Goal: Information Seeking & Learning: Find specific fact

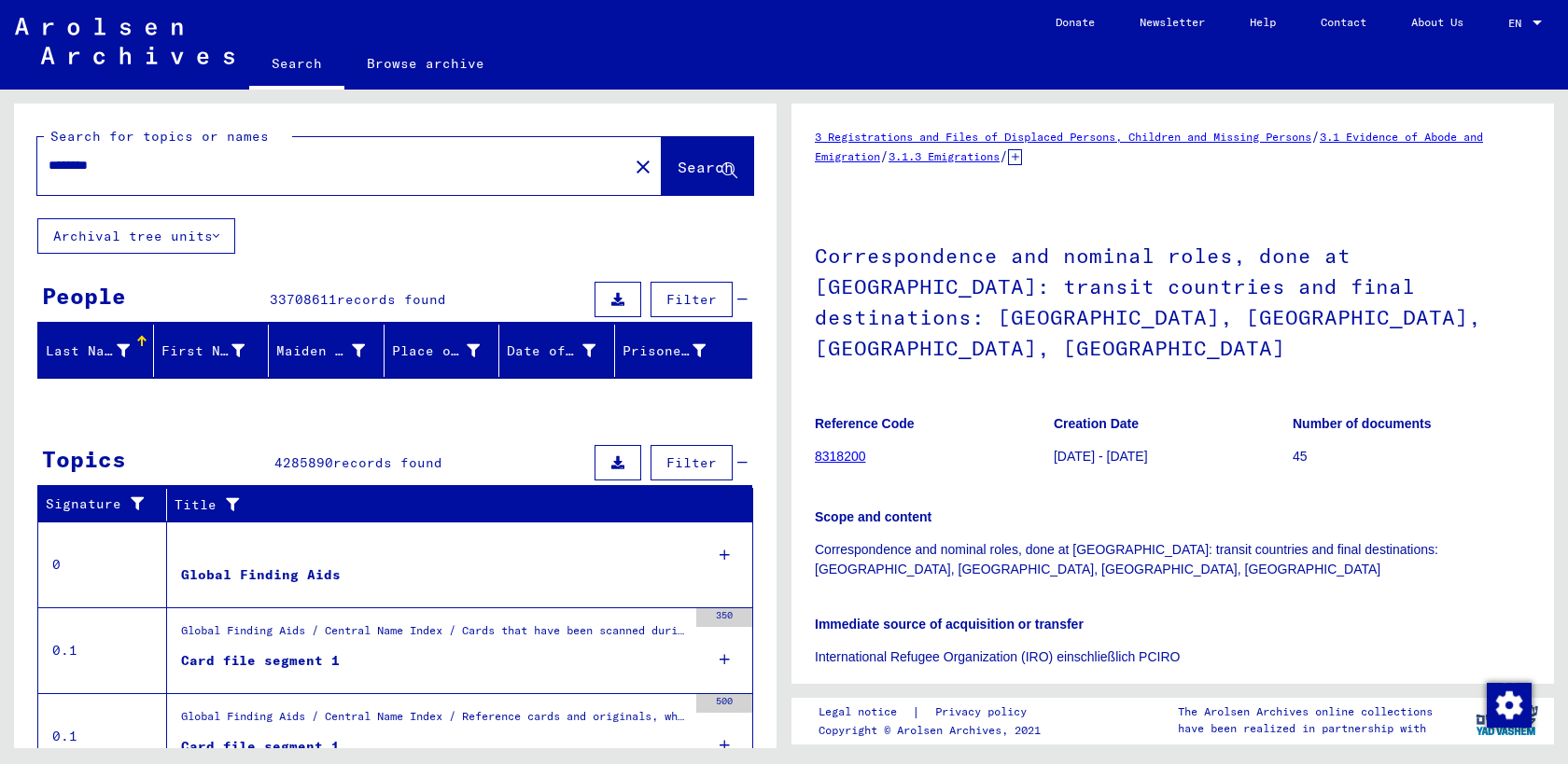
click at [203, 168] on input "********" at bounding box center [333, 166] width 568 height 20
click at [662, 171] on button "Search" at bounding box center [707, 166] width 91 height 57
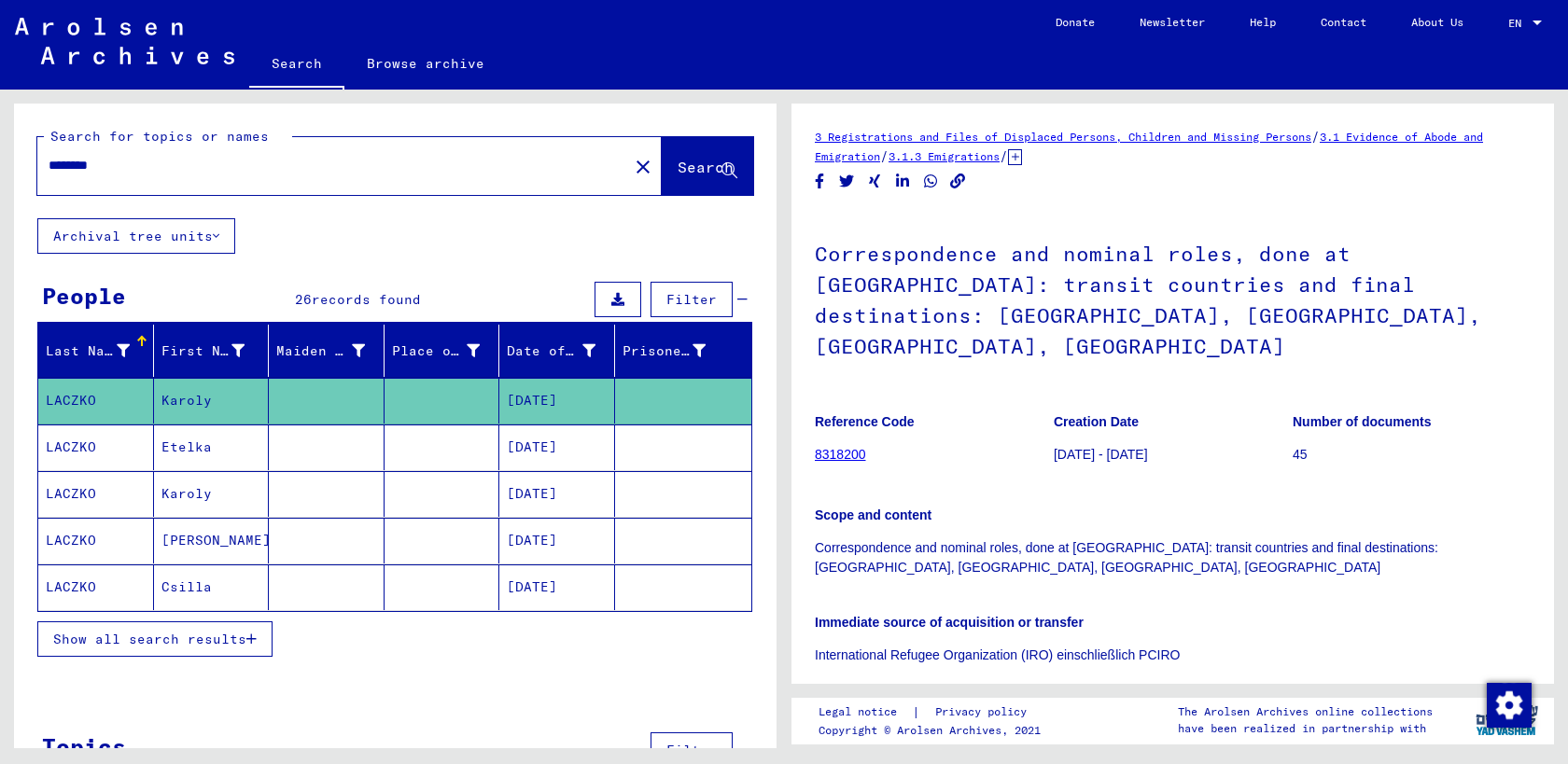
click at [144, 170] on input "********" at bounding box center [333, 166] width 568 height 20
type input "**********"
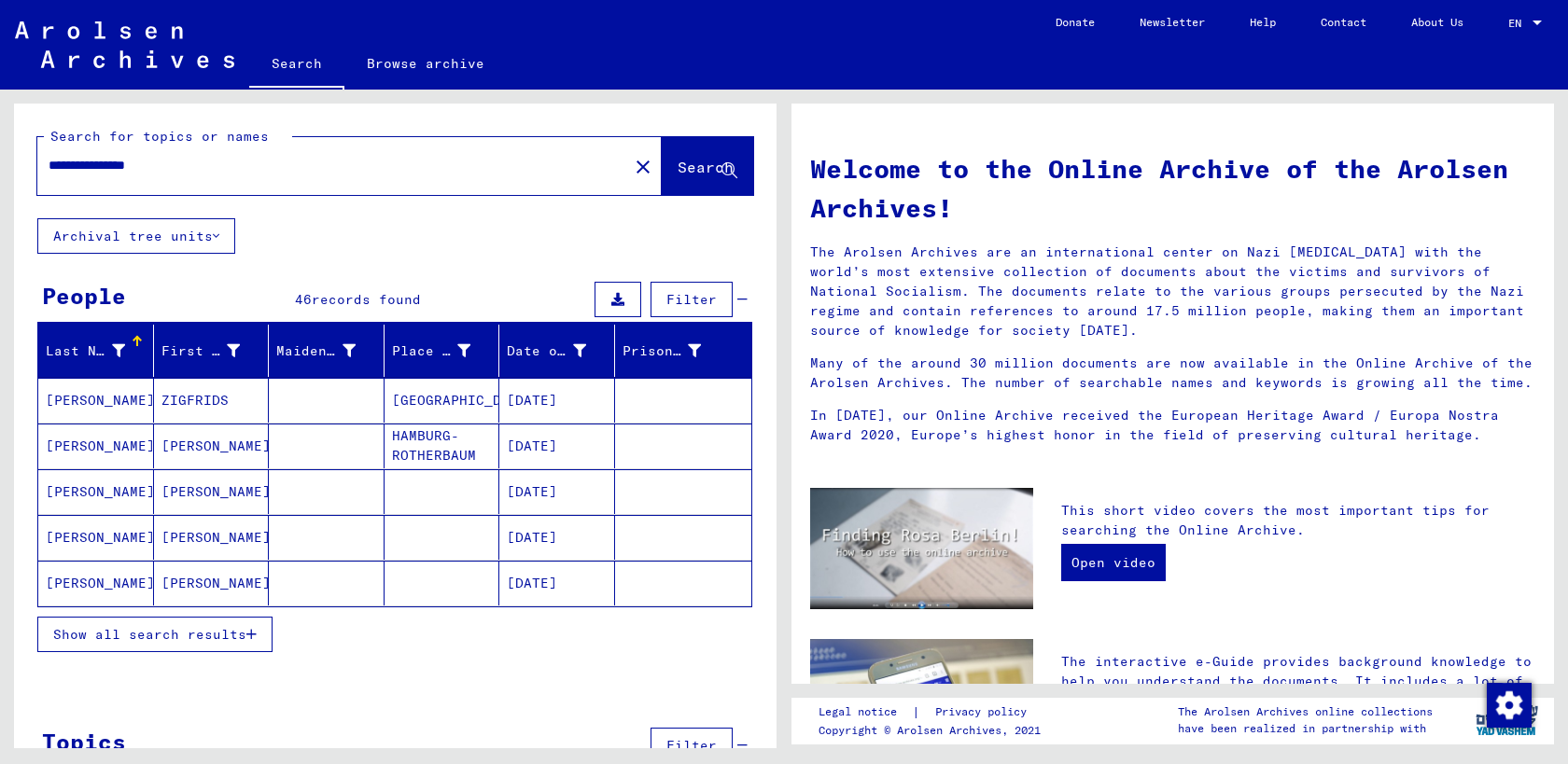
click at [134, 632] on span "Show all search results" at bounding box center [150, 634] width 193 height 17
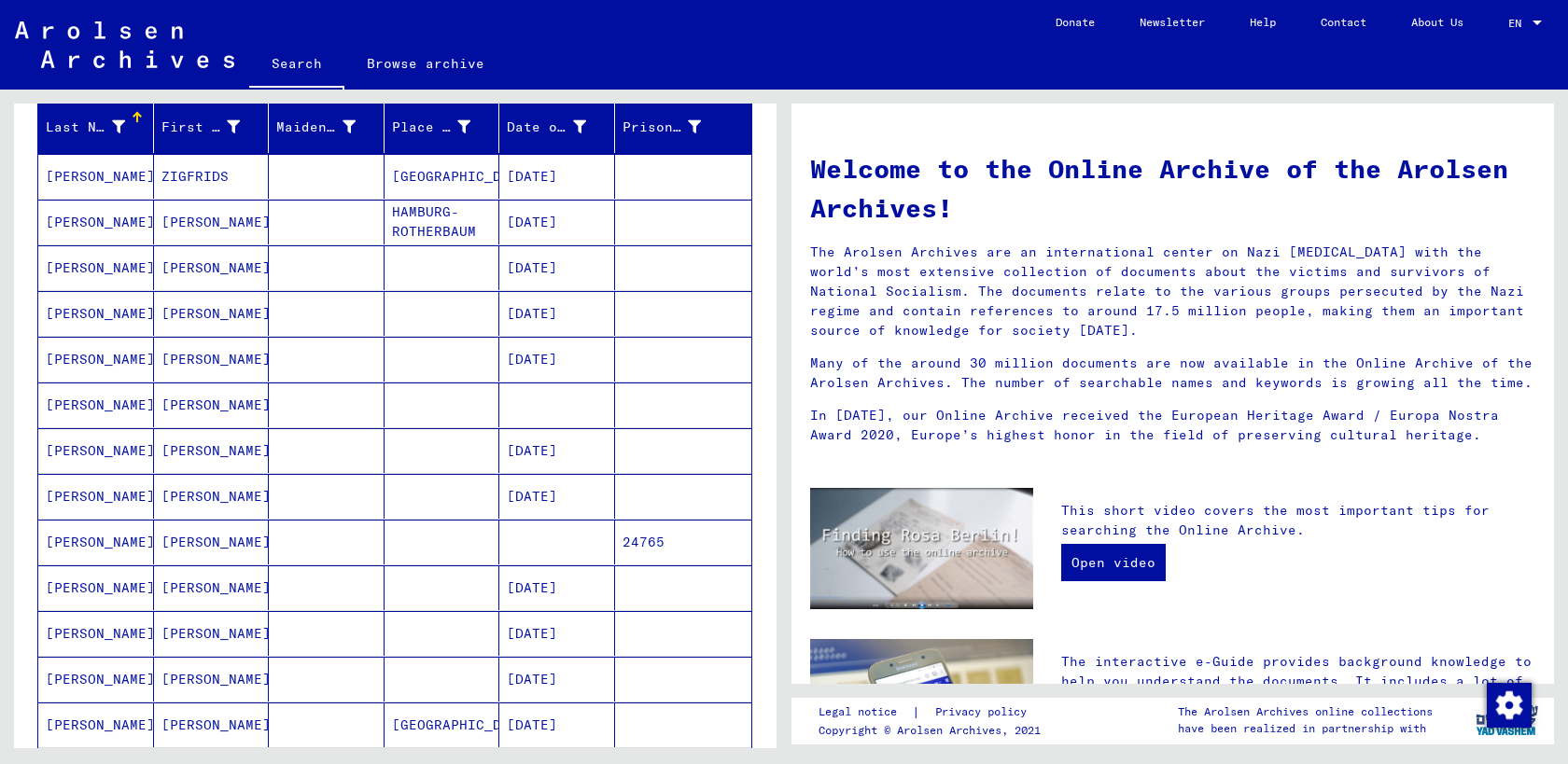
scroll to position [233, 0]
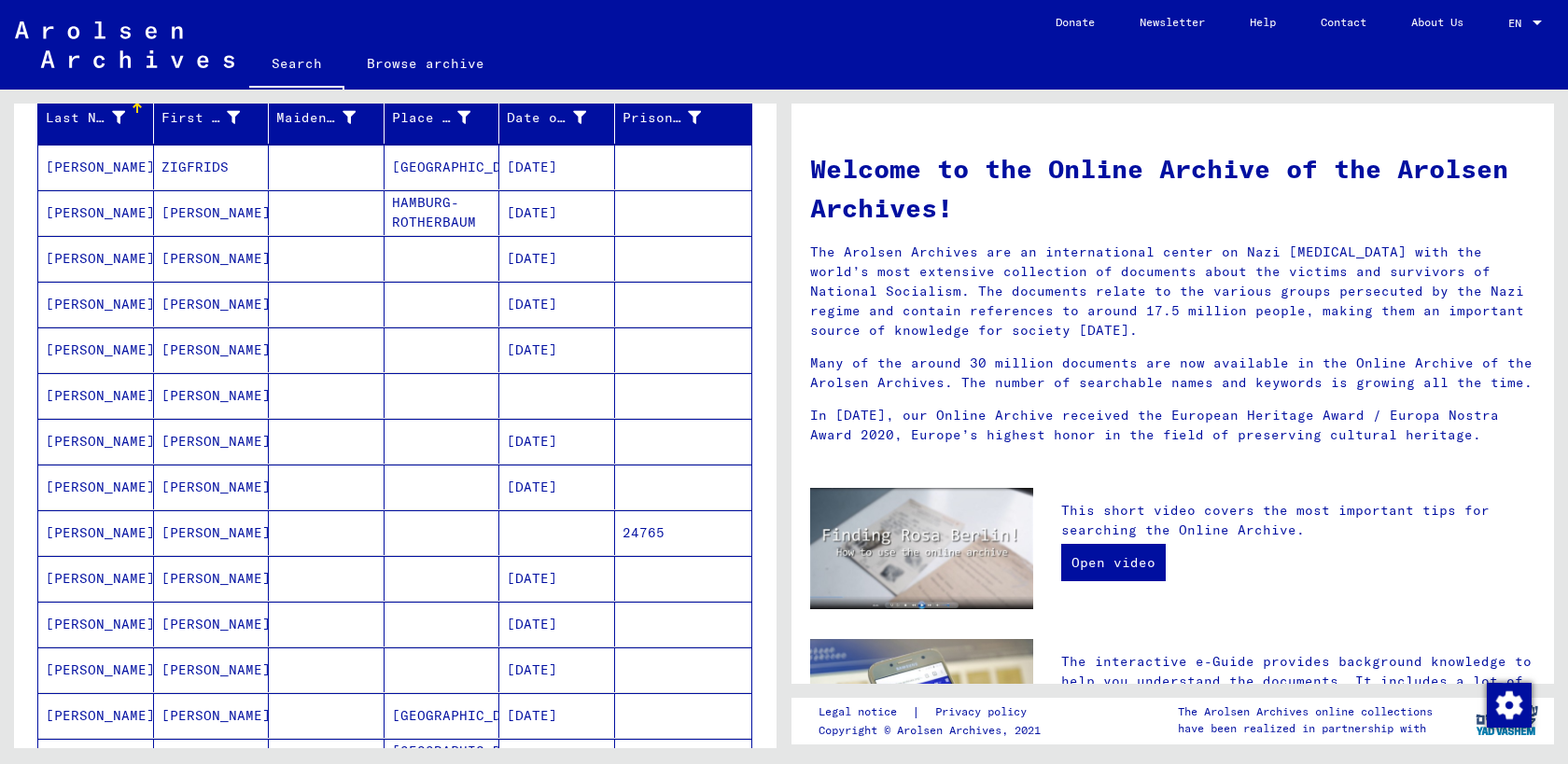
click at [96, 177] on mat-cell "[PERSON_NAME]" at bounding box center [96, 167] width 116 height 45
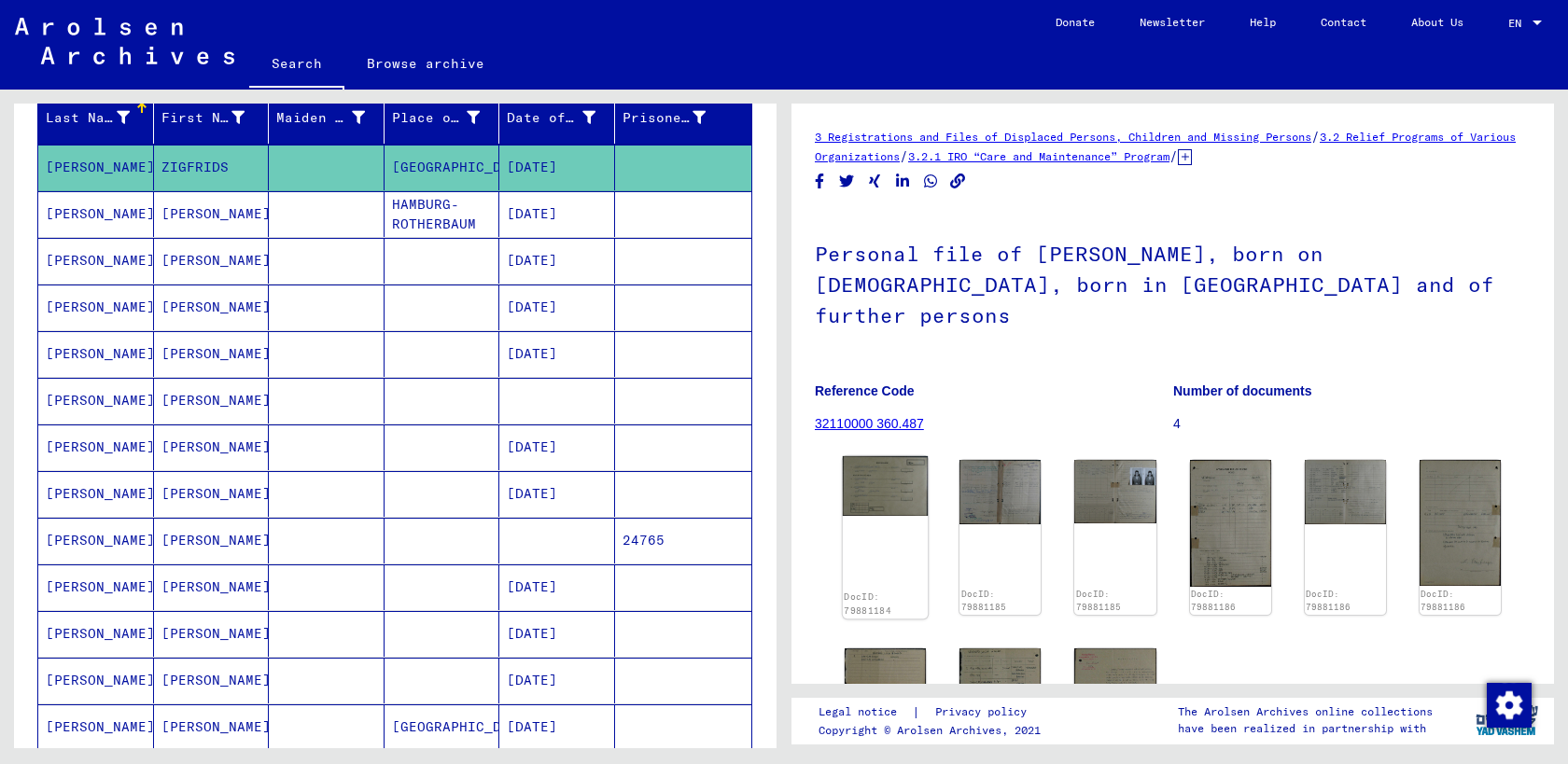
click at [899, 471] on img at bounding box center [885, 485] width 86 height 59
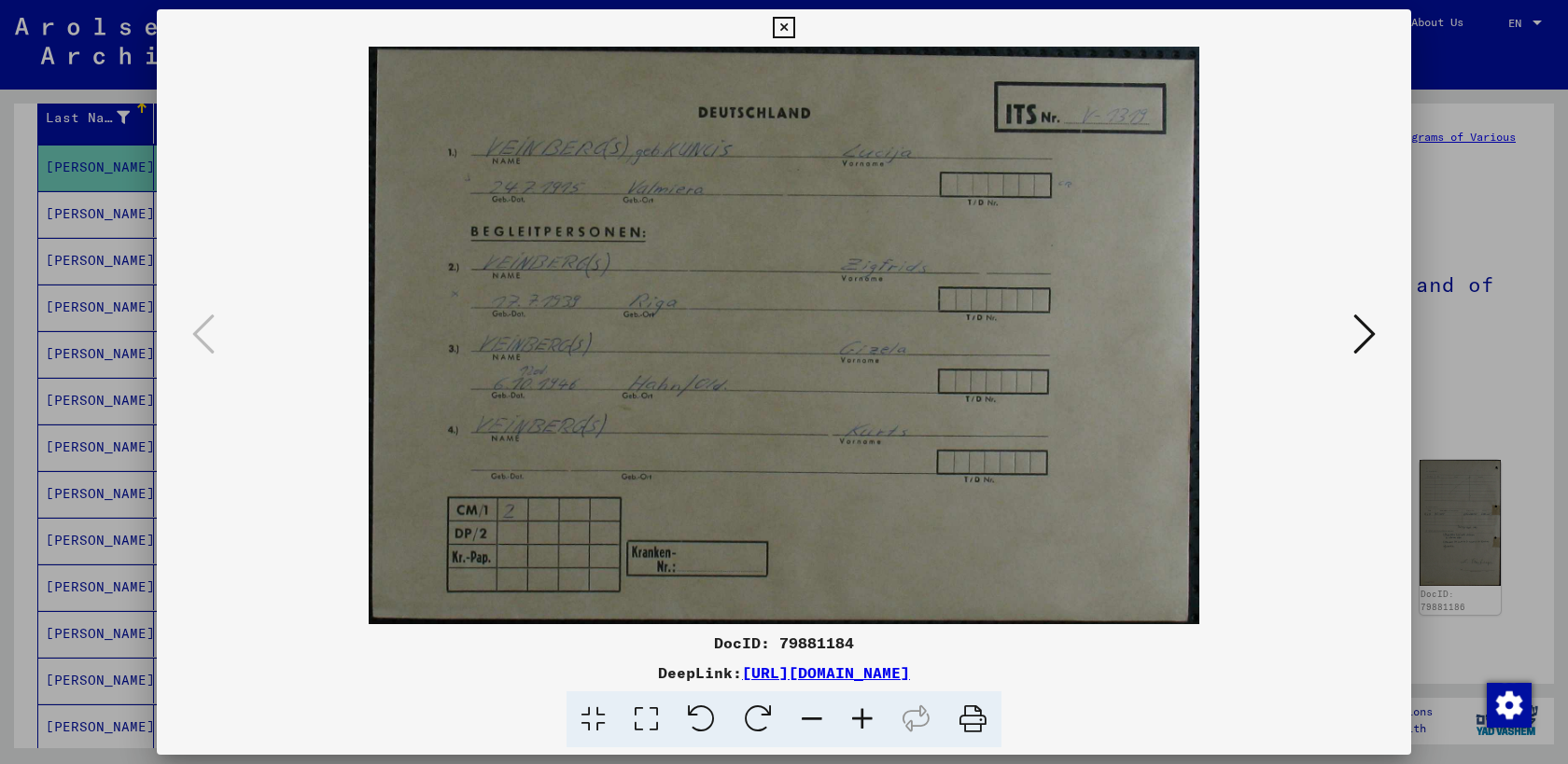
click at [786, 23] on icon at bounding box center [783, 28] width 22 height 23
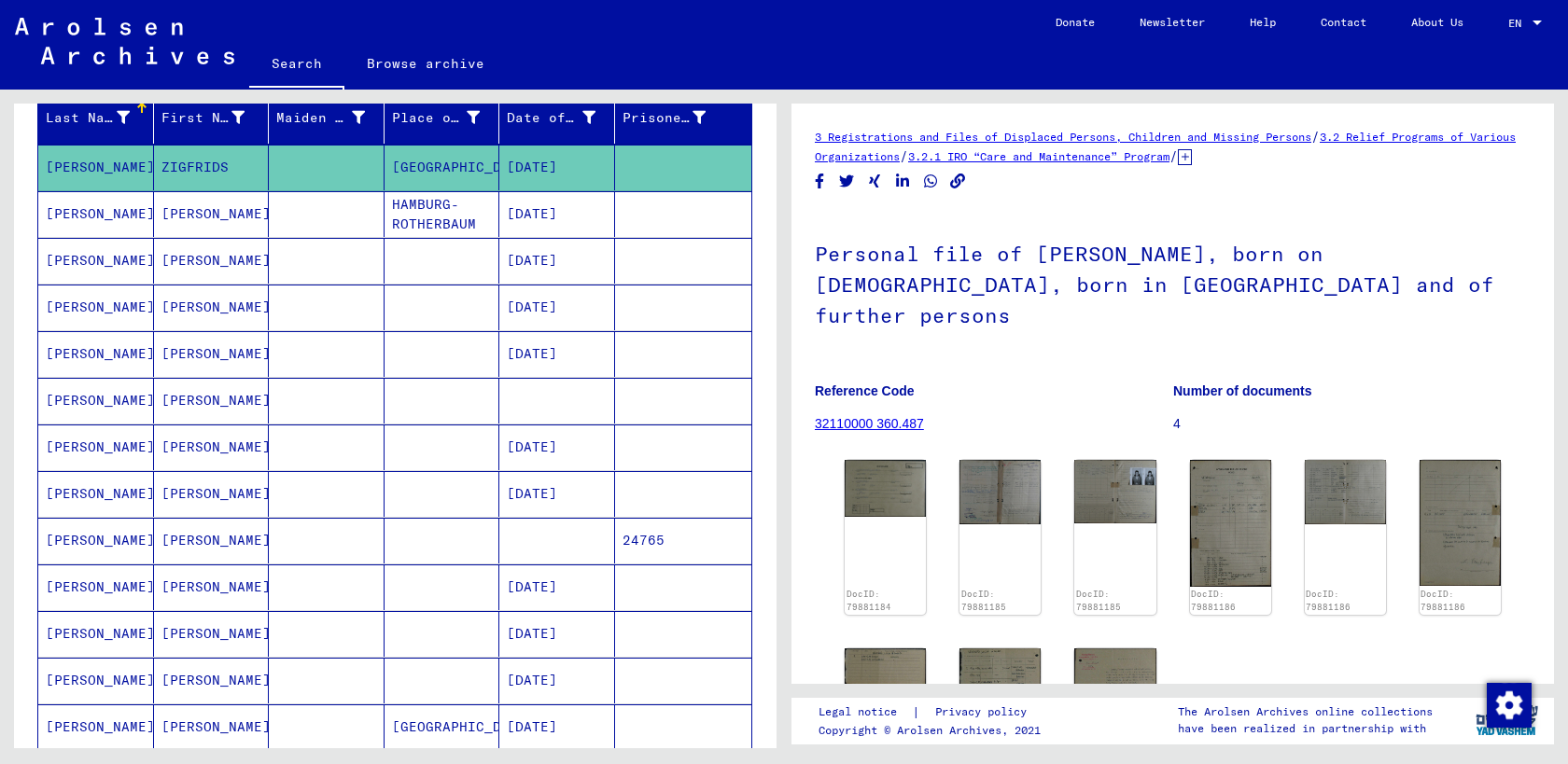
click at [175, 228] on mat-cell "[PERSON_NAME]" at bounding box center [212, 214] width 116 height 46
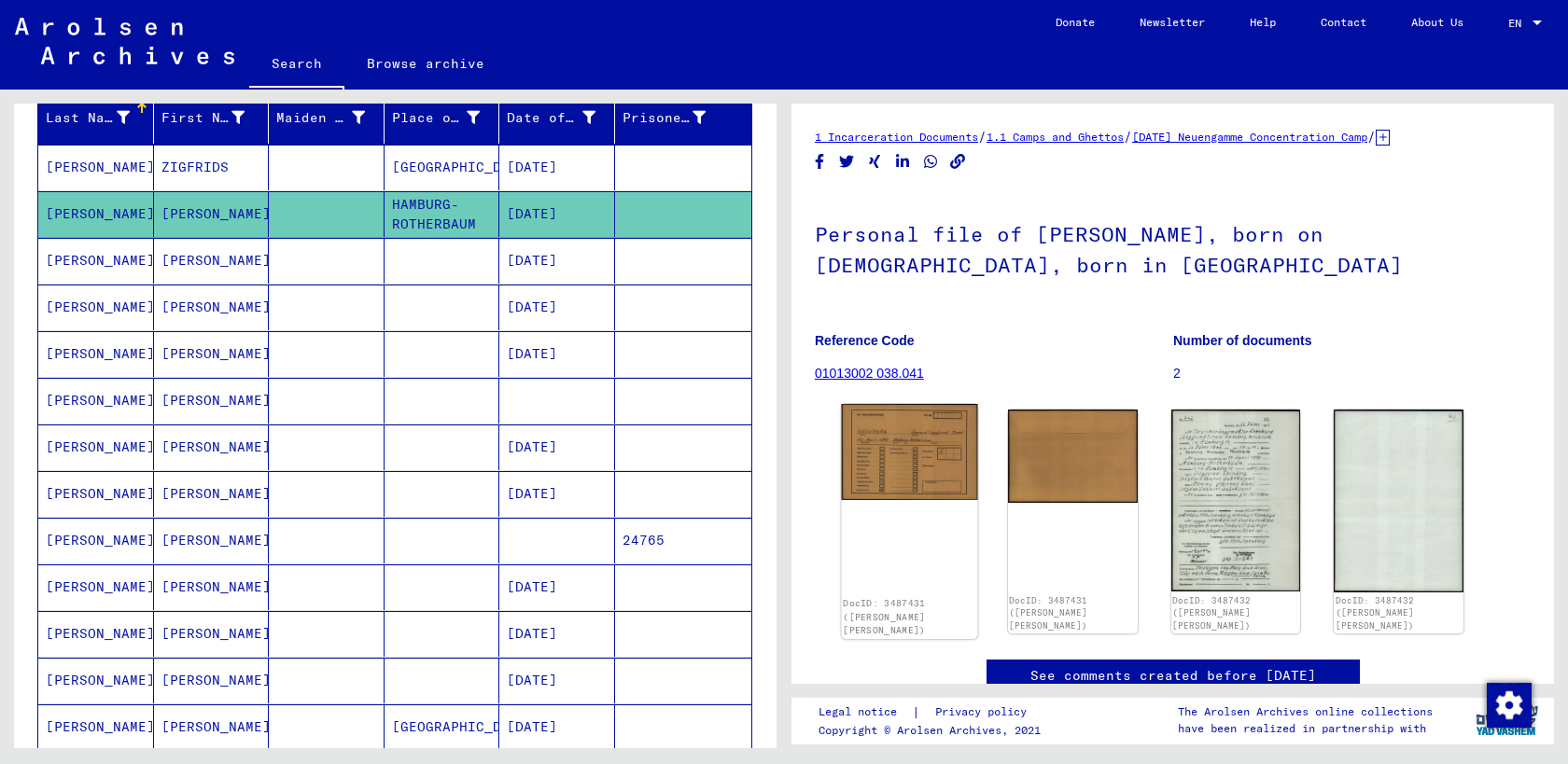
click at [866, 463] on img at bounding box center [909, 452] width 136 height 96
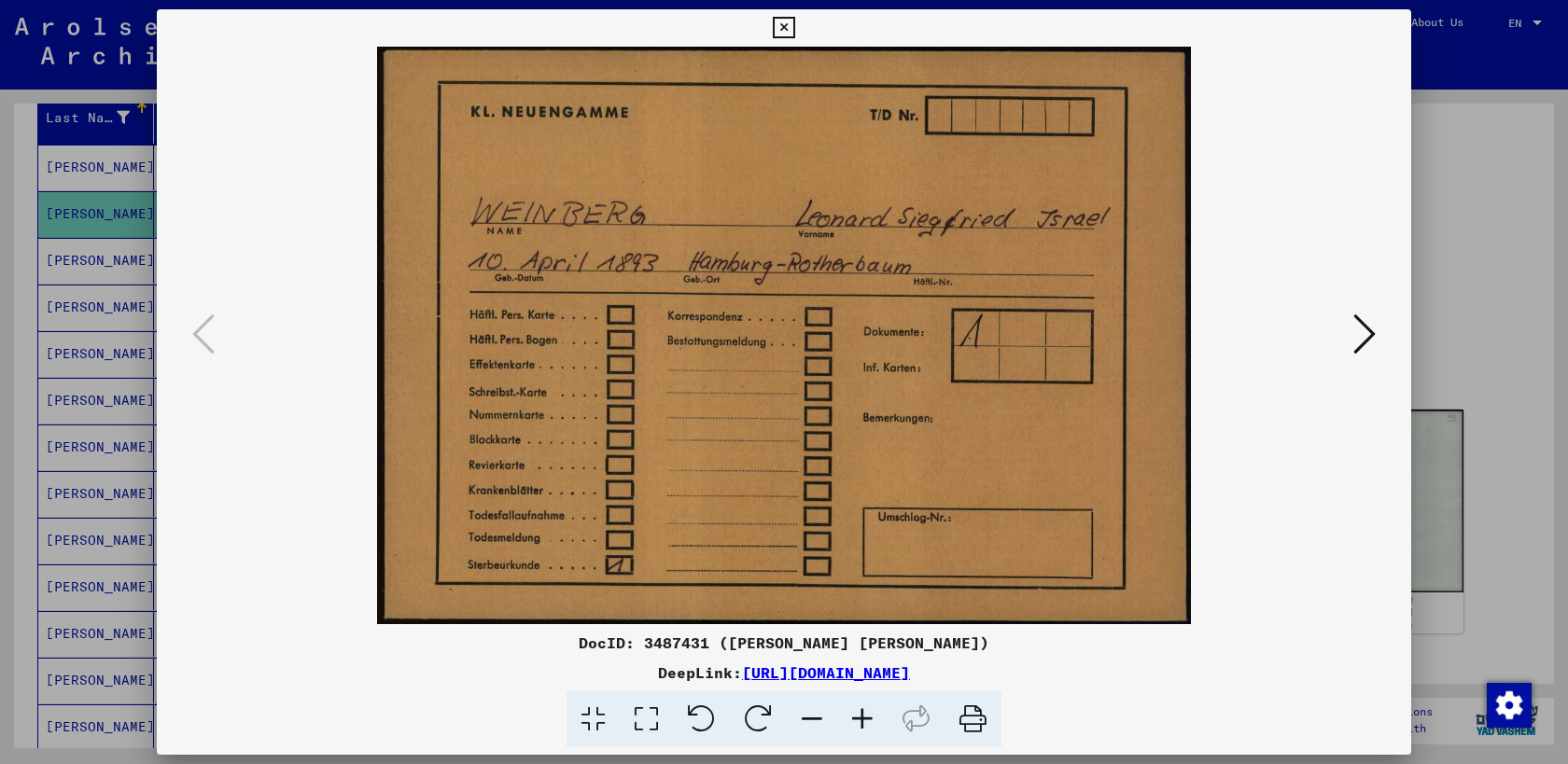
click at [1358, 343] on icon at bounding box center [1365, 334] width 23 height 45
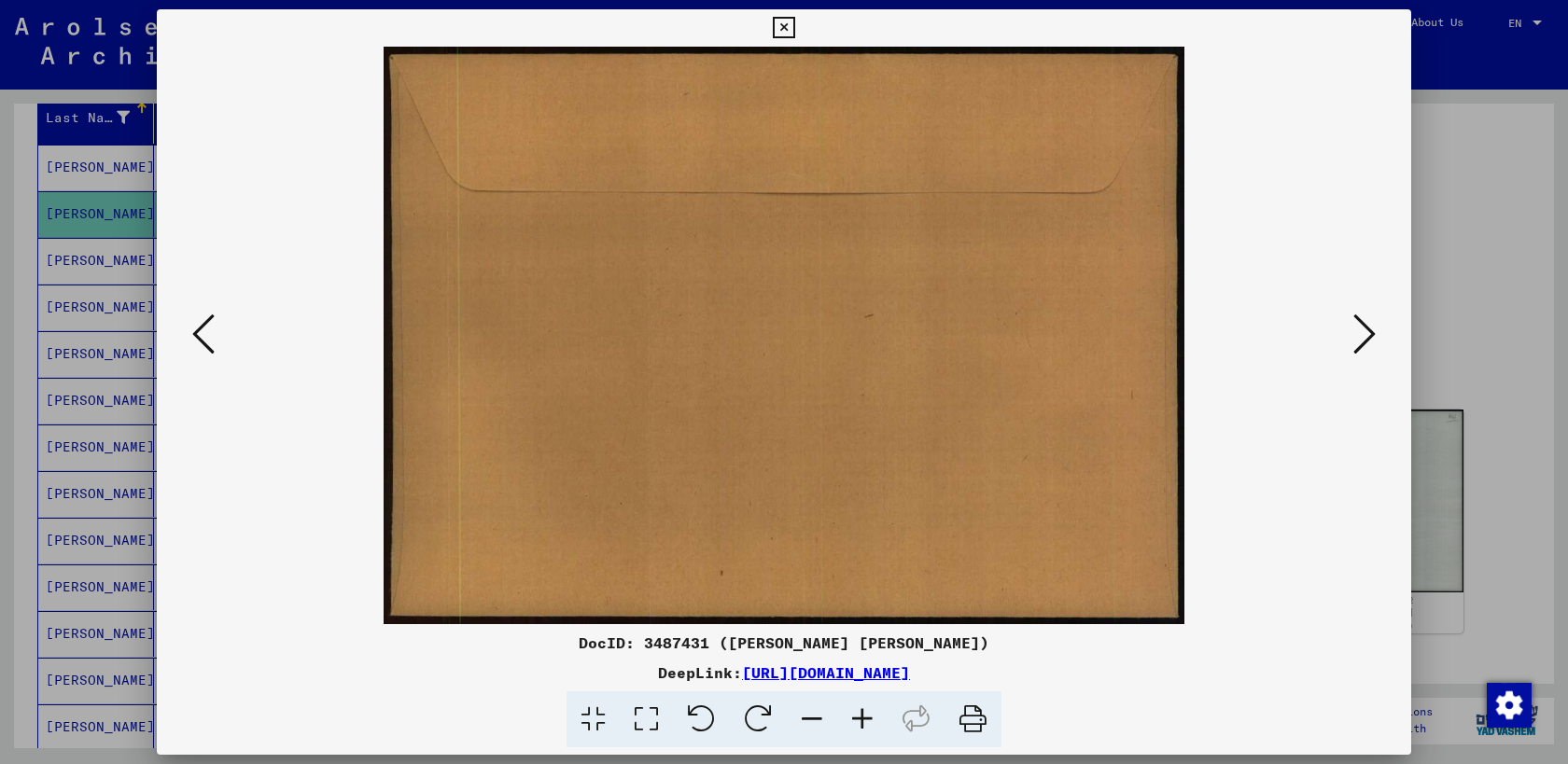
click at [1358, 343] on icon at bounding box center [1365, 334] width 23 height 45
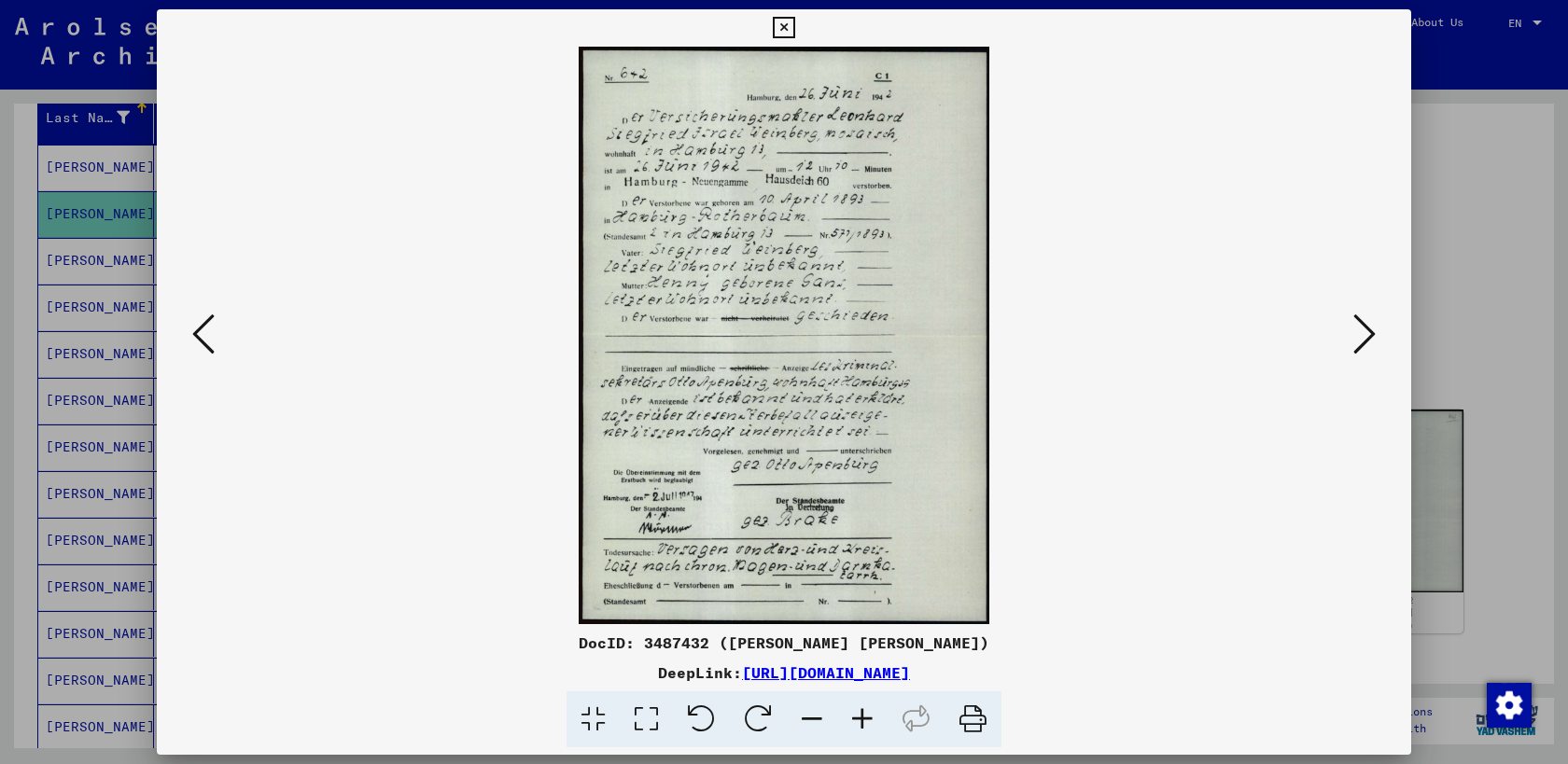
click at [1359, 336] on icon at bounding box center [1365, 334] width 23 height 45
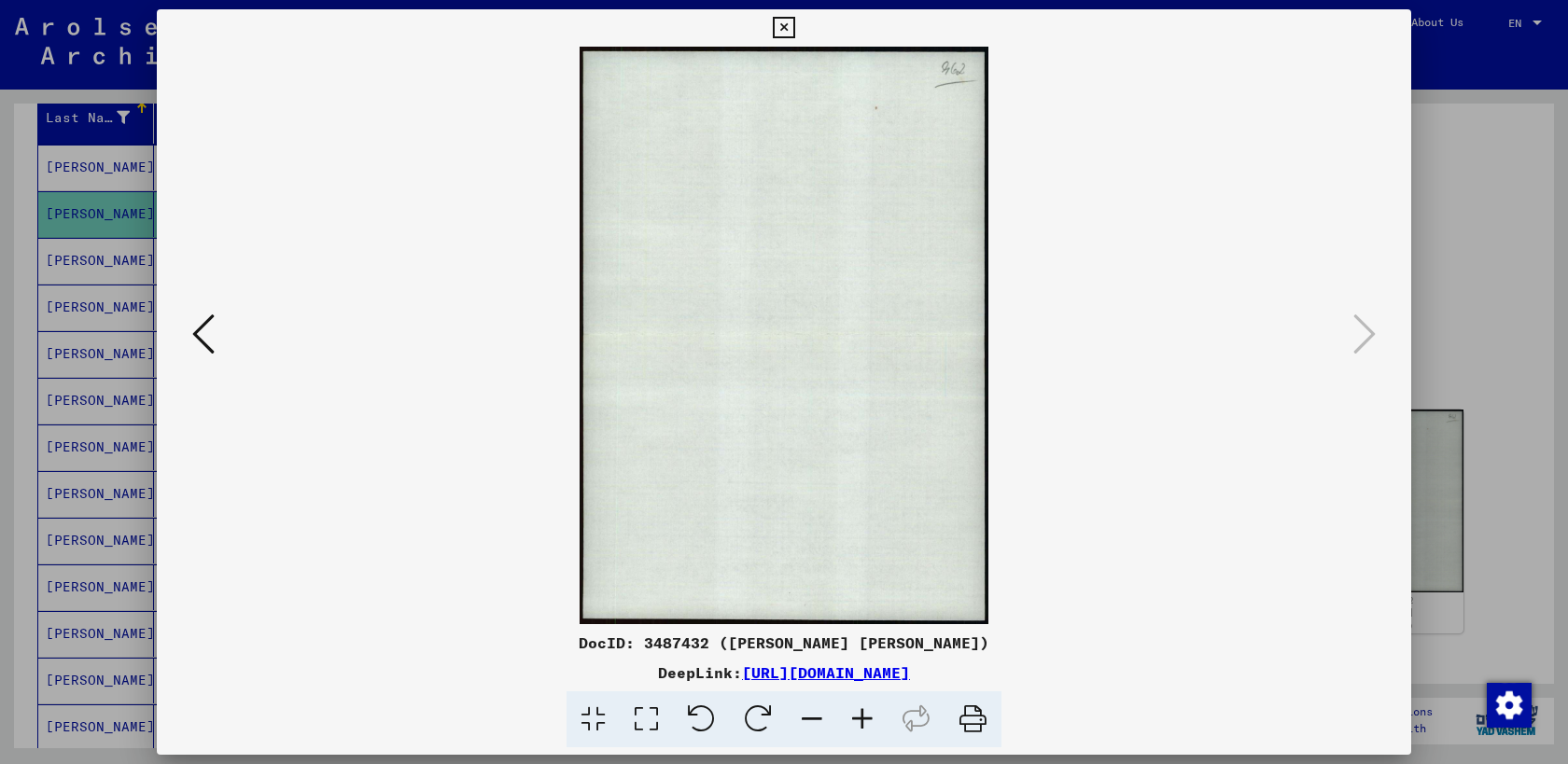
click at [788, 32] on icon at bounding box center [783, 28] width 22 height 23
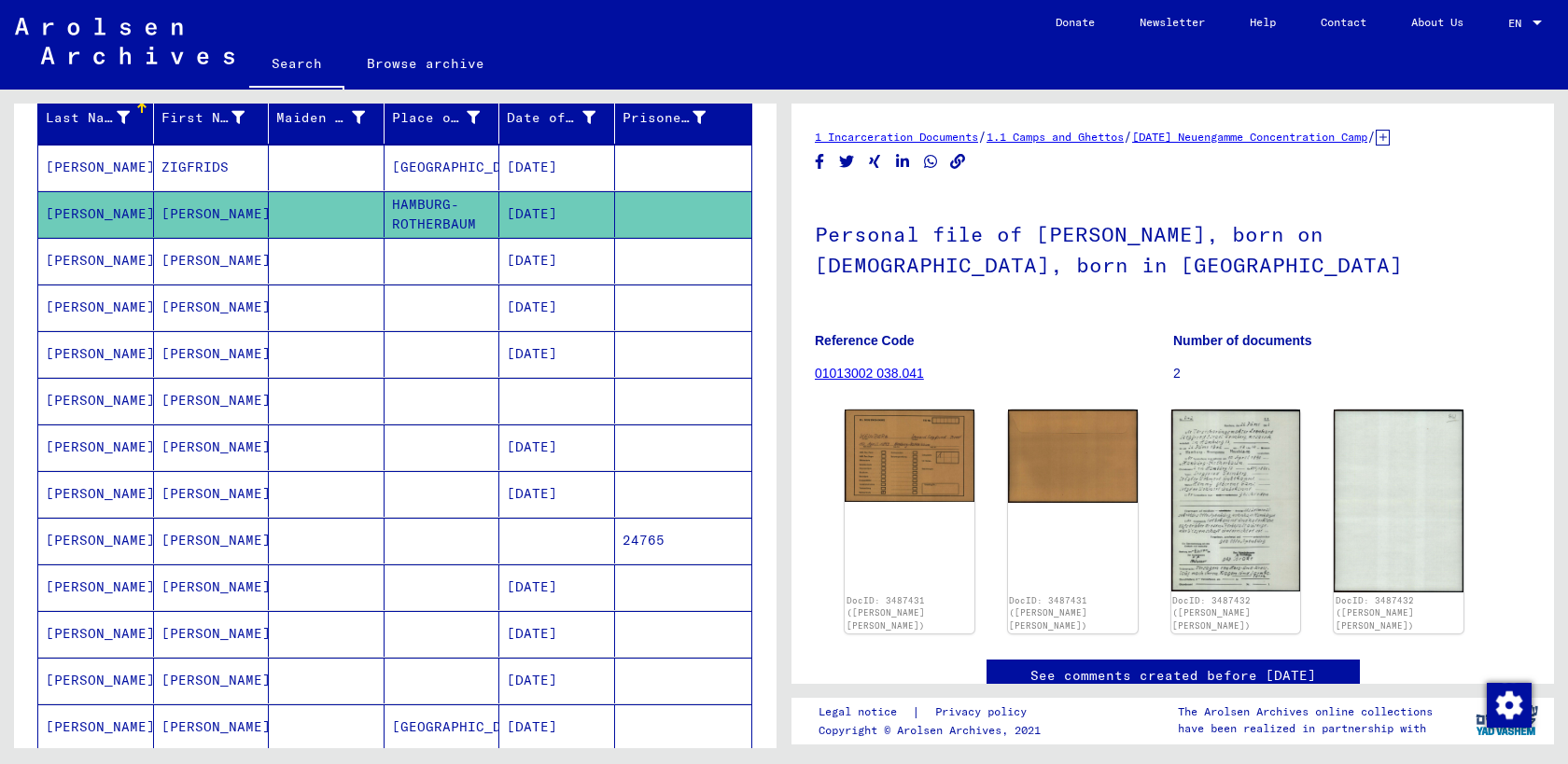
click at [200, 249] on mat-cell "[PERSON_NAME]" at bounding box center [212, 261] width 116 height 46
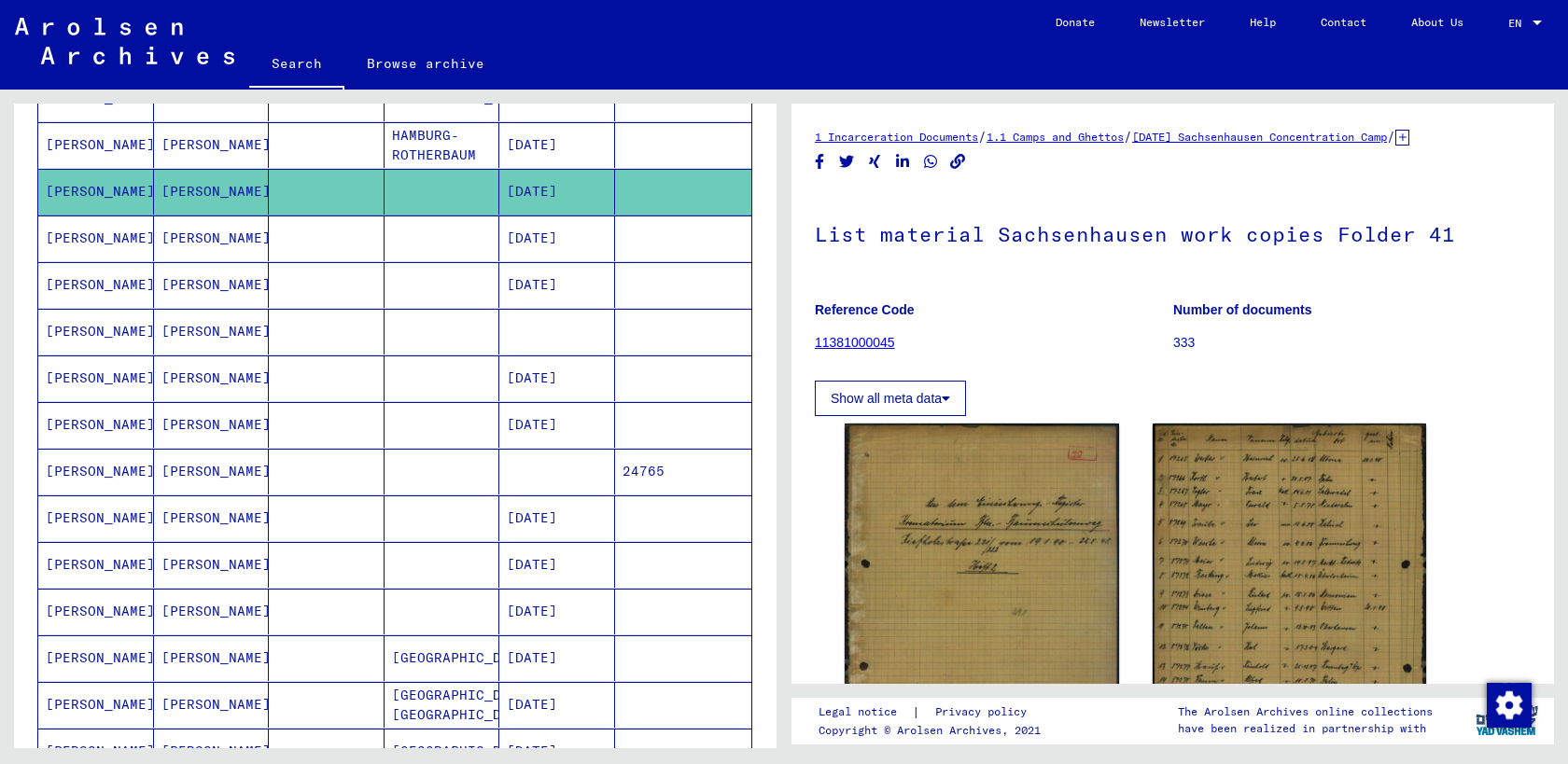
scroll to position [304, 0]
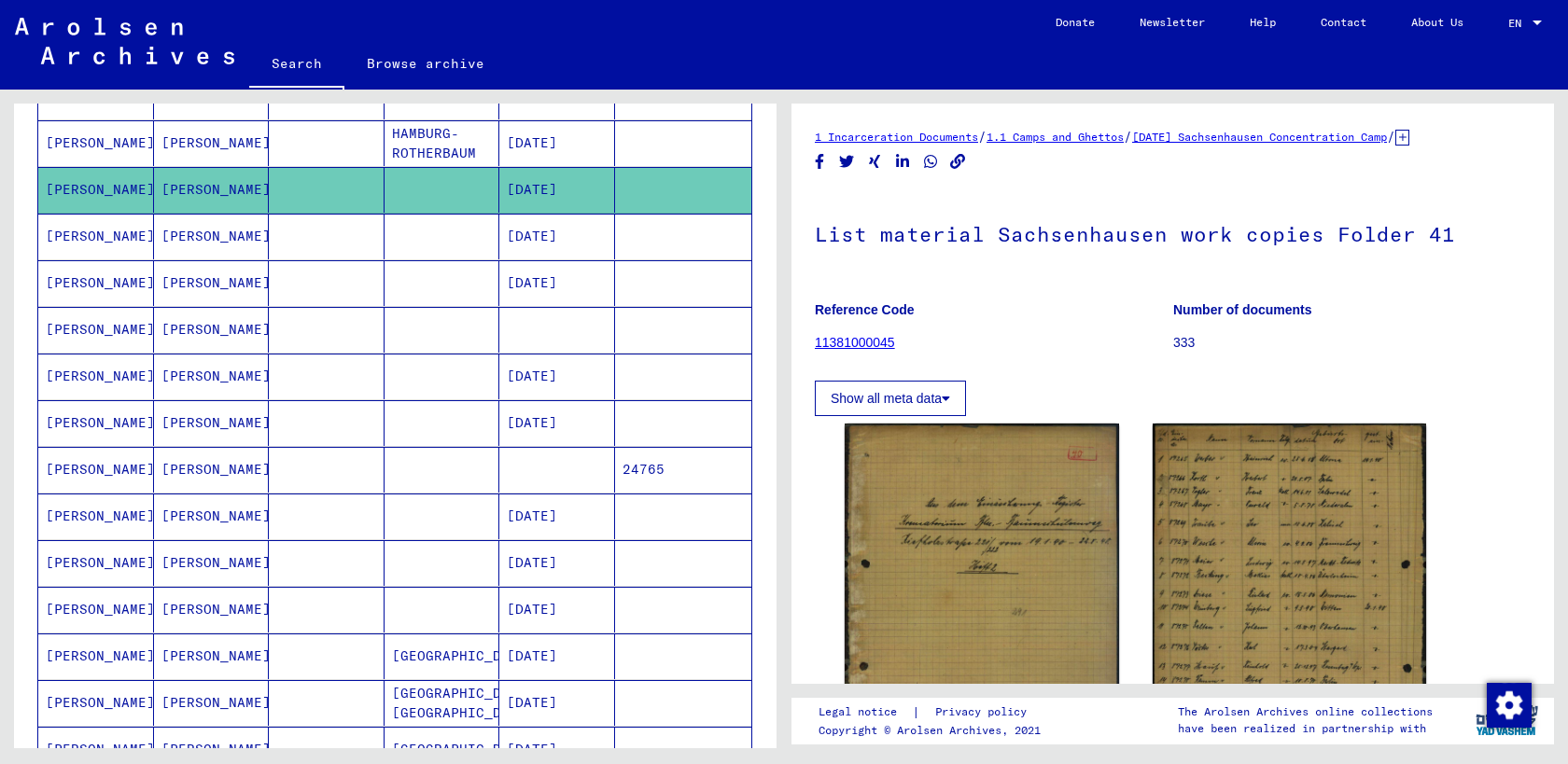
click at [242, 247] on mat-cell "[PERSON_NAME]" at bounding box center [212, 236] width 116 height 46
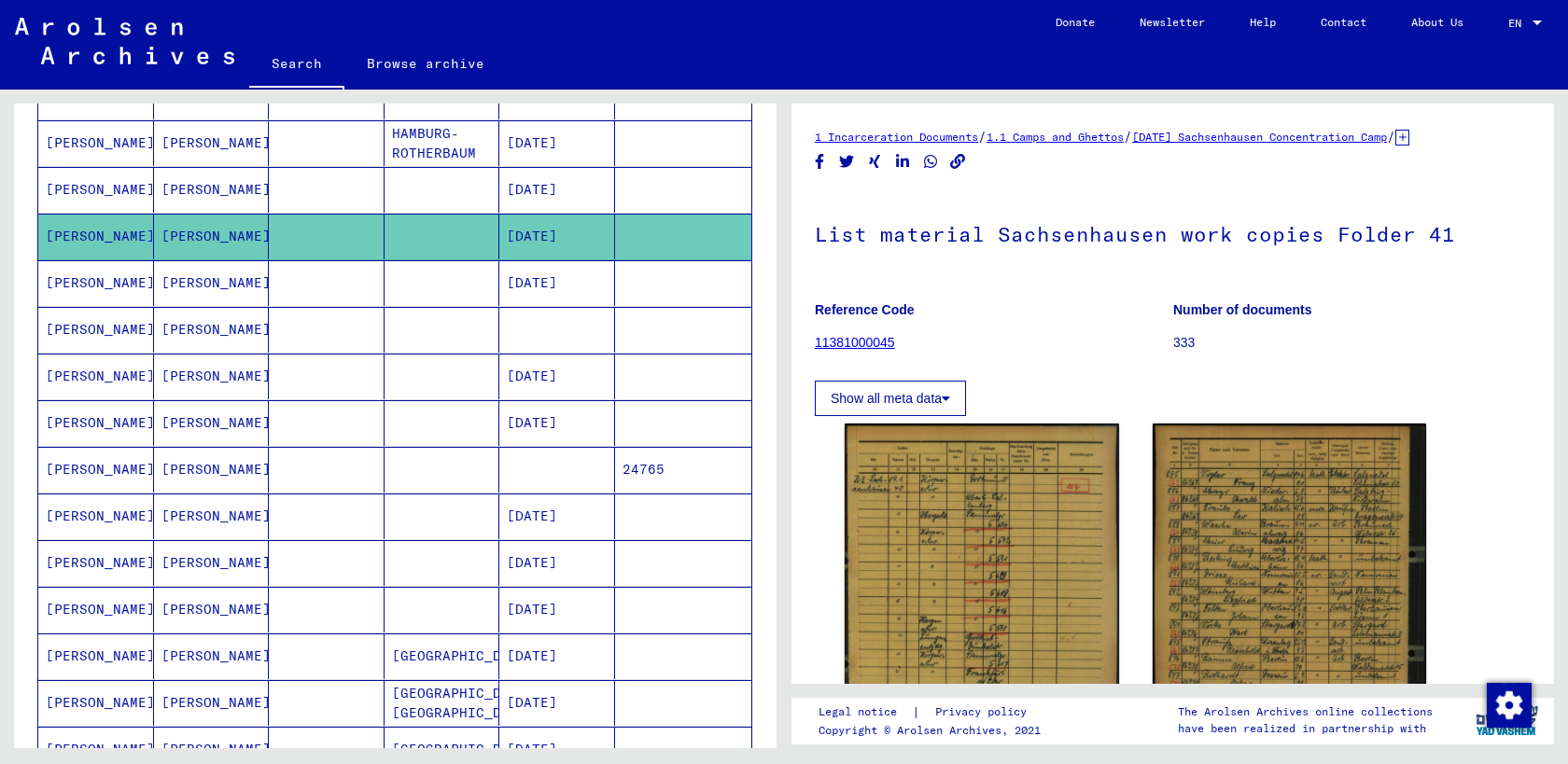
click at [191, 276] on mat-cell "[PERSON_NAME]" at bounding box center [212, 283] width 116 height 46
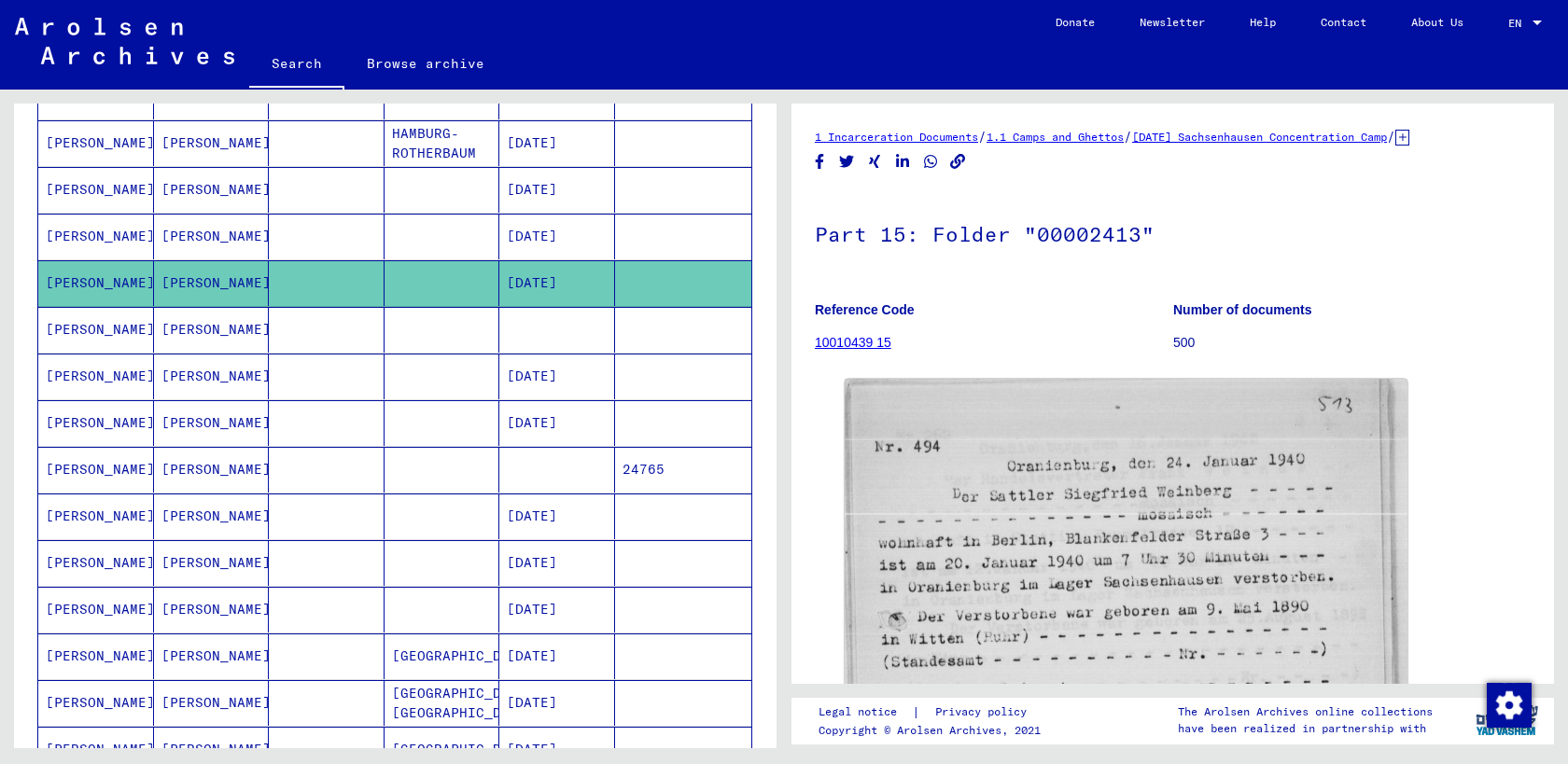
click at [202, 246] on mat-cell "[PERSON_NAME]" at bounding box center [212, 236] width 116 height 46
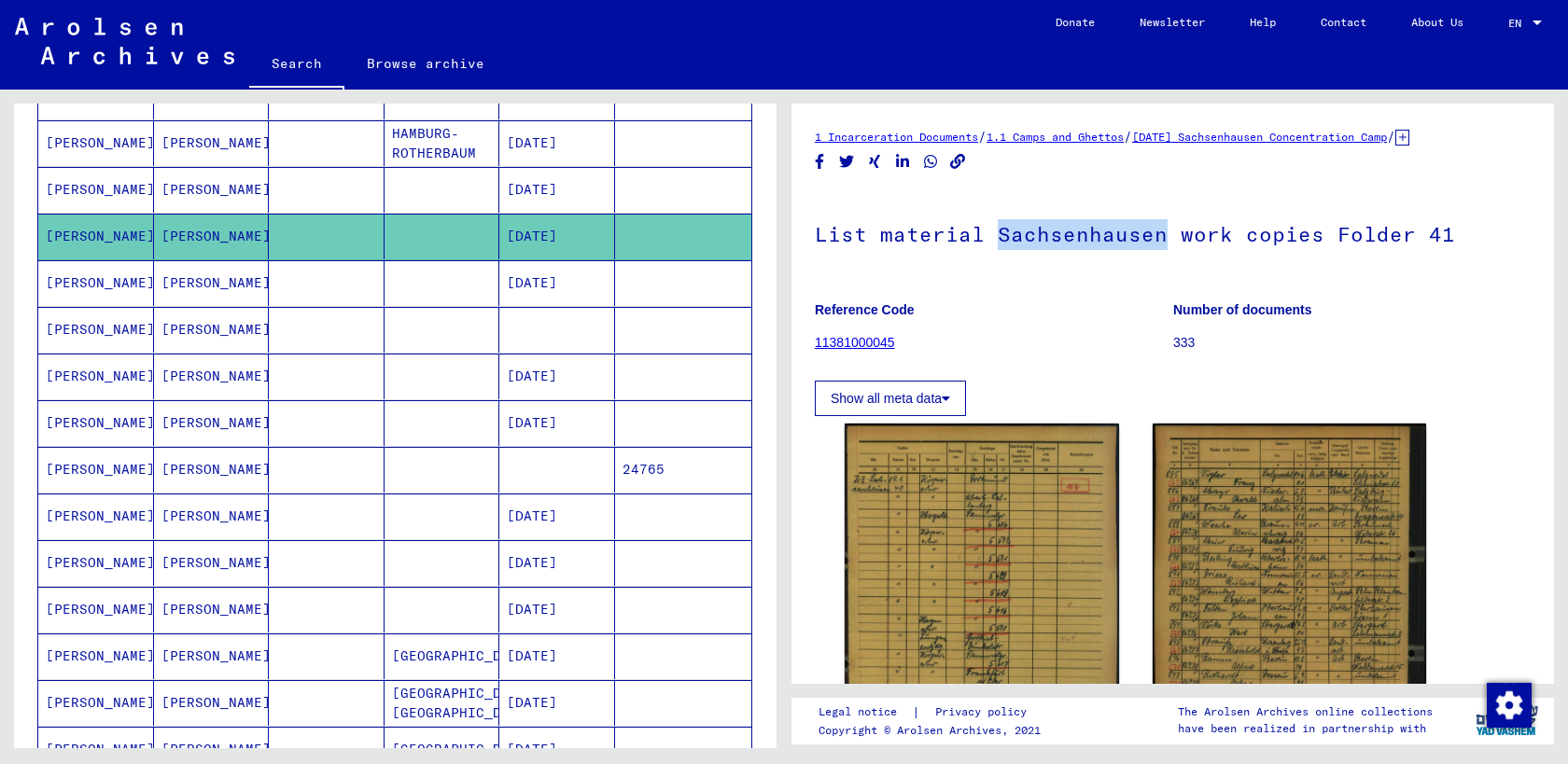
drag, startPoint x: 1160, startPoint y: 235, endPoint x: 996, endPoint y: 241, distance: 164.1
click at [996, 241] on h1 "List material Sachsenhausen work copies Folder 41" at bounding box center [1173, 231] width 716 height 82
copy h1 "[GEOGRAPHIC_DATA]"
click at [187, 290] on mat-cell "[PERSON_NAME]" at bounding box center [212, 283] width 116 height 46
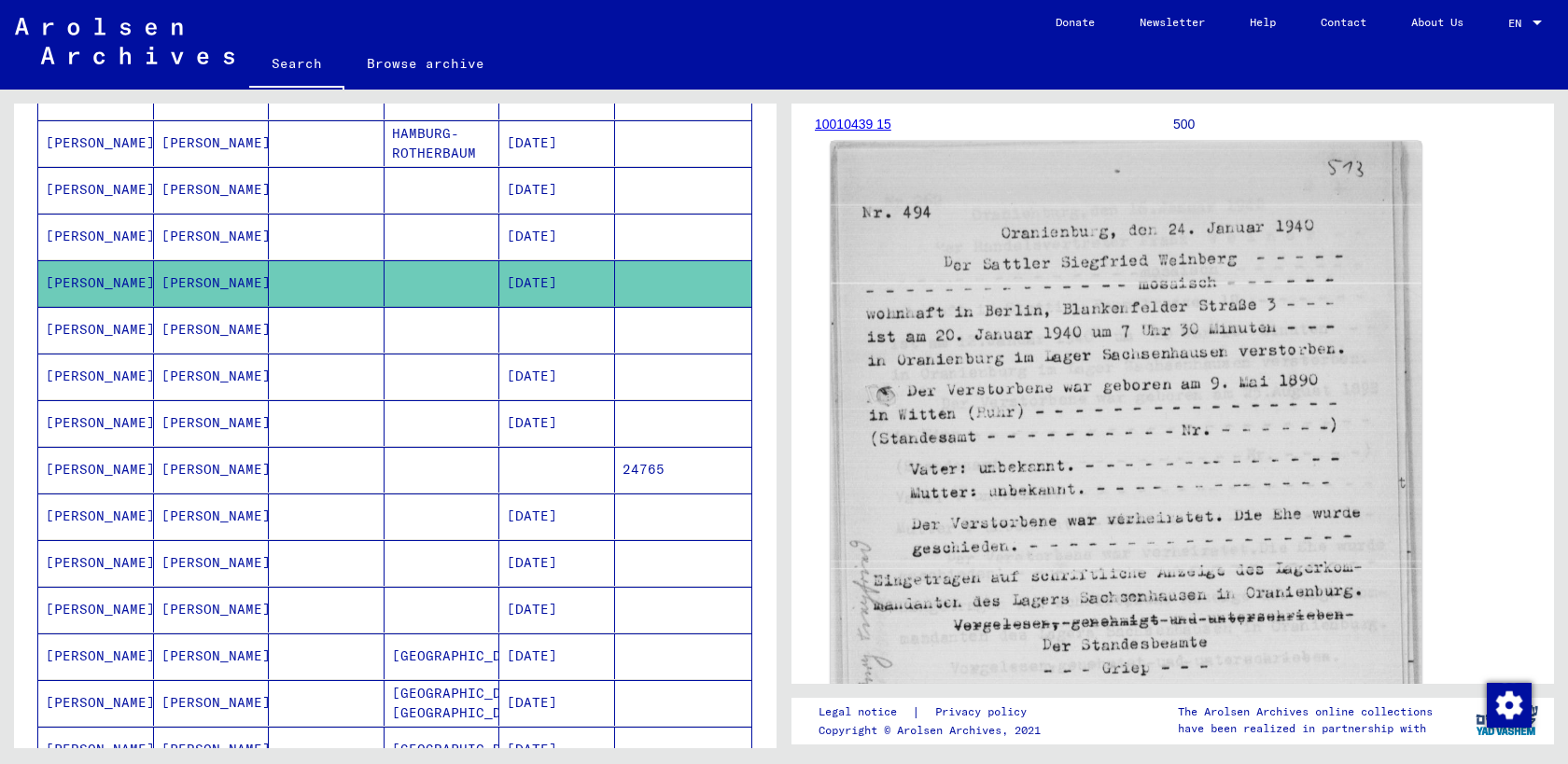
scroll to position [250, 0]
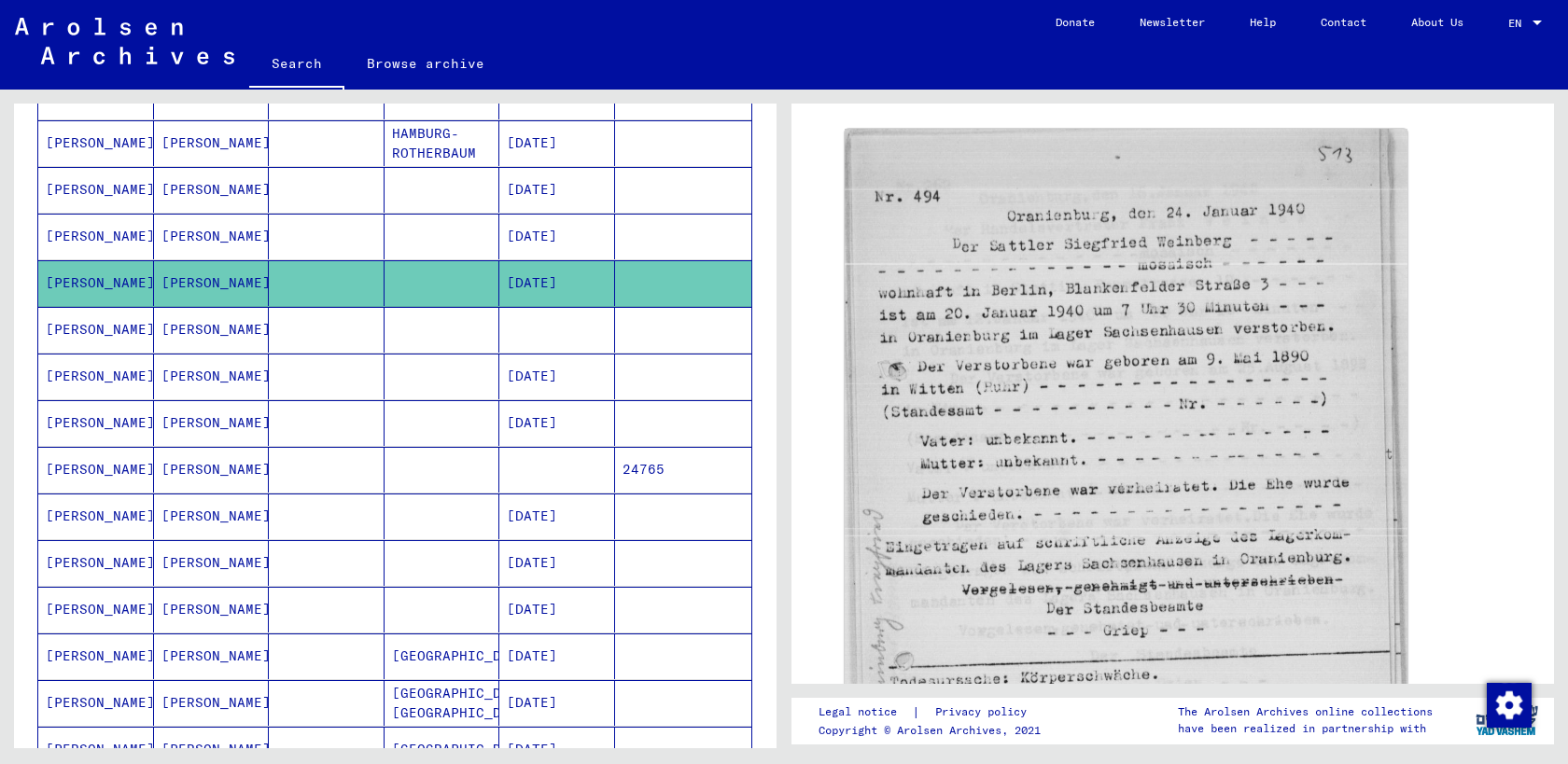
click at [201, 334] on mat-cell "[PERSON_NAME]" at bounding box center [212, 329] width 116 height 46
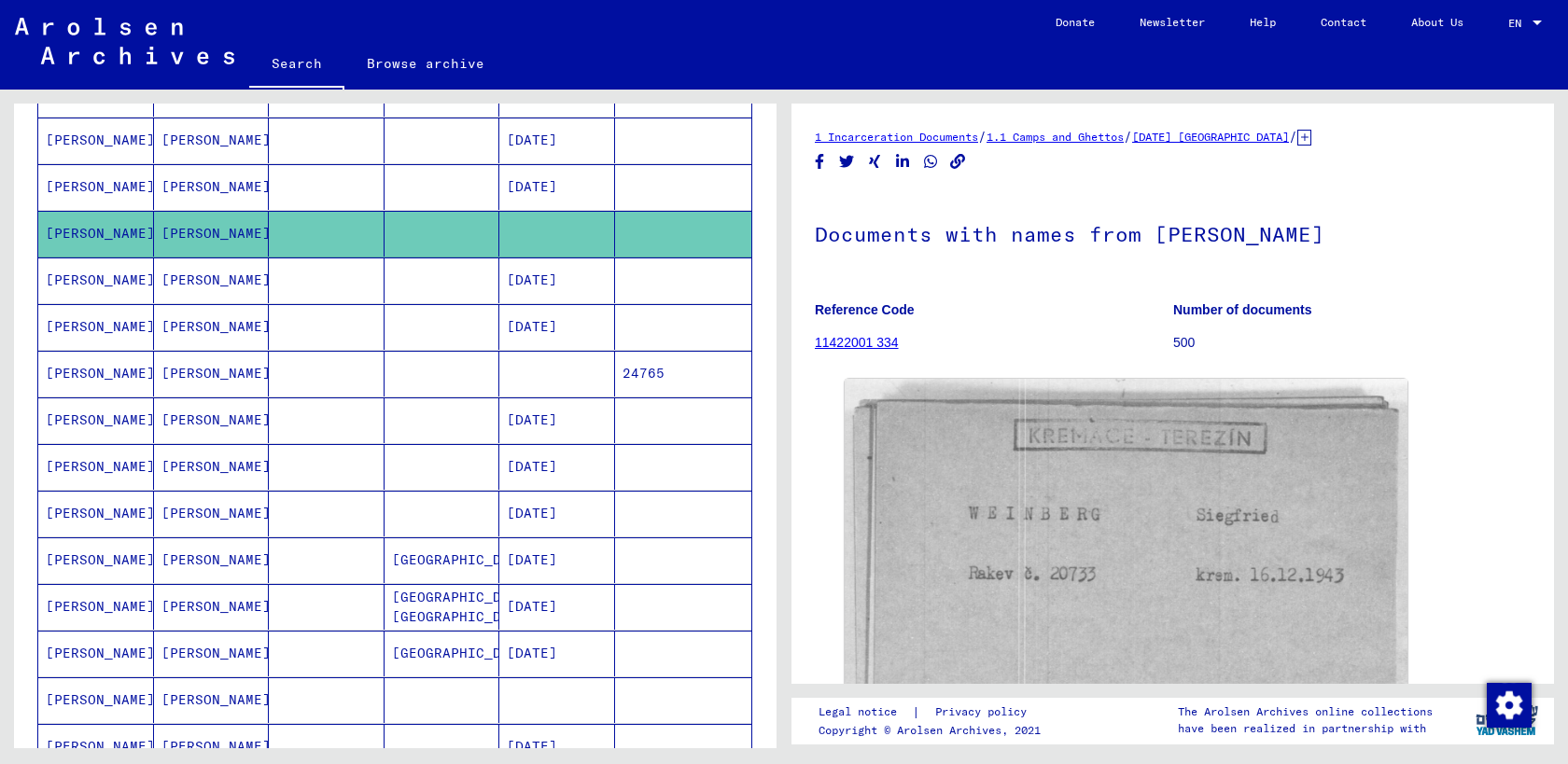
scroll to position [416, 0]
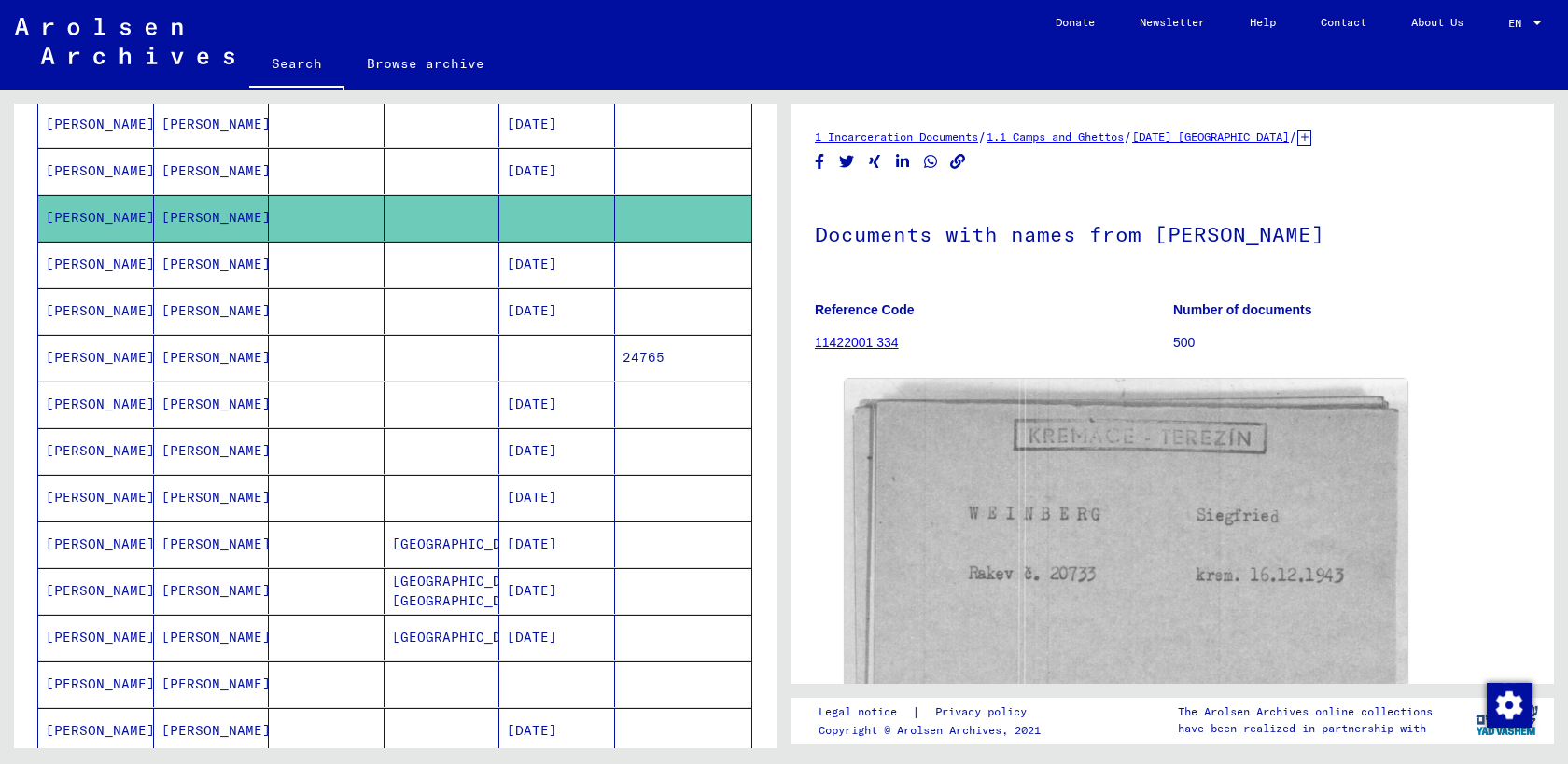
click at [189, 264] on mat-cell "[PERSON_NAME]" at bounding box center [212, 264] width 116 height 46
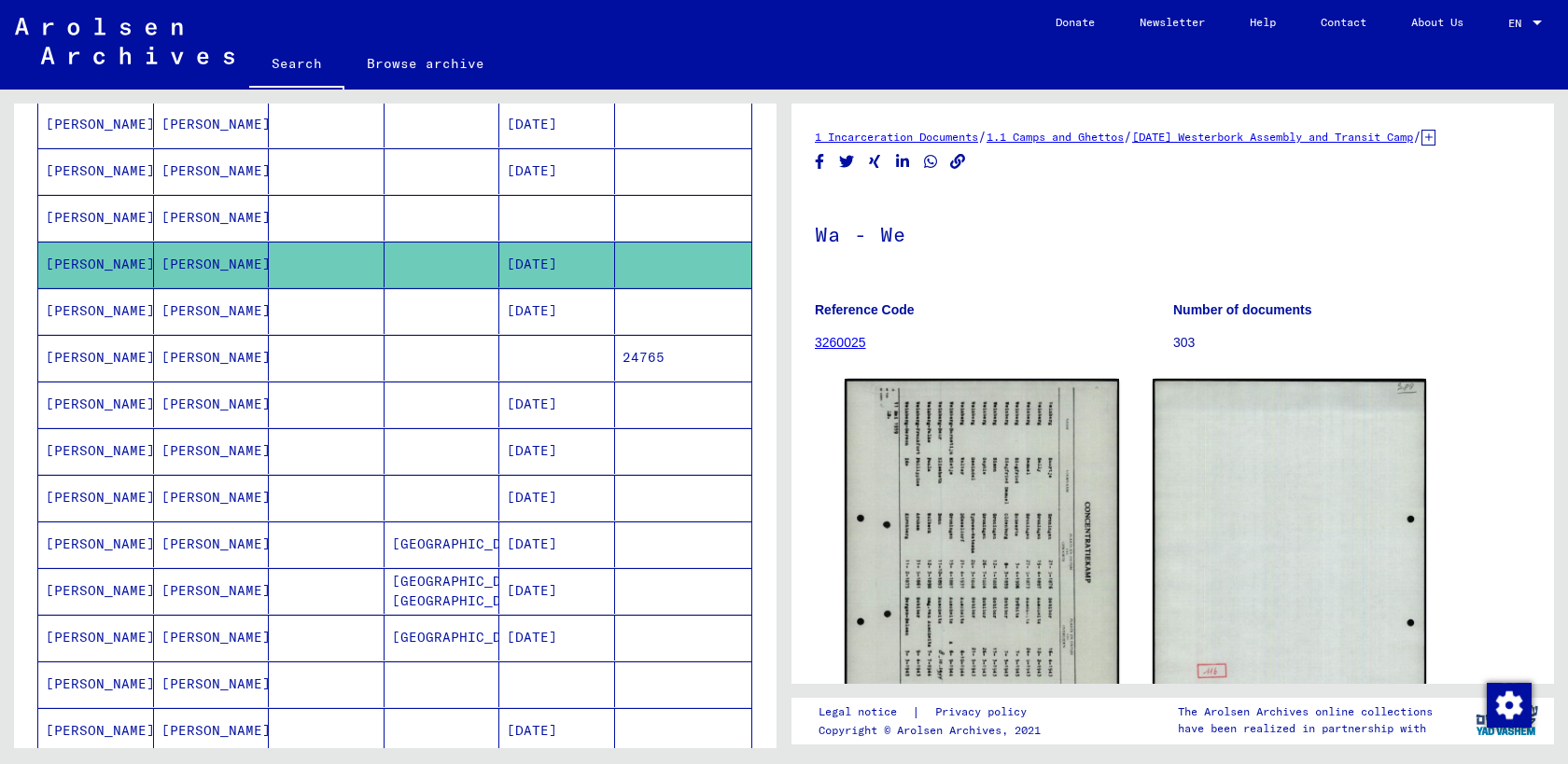
click at [176, 320] on mat-cell "[PERSON_NAME]" at bounding box center [212, 310] width 116 height 46
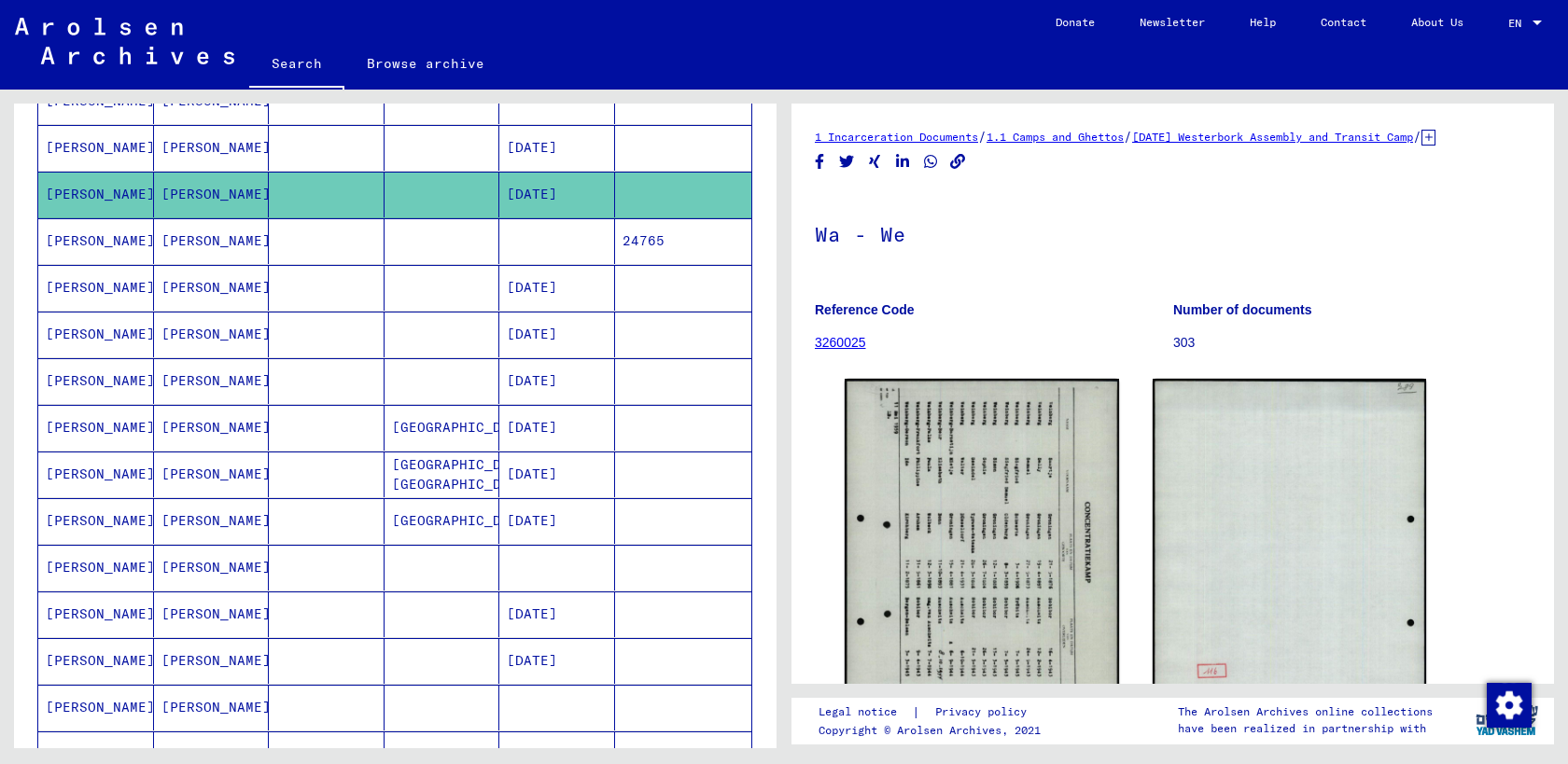
scroll to position [539, 0]
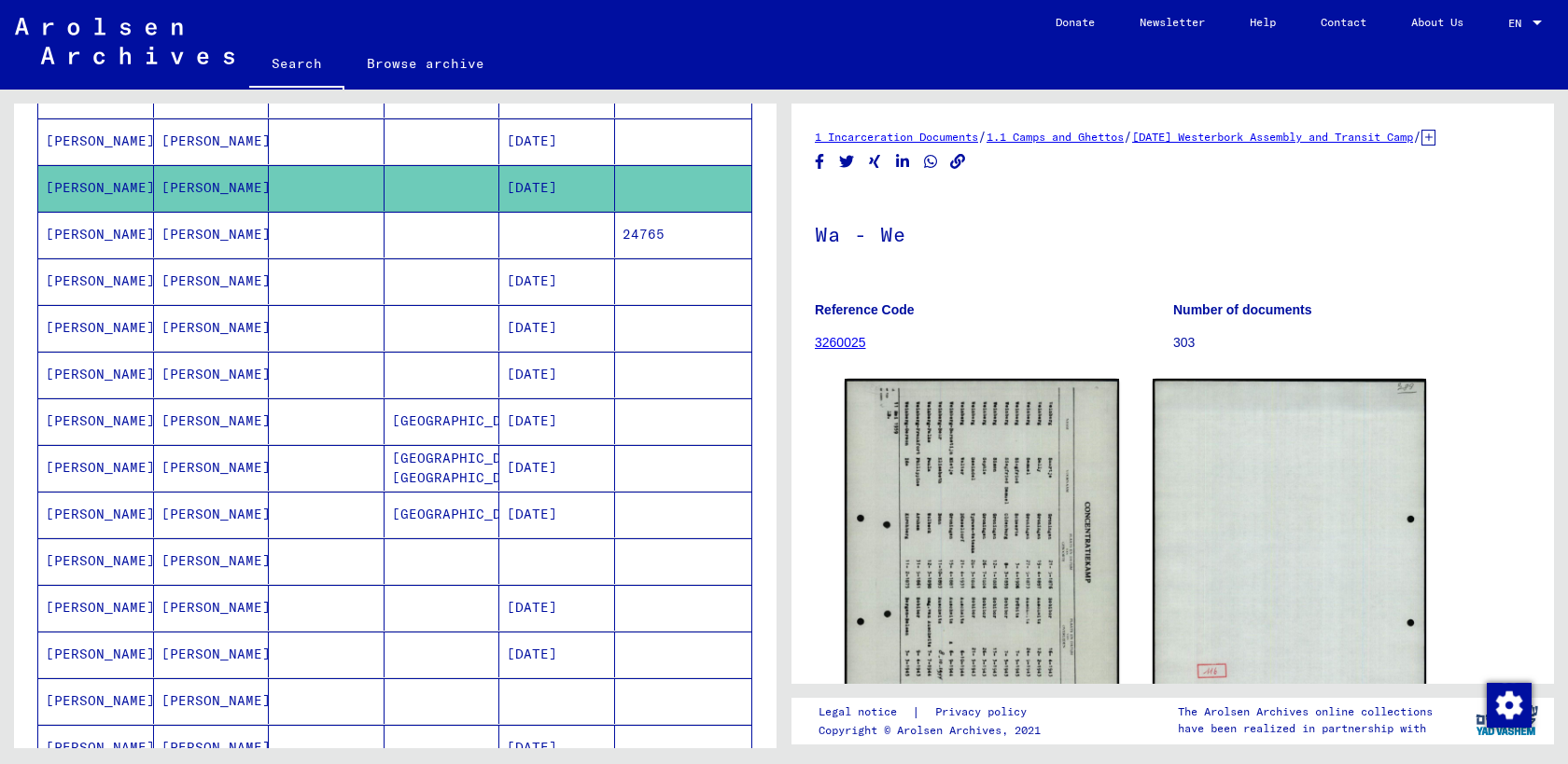
click at [174, 220] on mat-cell "[PERSON_NAME]" at bounding box center [212, 234] width 116 height 46
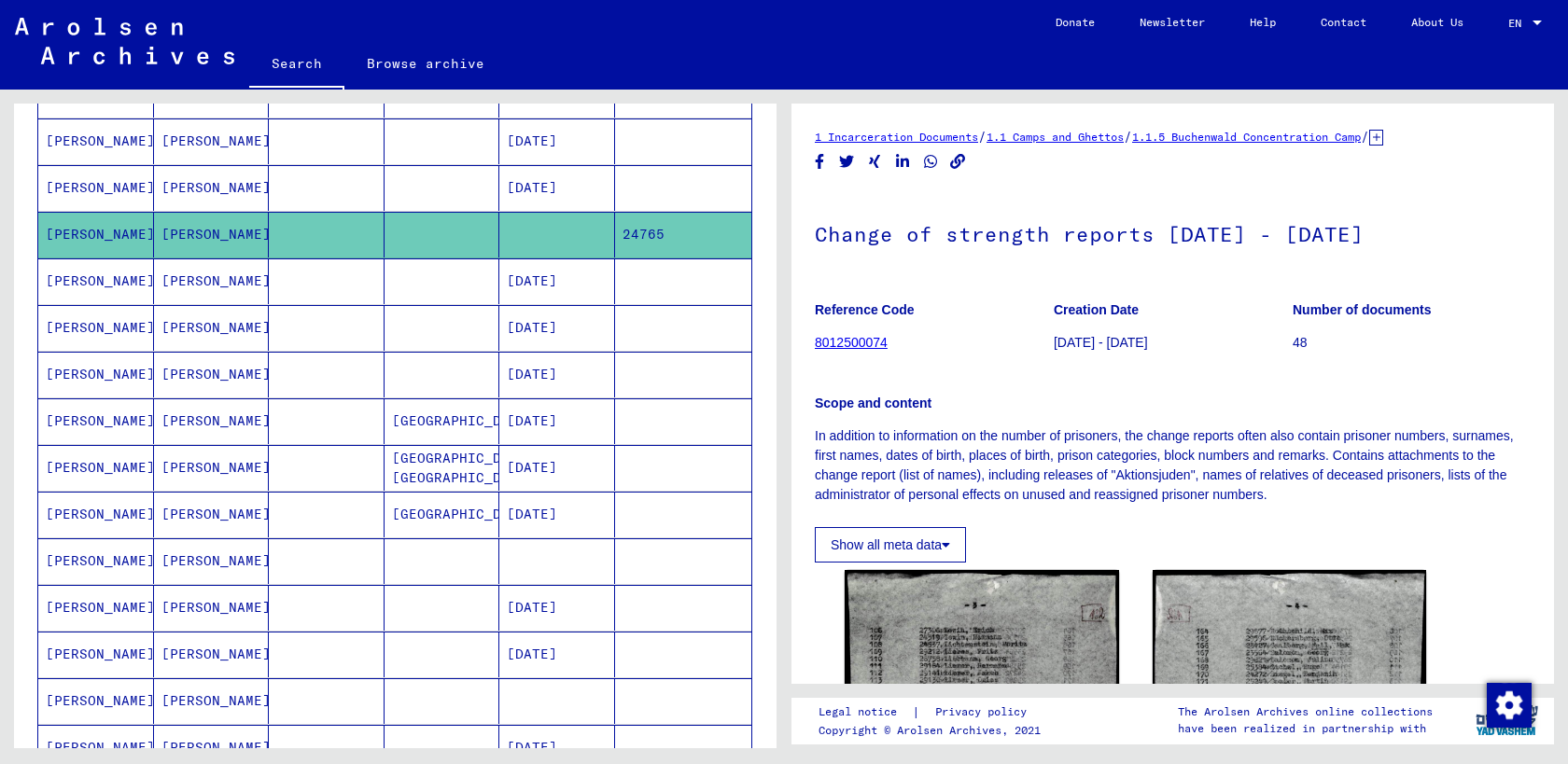
click at [166, 288] on mat-cell "[PERSON_NAME]" at bounding box center [212, 281] width 116 height 46
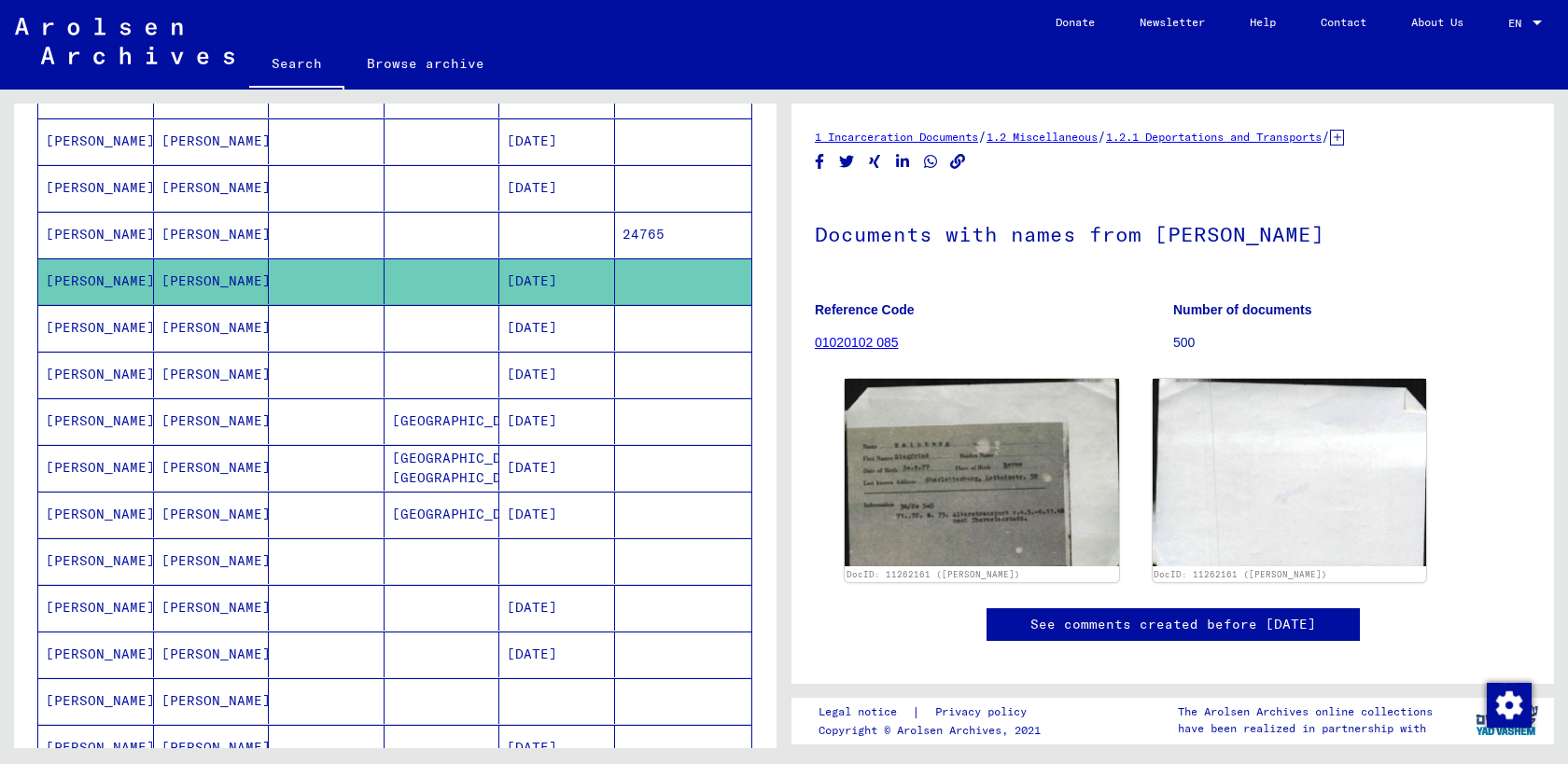
click at [184, 346] on mat-cell "[PERSON_NAME]" at bounding box center [212, 327] width 116 height 46
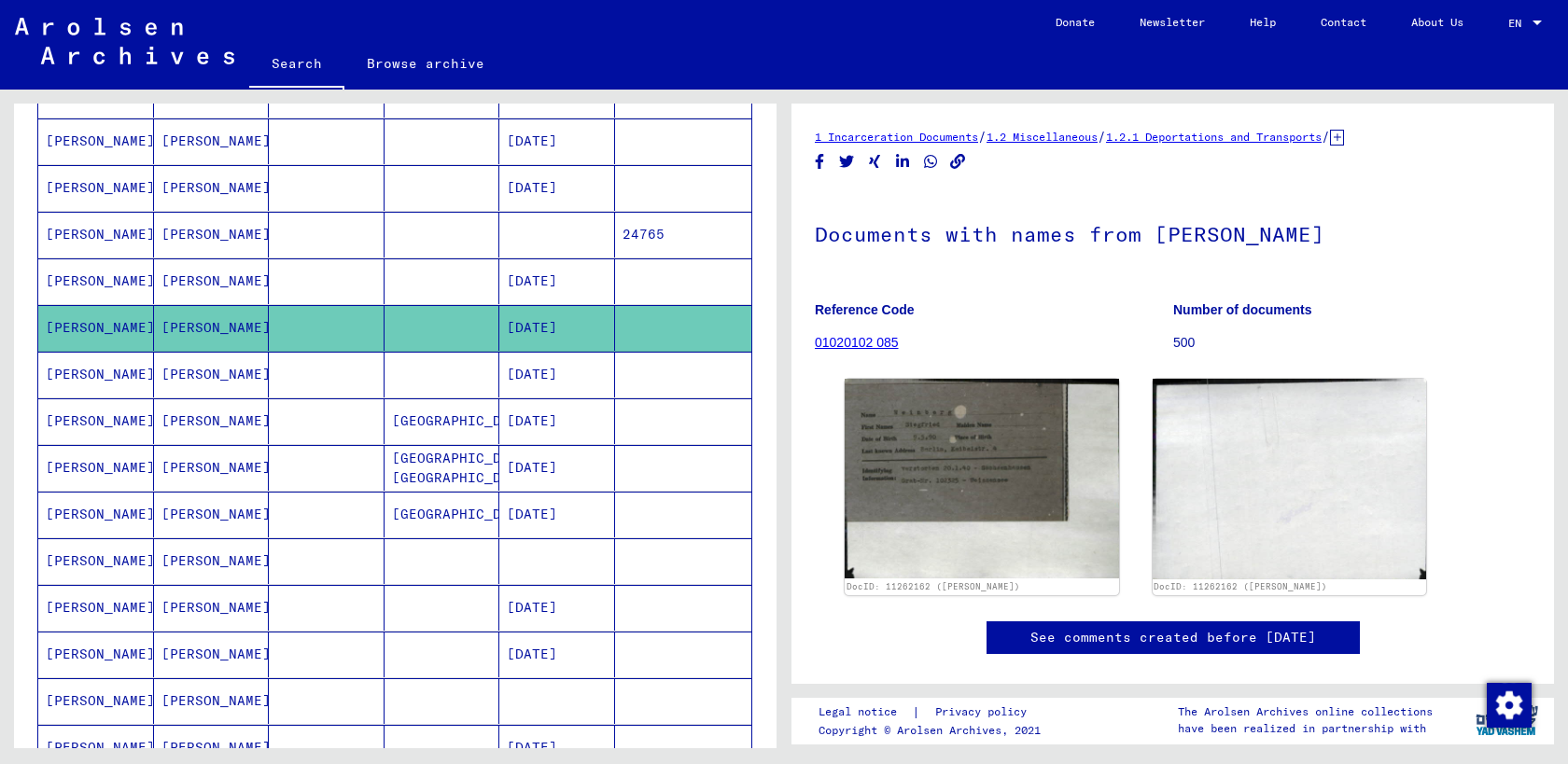
click at [182, 374] on mat-cell "[PERSON_NAME]" at bounding box center [212, 374] width 116 height 46
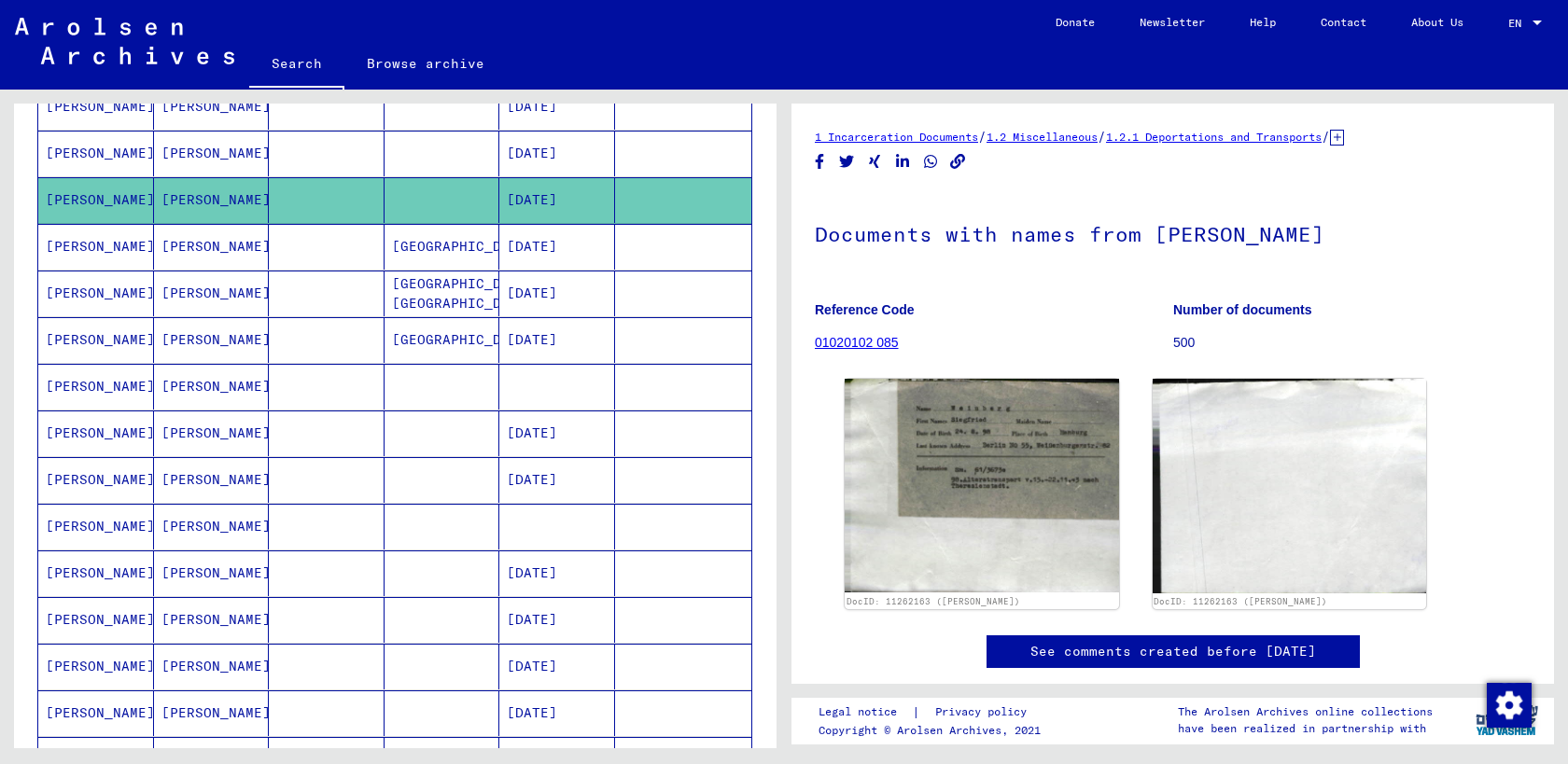
scroll to position [717, 0]
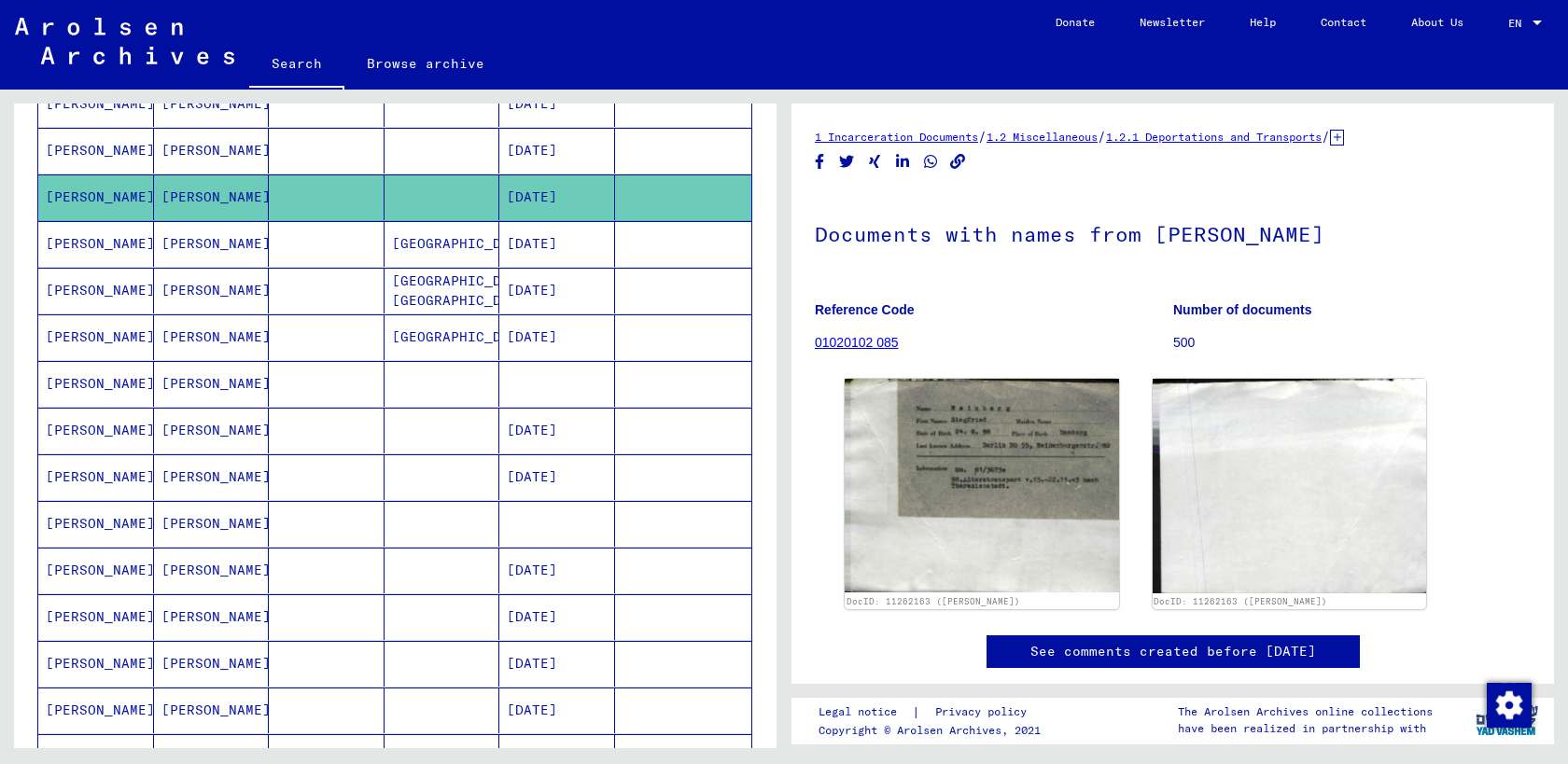
click at [180, 246] on mat-cell "[PERSON_NAME]" at bounding box center [212, 244] width 116 height 46
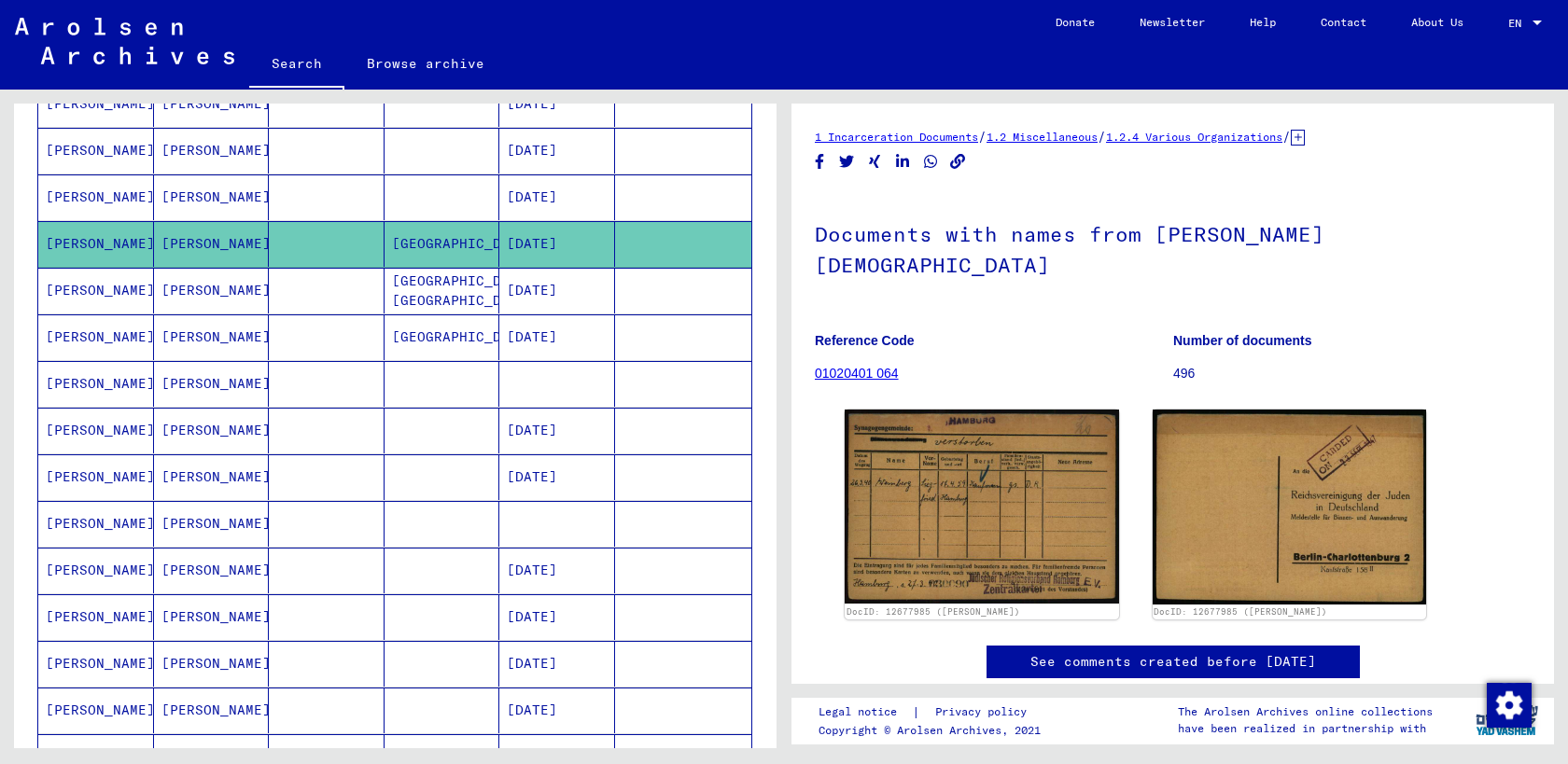
click at [203, 287] on mat-cell "[PERSON_NAME]" at bounding box center [212, 291] width 116 height 46
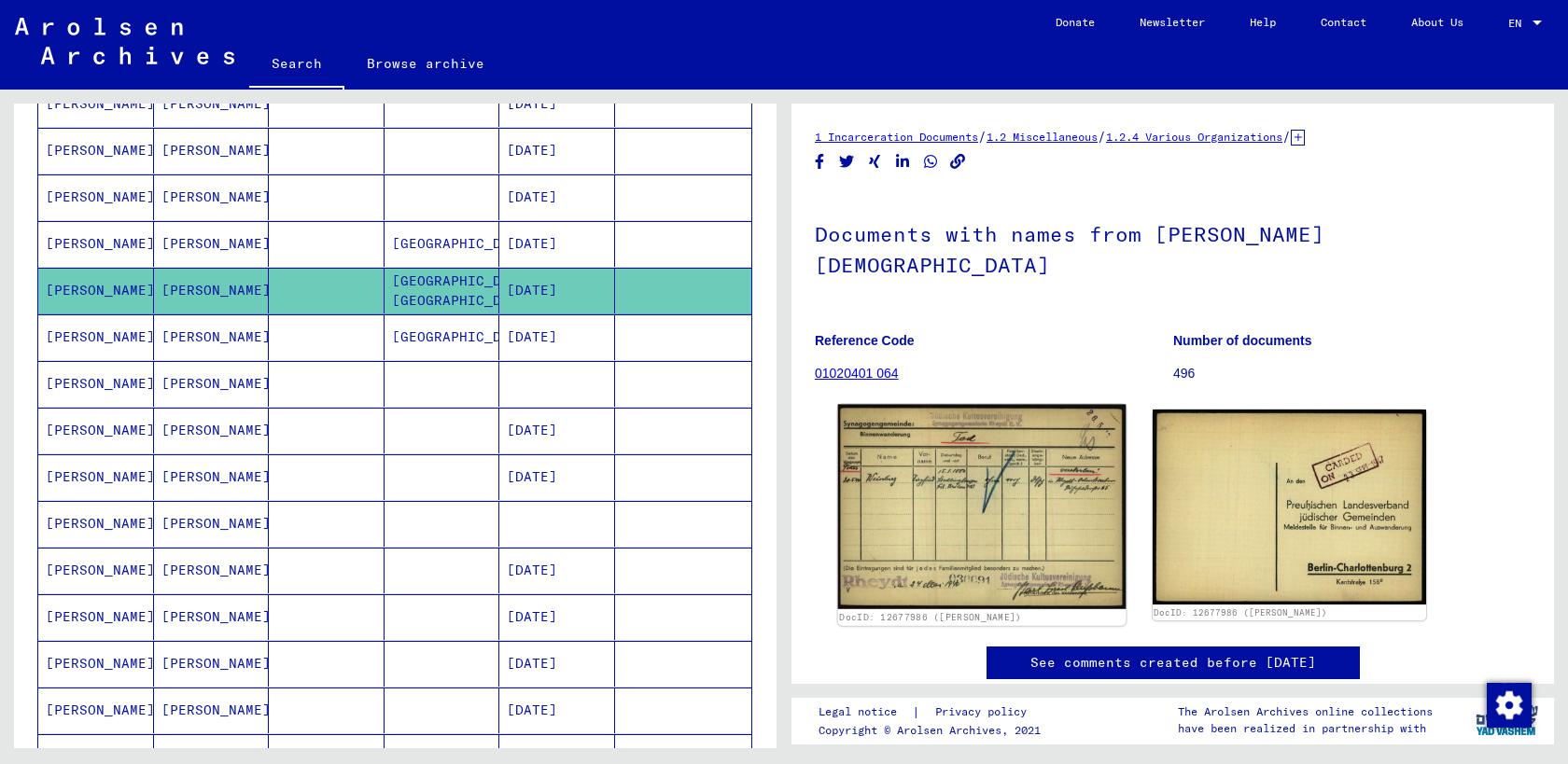
click at [984, 466] on img at bounding box center [981, 507] width 287 height 205
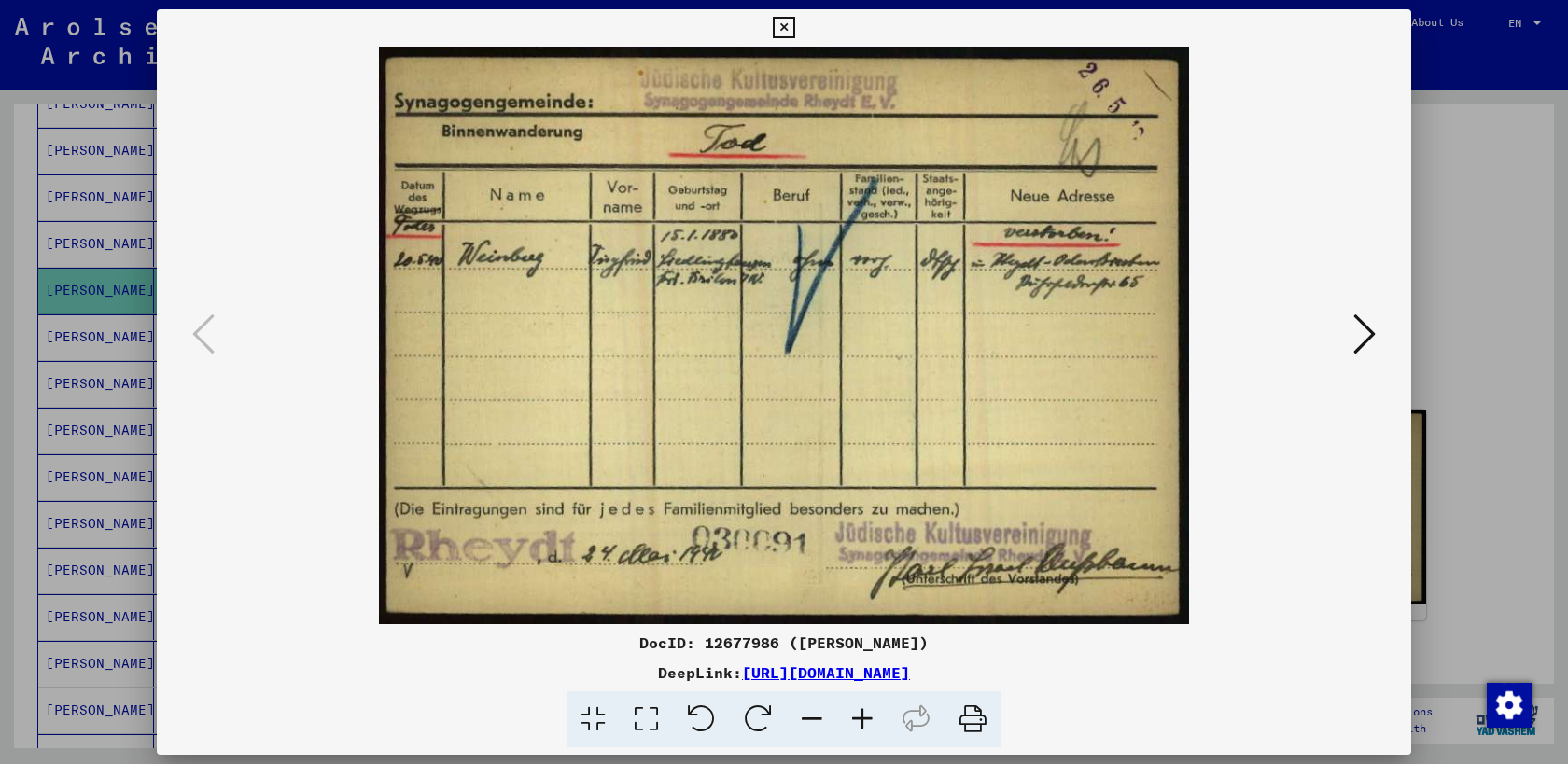
click at [779, 29] on icon at bounding box center [783, 28] width 22 height 23
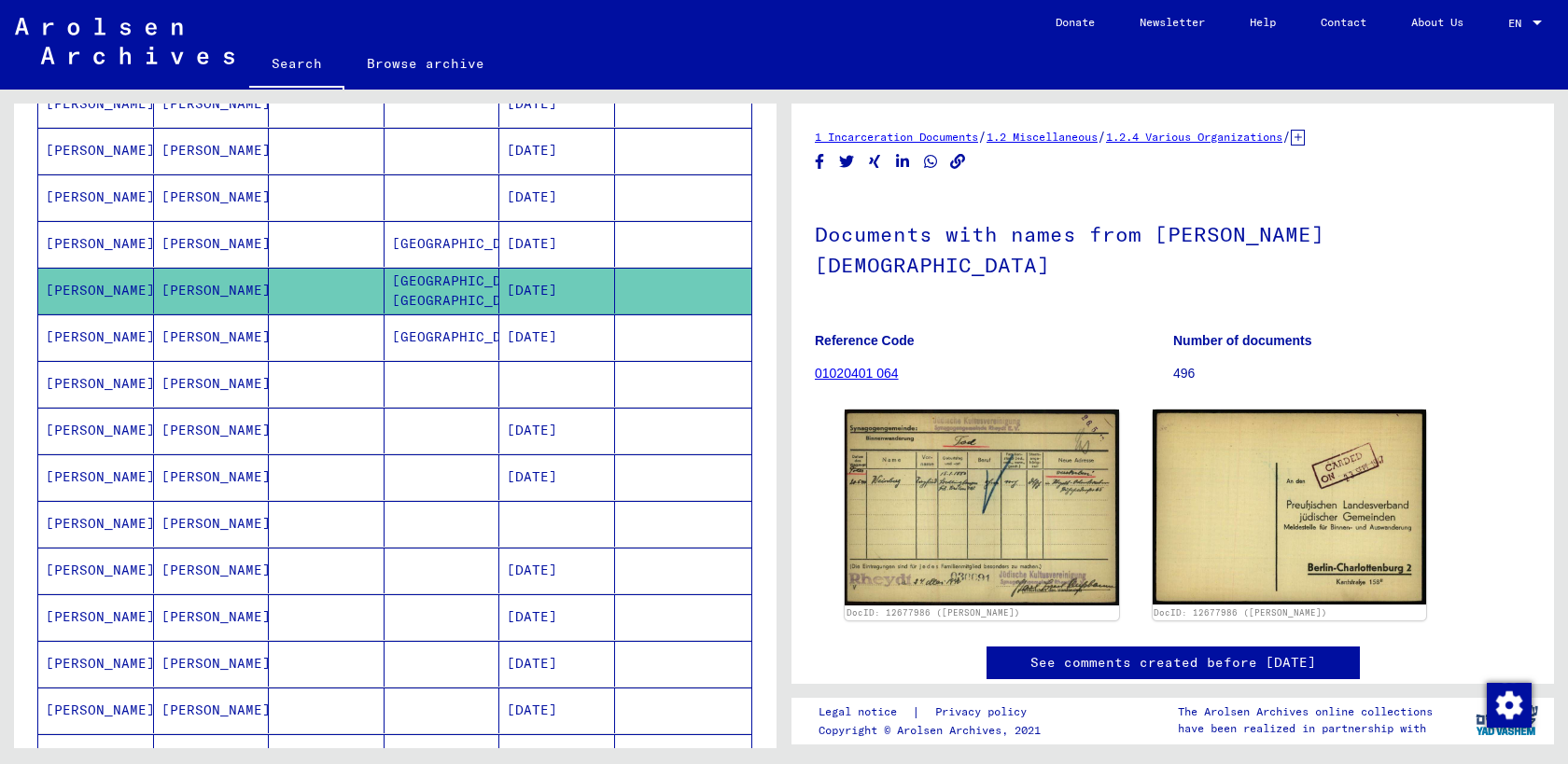
click at [205, 337] on mat-cell "[PERSON_NAME]" at bounding box center [212, 337] width 116 height 46
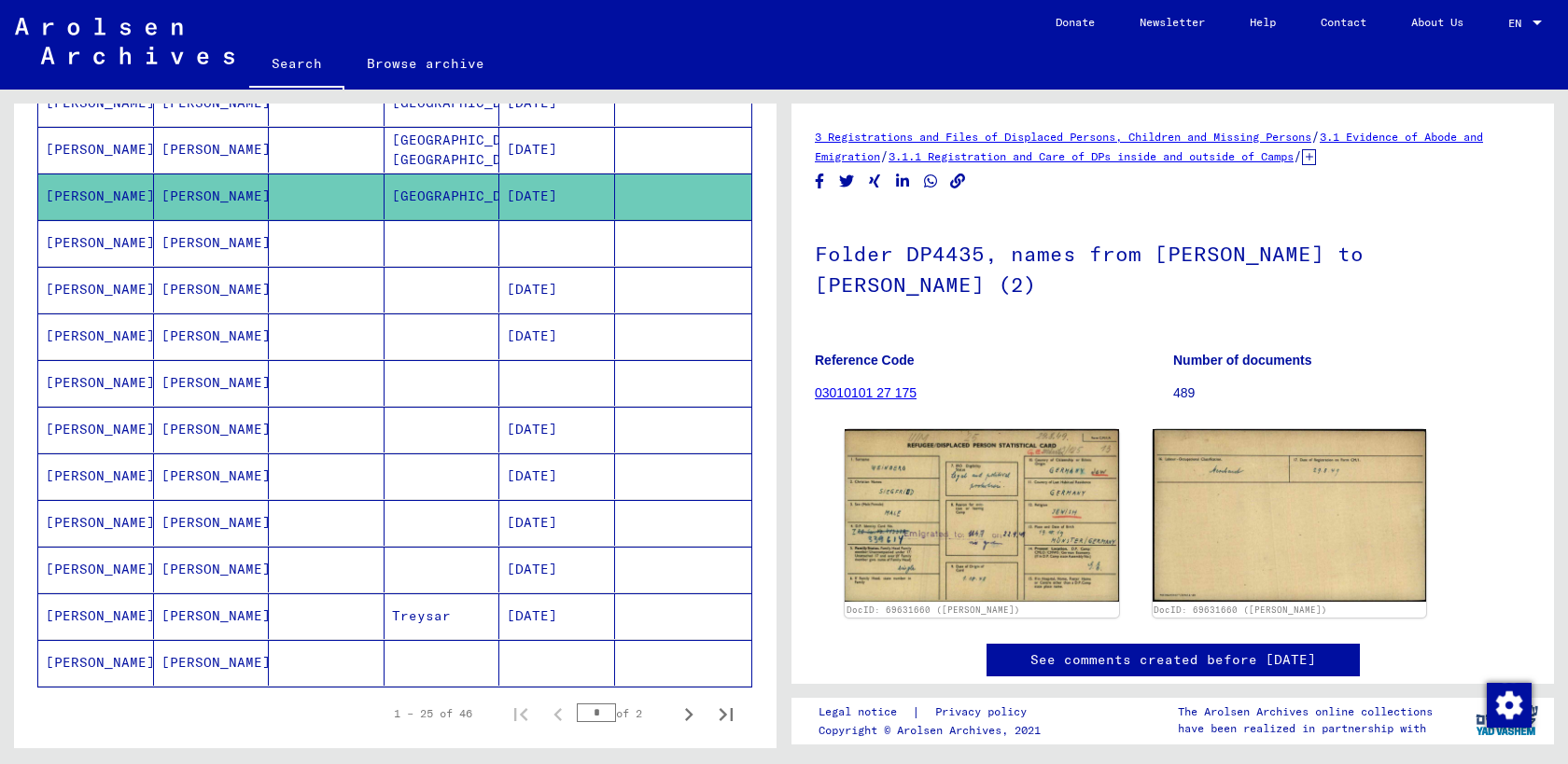
scroll to position [847, 0]
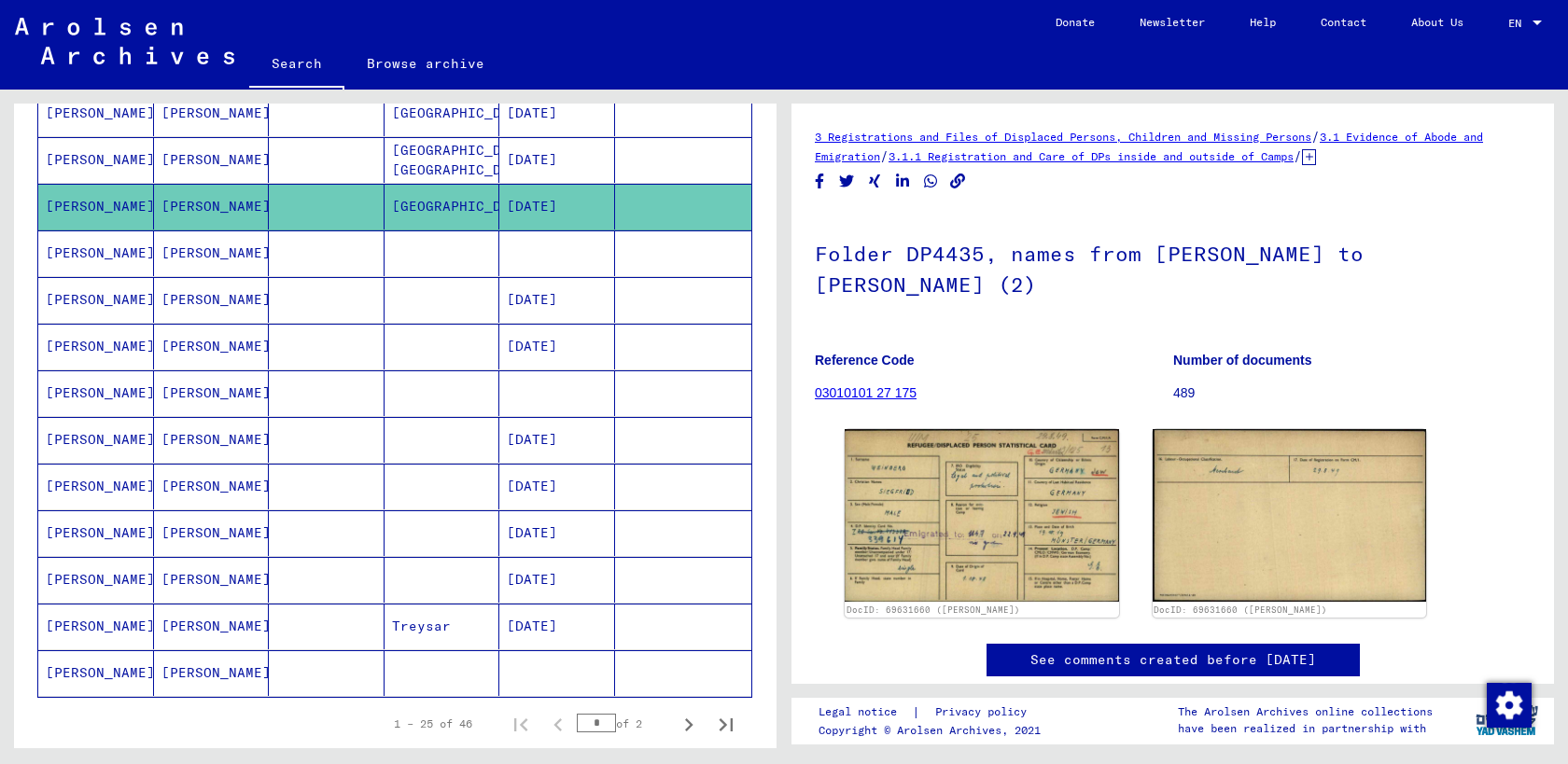
click at [195, 250] on mat-cell "[PERSON_NAME]" at bounding box center [212, 253] width 116 height 46
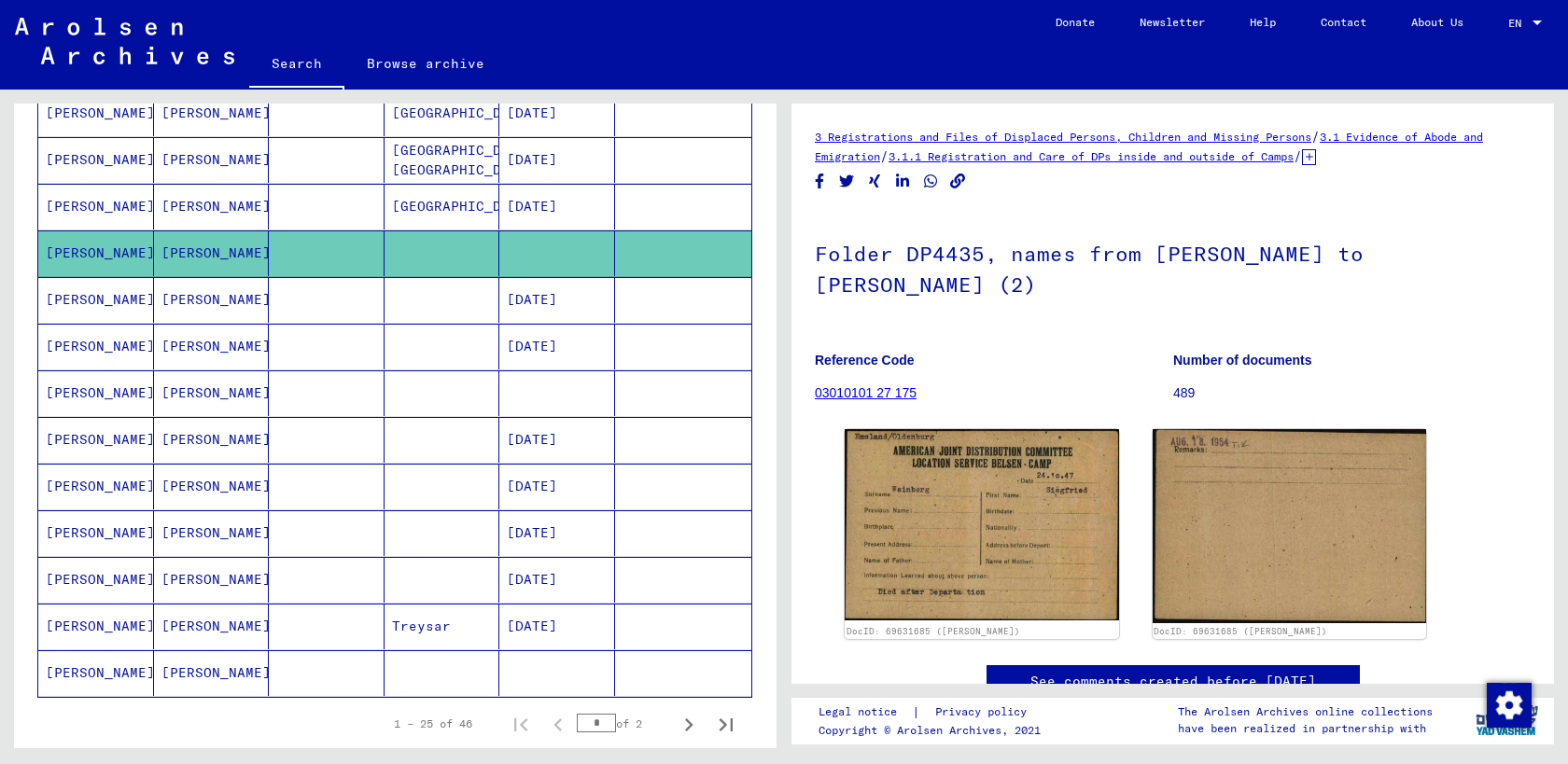
click at [179, 306] on mat-cell "[PERSON_NAME]" at bounding box center [212, 299] width 116 height 46
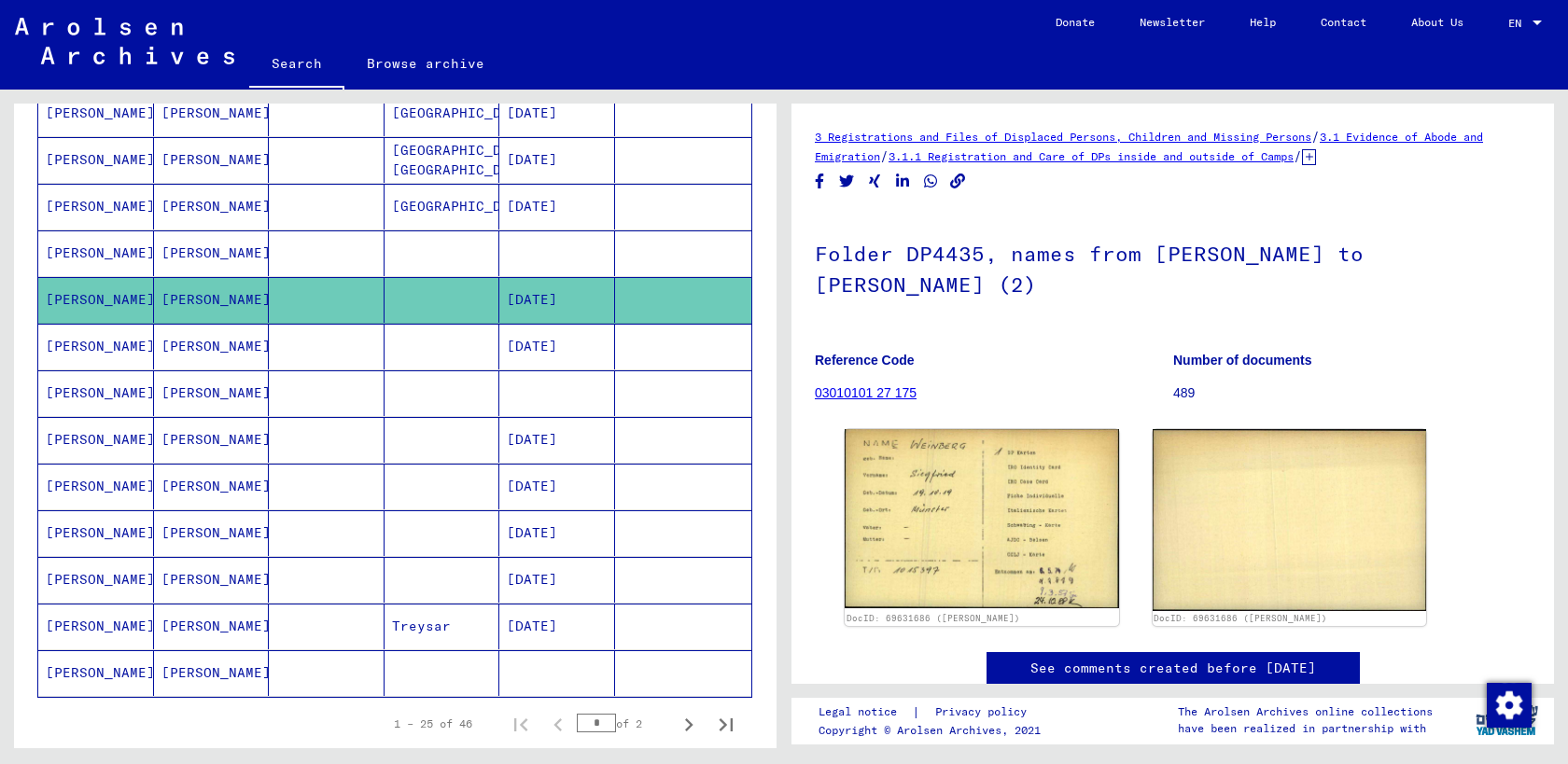
click at [187, 339] on mat-cell "[PERSON_NAME]" at bounding box center [212, 346] width 116 height 46
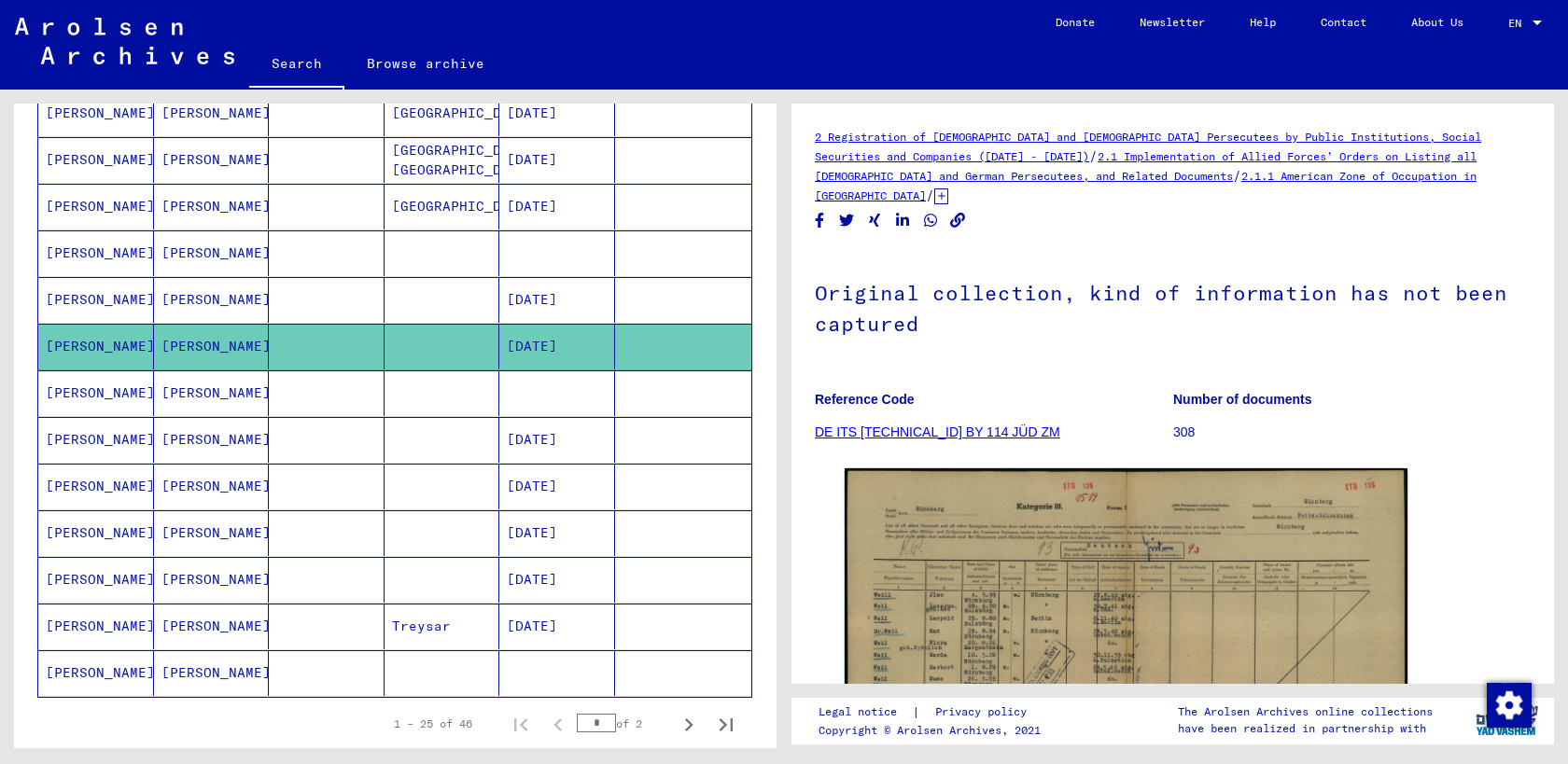
click at [203, 392] on mat-cell "[PERSON_NAME]" at bounding box center [212, 393] width 116 height 46
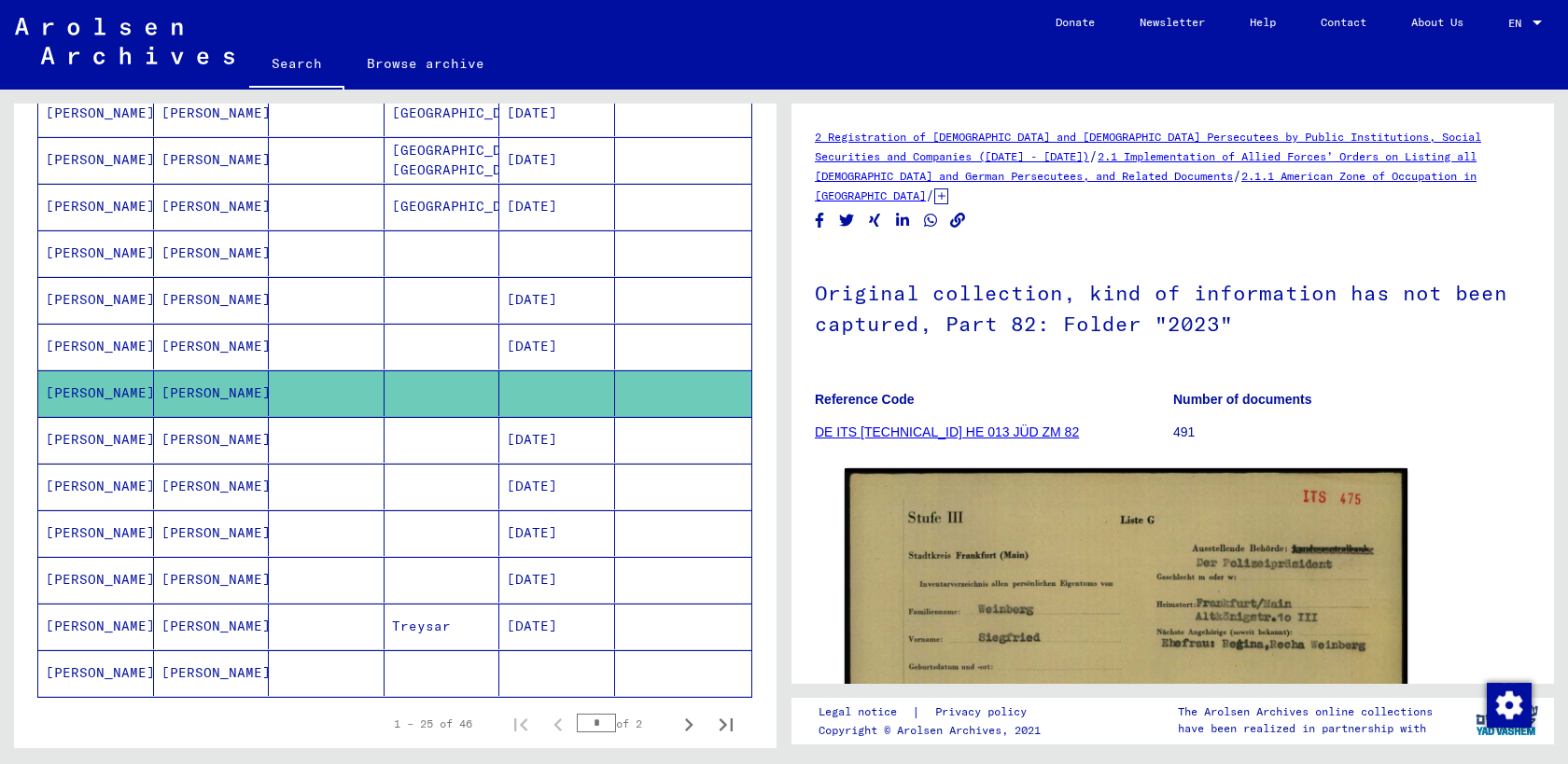
click at [213, 424] on mat-cell "[PERSON_NAME]" at bounding box center [212, 439] width 116 height 46
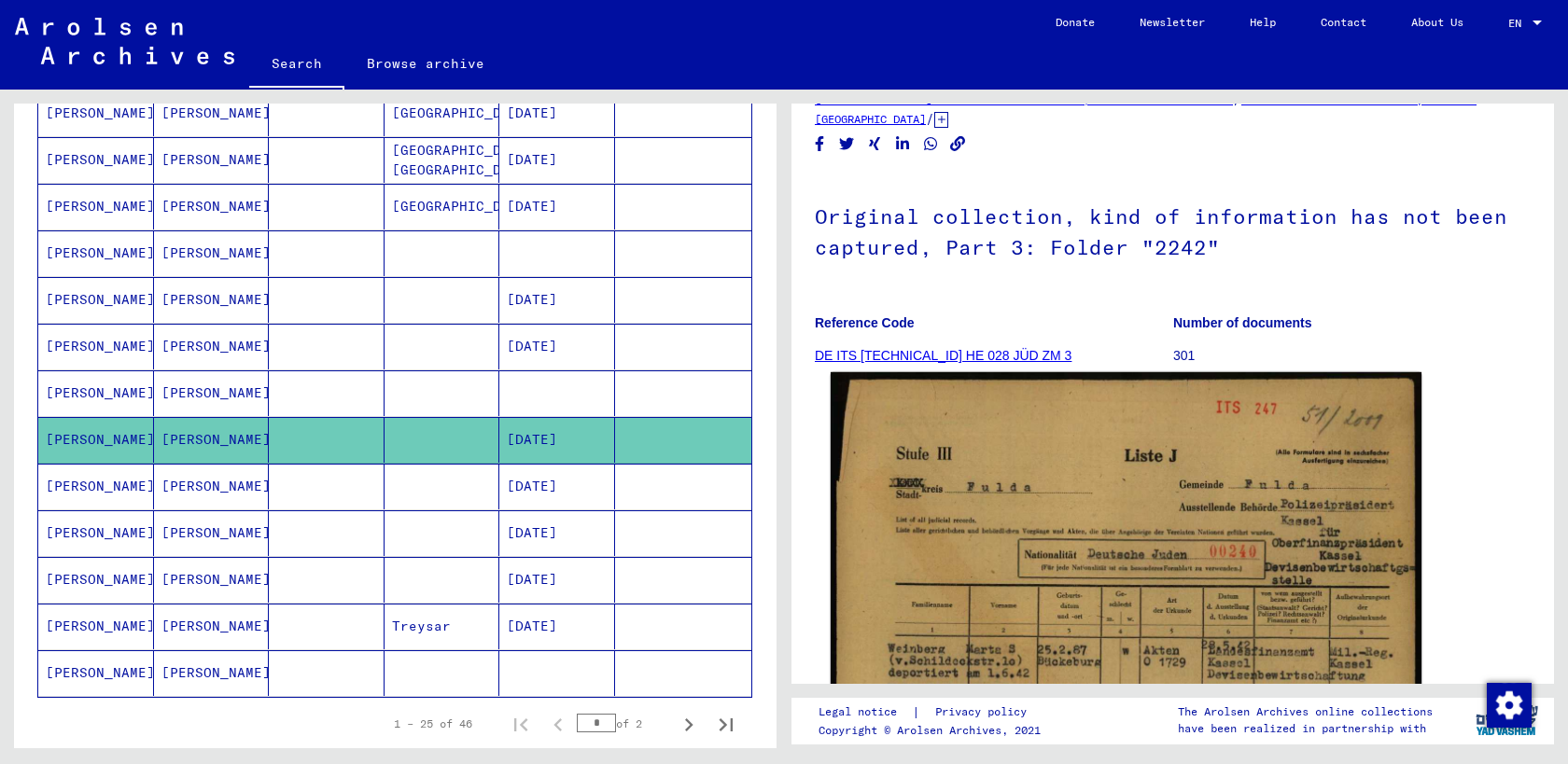
scroll to position [79, 0]
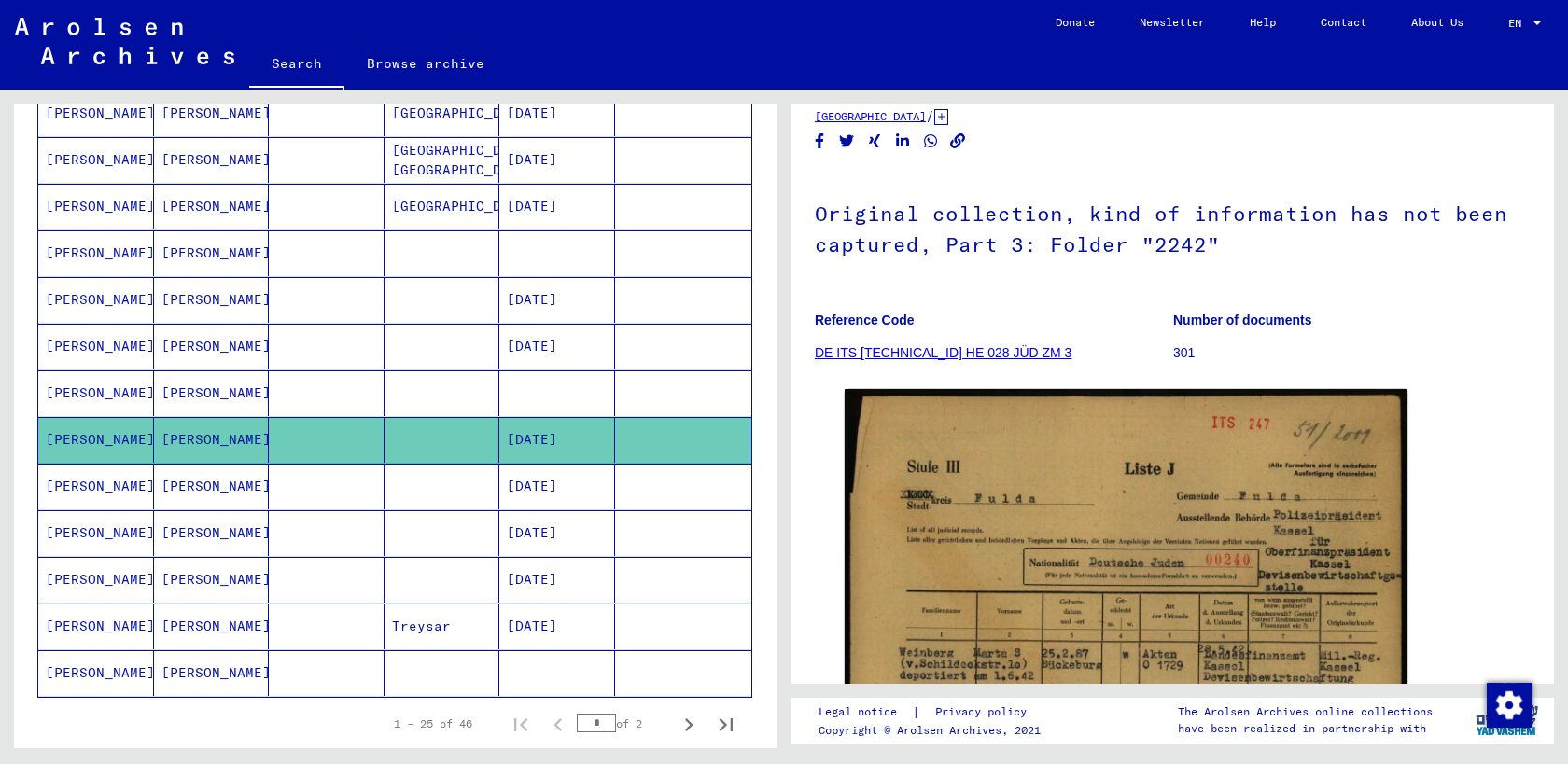
click at [229, 497] on mat-cell "[PERSON_NAME]" at bounding box center [212, 486] width 116 height 46
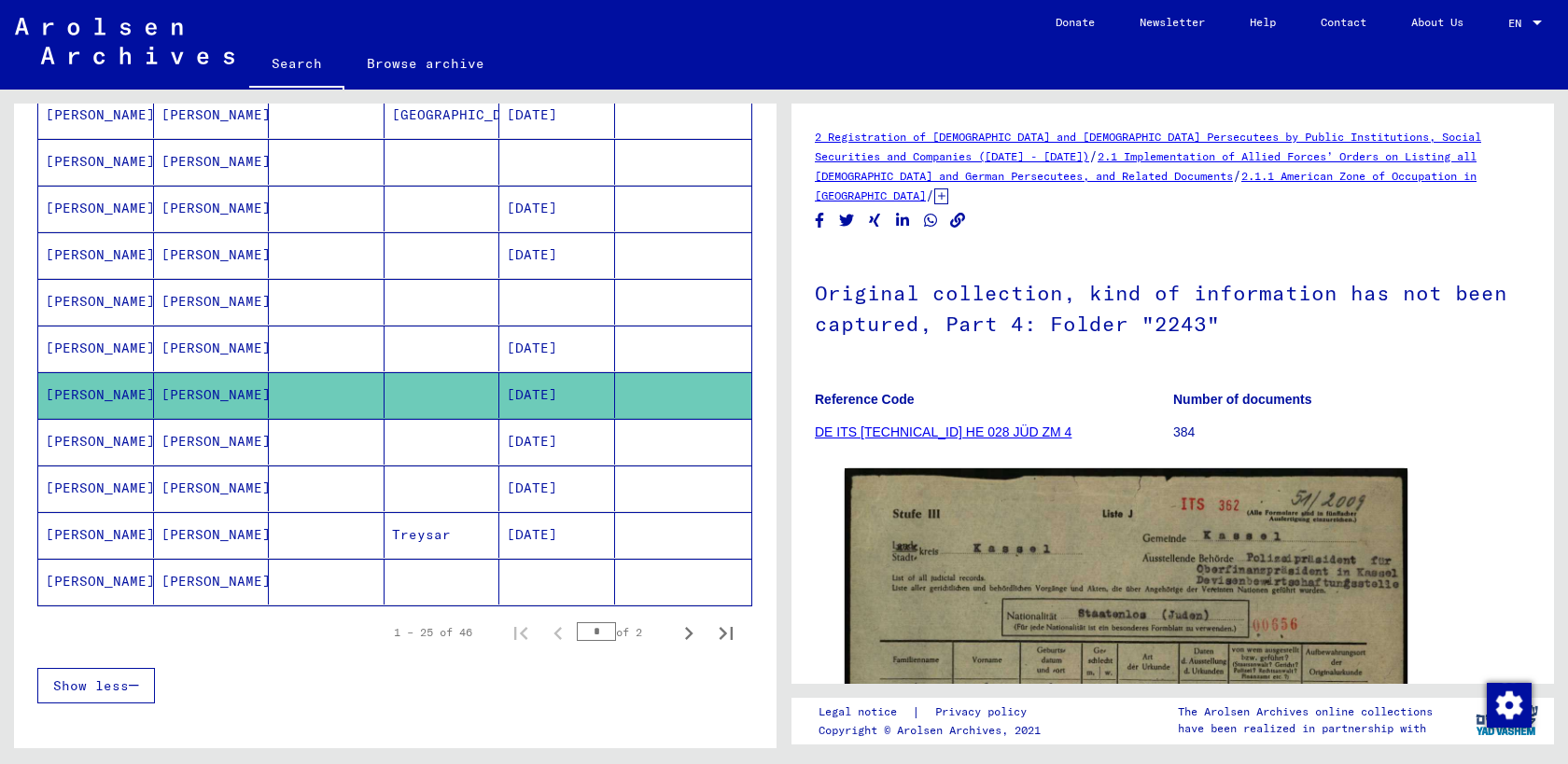
scroll to position [946, 0]
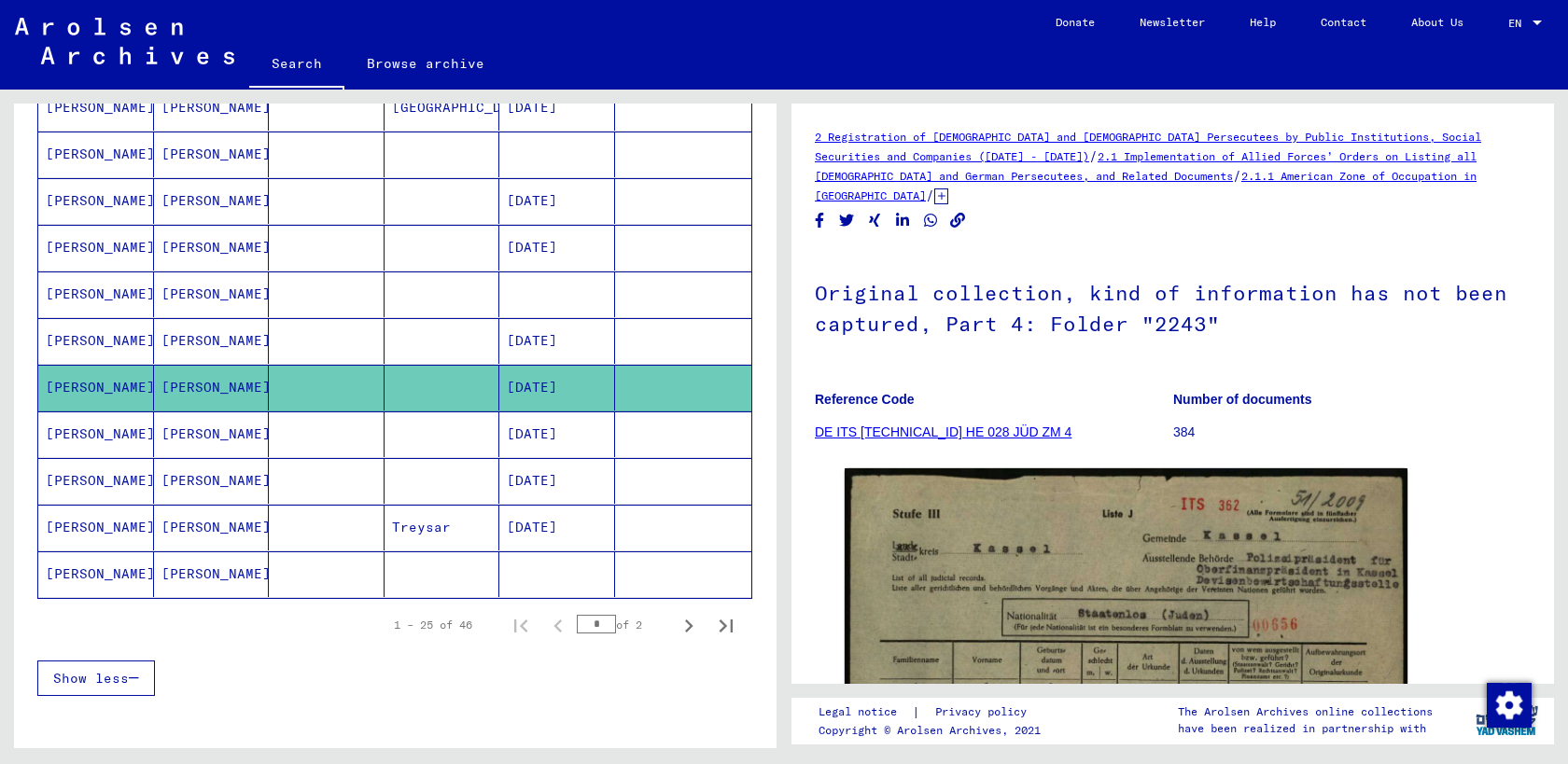
click at [228, 445] on mat-cell "[PERSON_NAME]" at bounding box center [212, 434] width 116 height 46
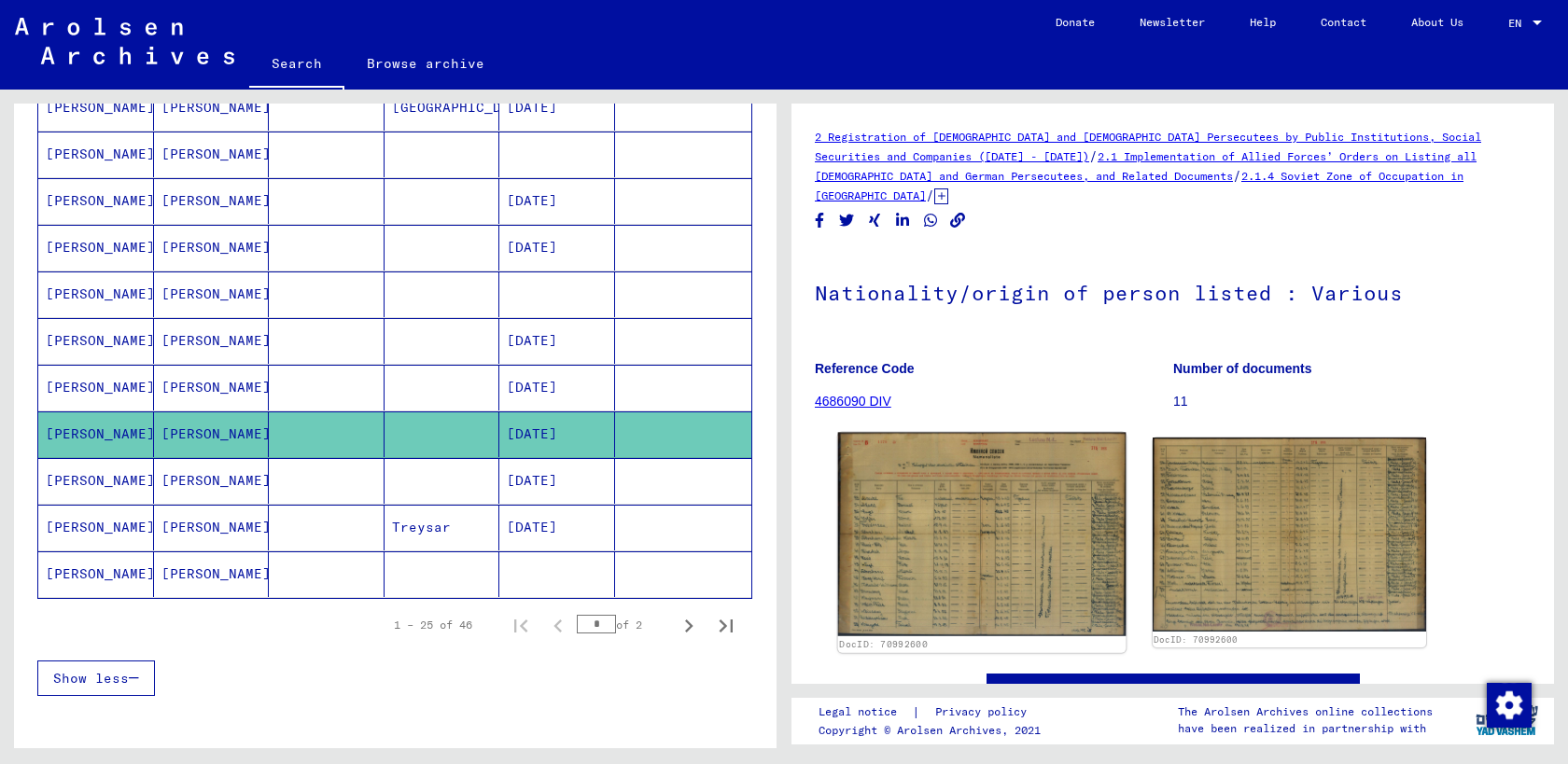
click at [934, 525] on img at bounding box center [981, 534] width 287 height 203
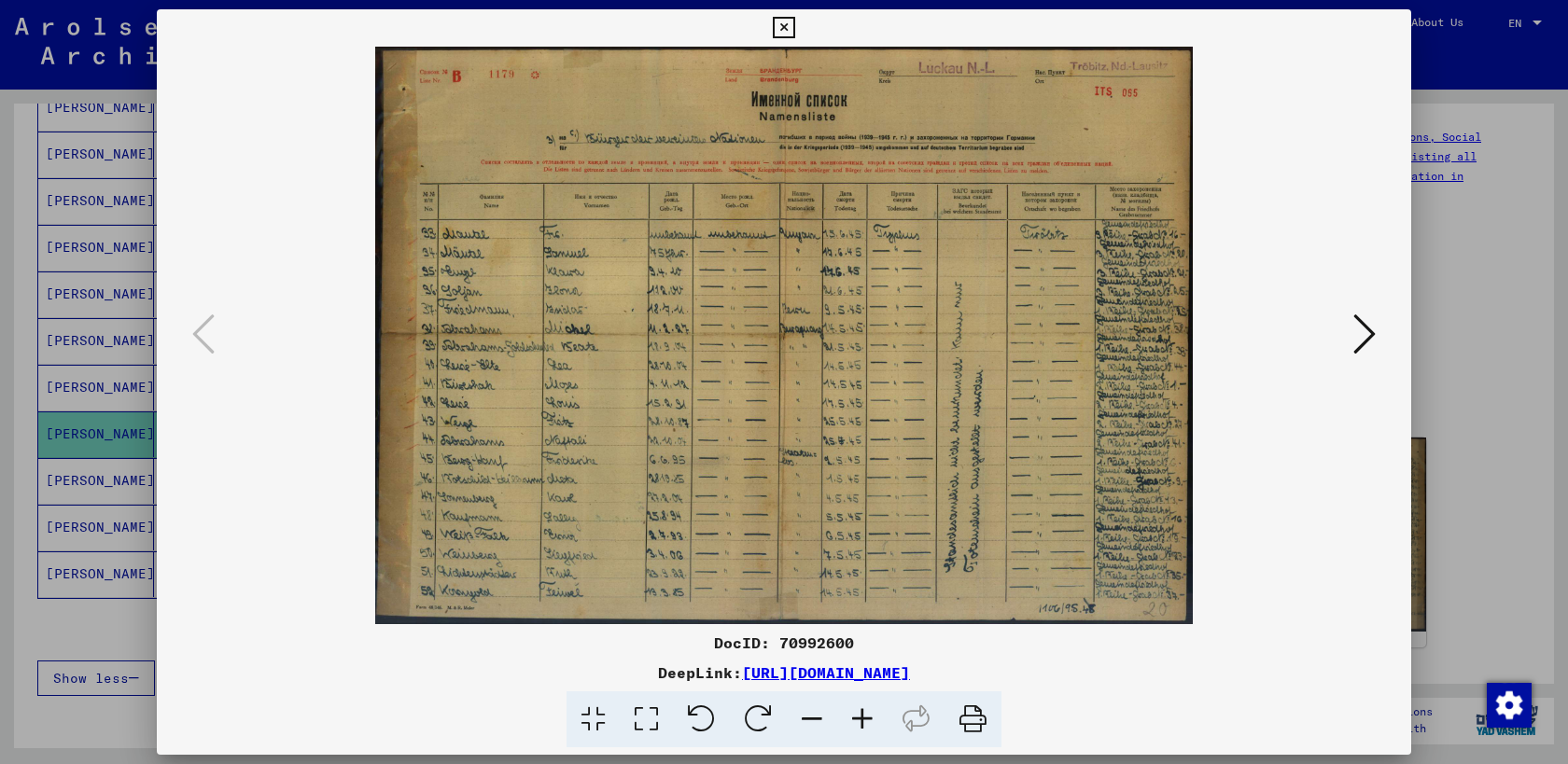
click at [784, 29] on icon at bounding box center [783, 28] width 22 height 23
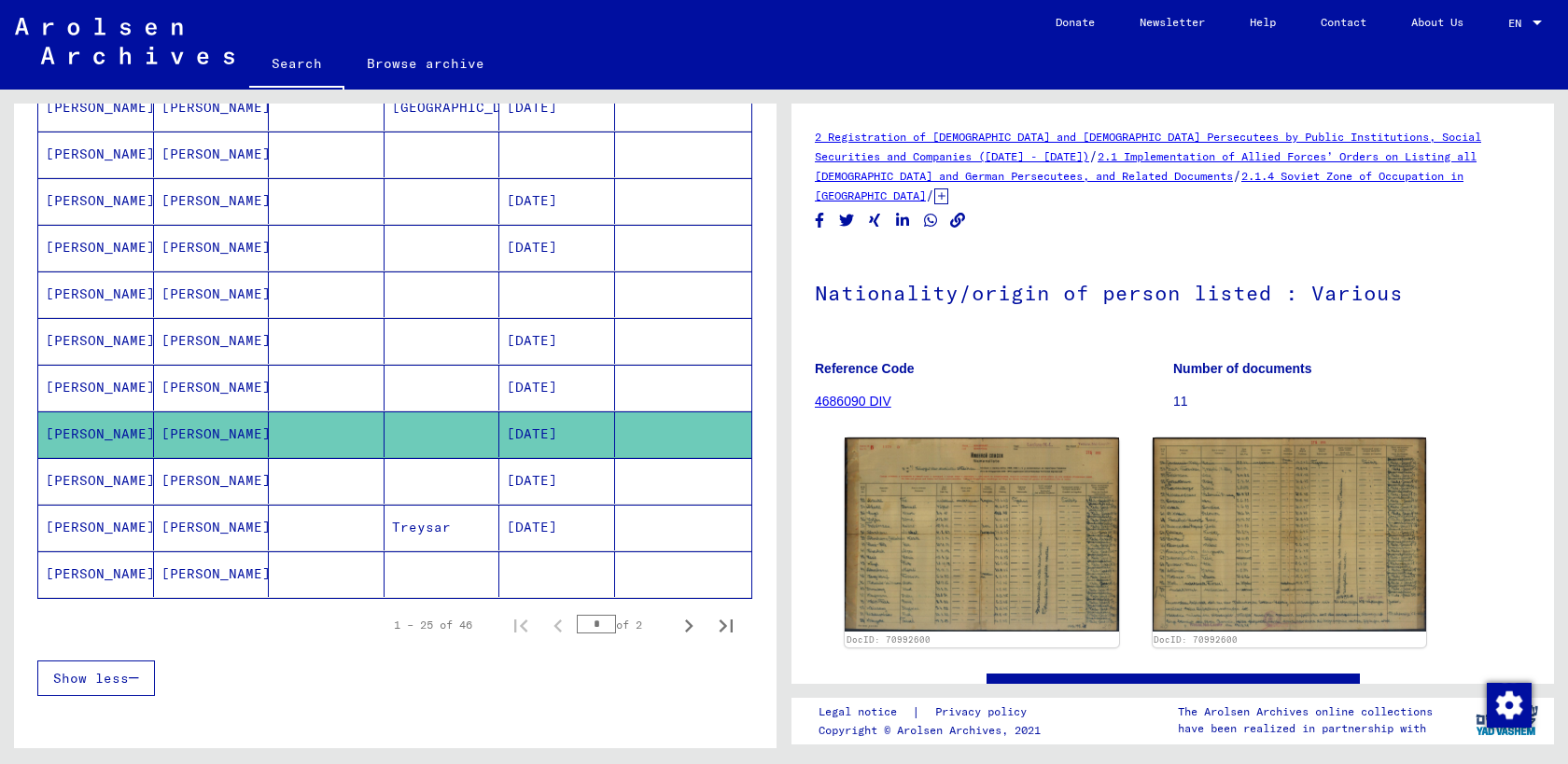
click at [200, 482] on mat-cell "[PERSON_NAME]" at bounding box center [212, 481] width 116 height 46
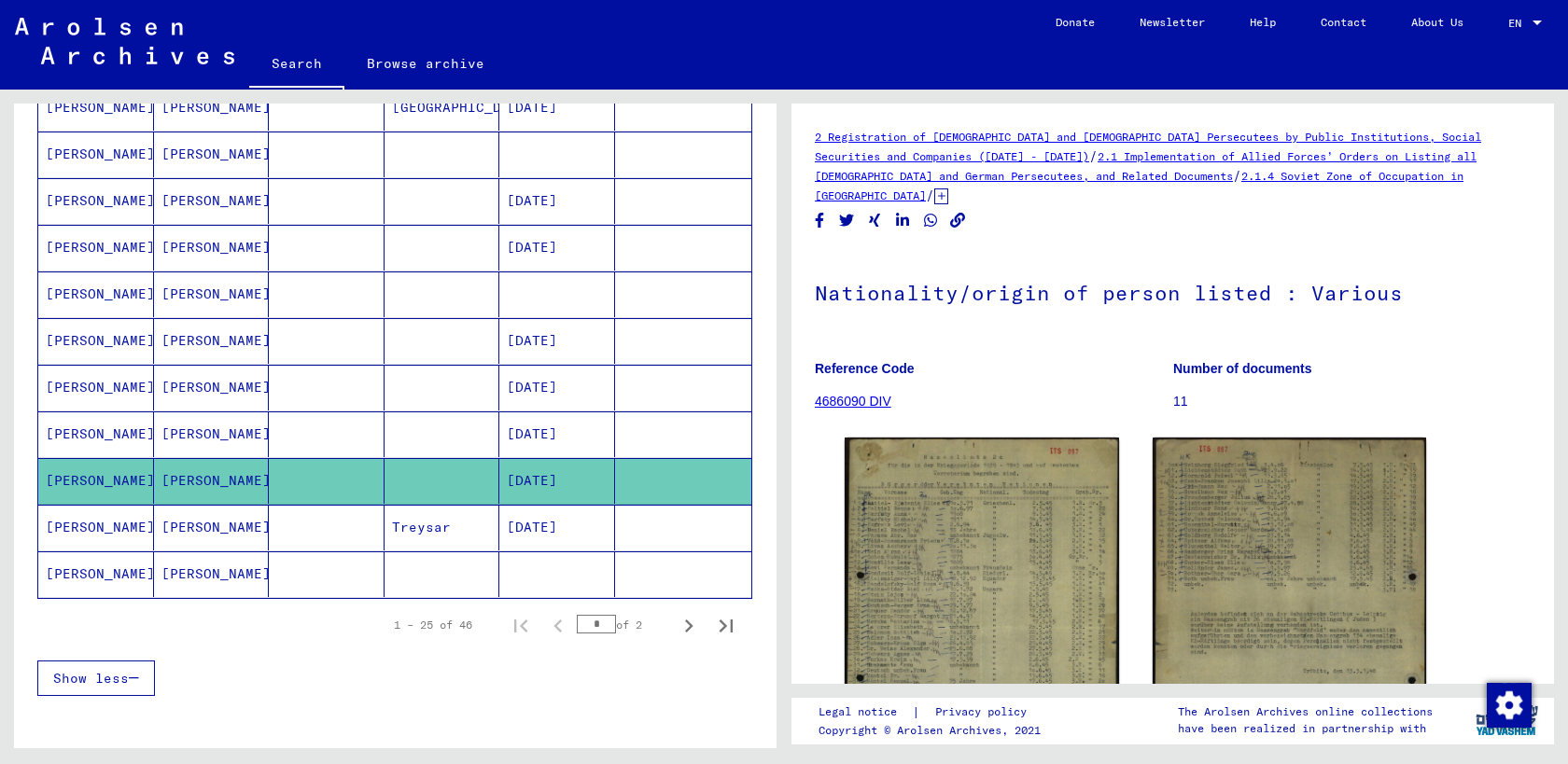
click at [190, 526] on mat-cell "[PERSON_NAME]" at bounding box center [212, 527] width 116 height 46
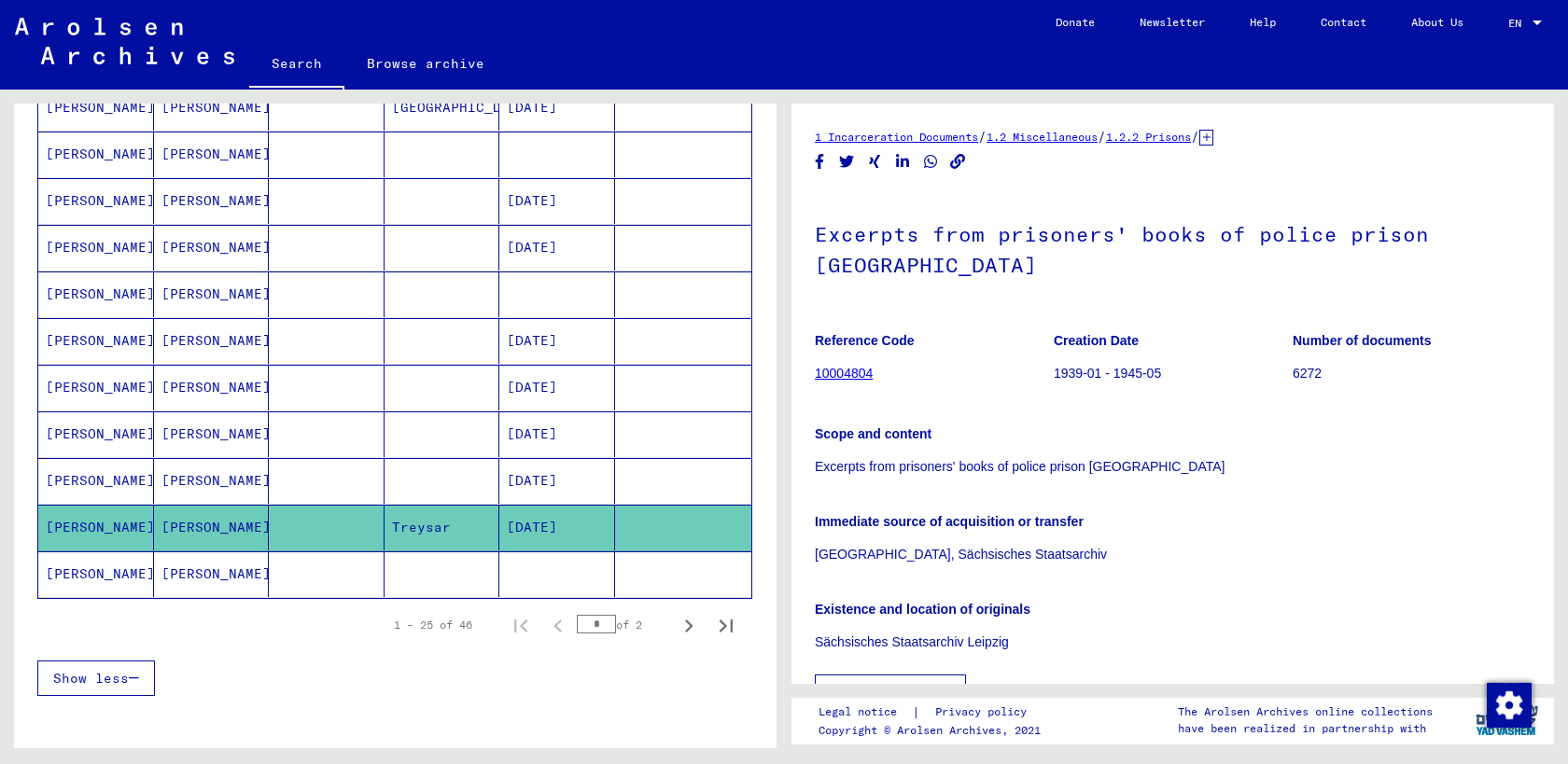
click at [206, 565] on mat-cell "[PERSON_NAME]" at bounding box center [212, 574] width 116 height 46
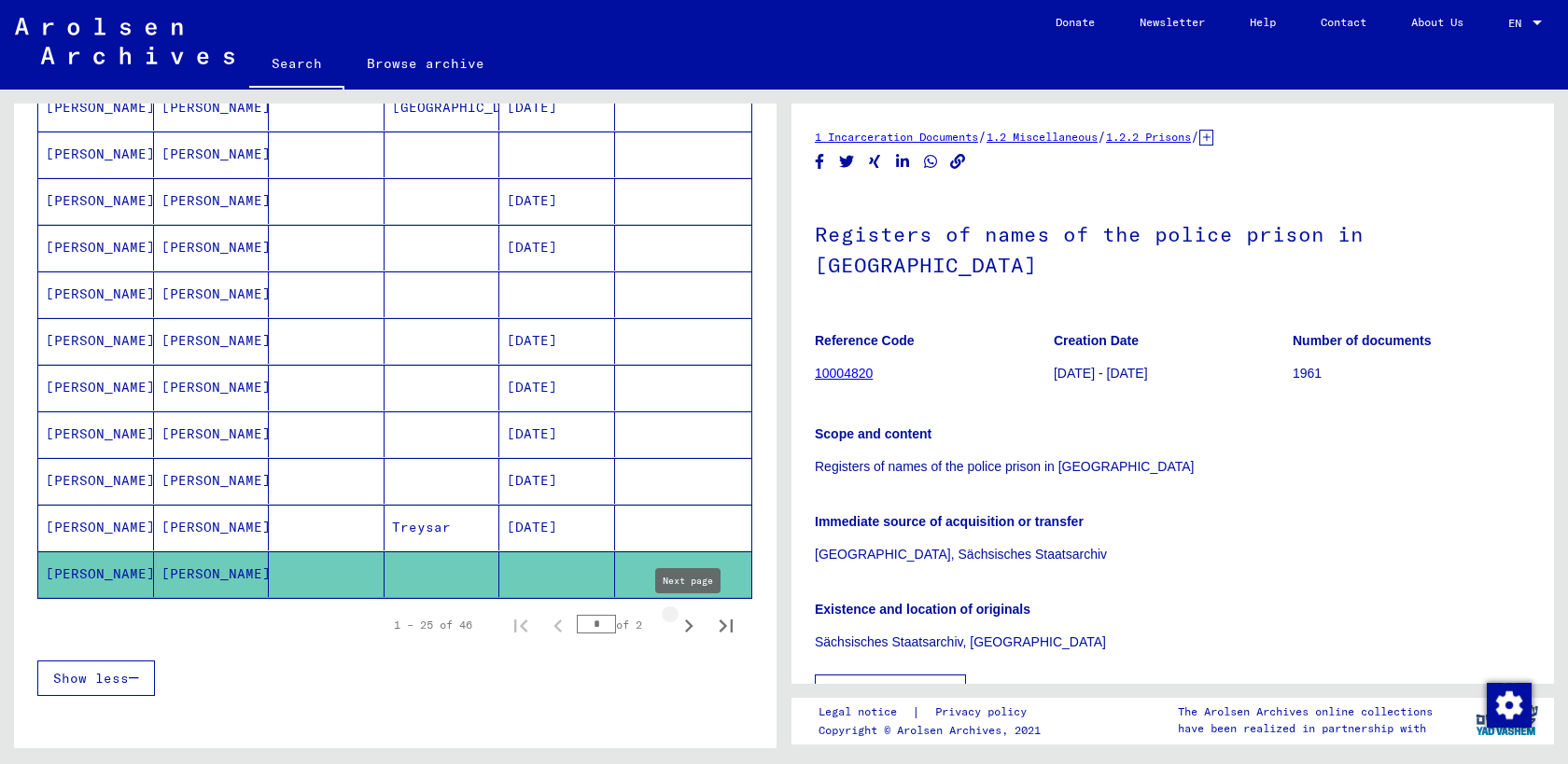
click at [687, 628] on icon "Next page" at bounding box center [689, 626] width 26 height 26
type input "*"
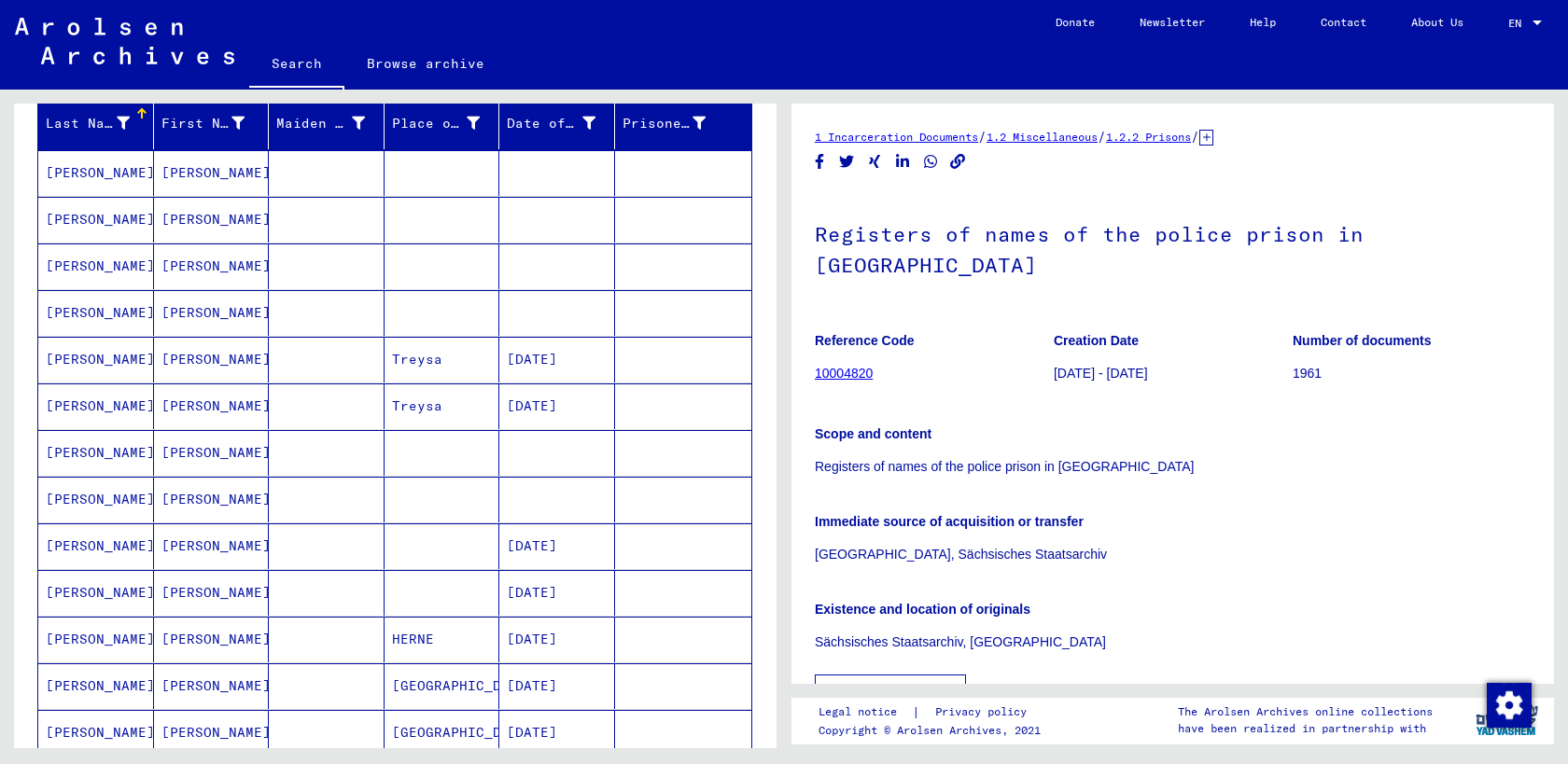
scroll to position [125, 0]
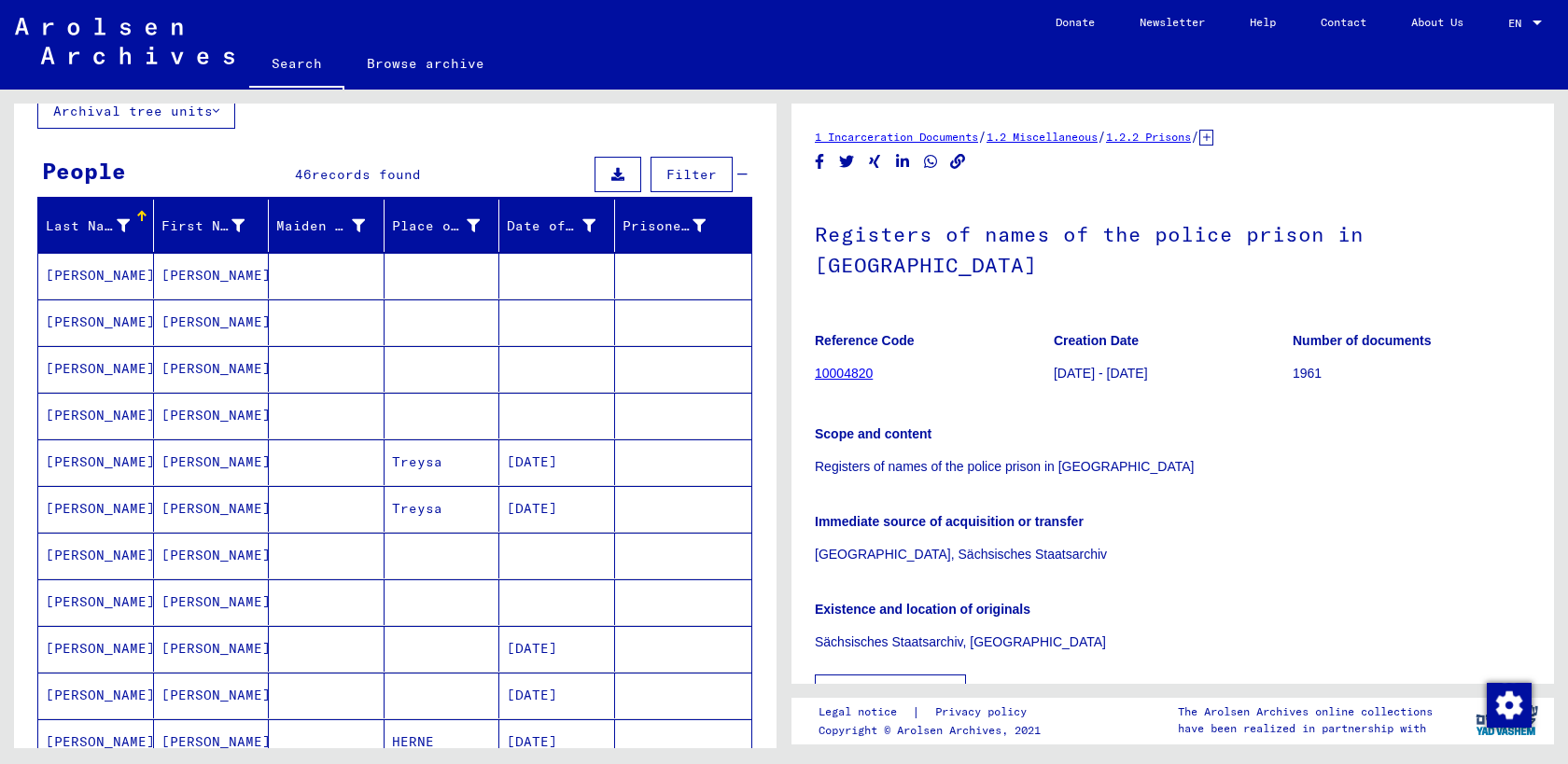
click at [181, 279] on mat-cell "[PERSON_NAME]" at bounding box center [212, 276] width 116 height 46
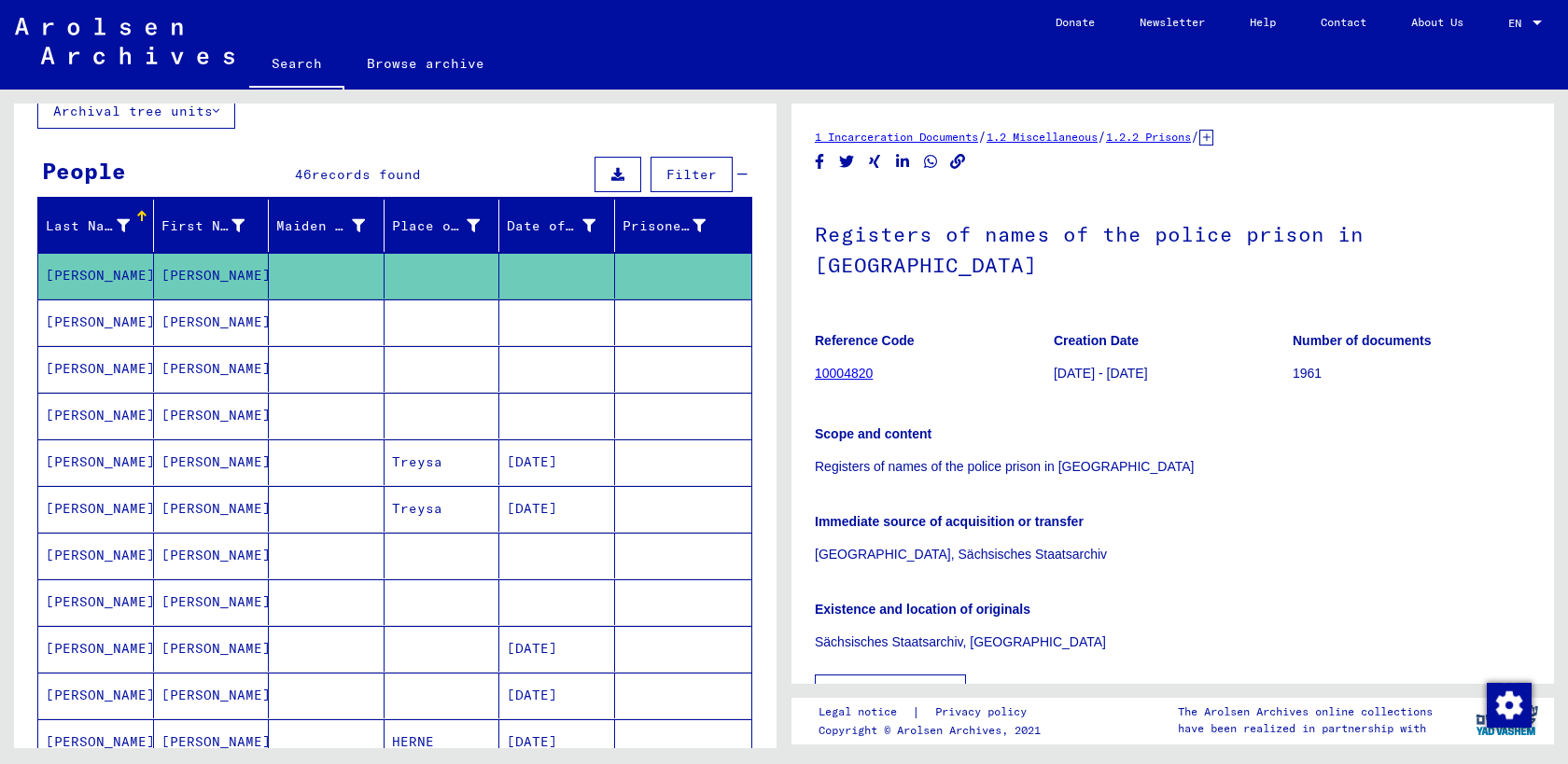
click at [224, 324] on mat-cell "[PERSON_NAME]" at bounding box center [212, 322] width 116 height 46
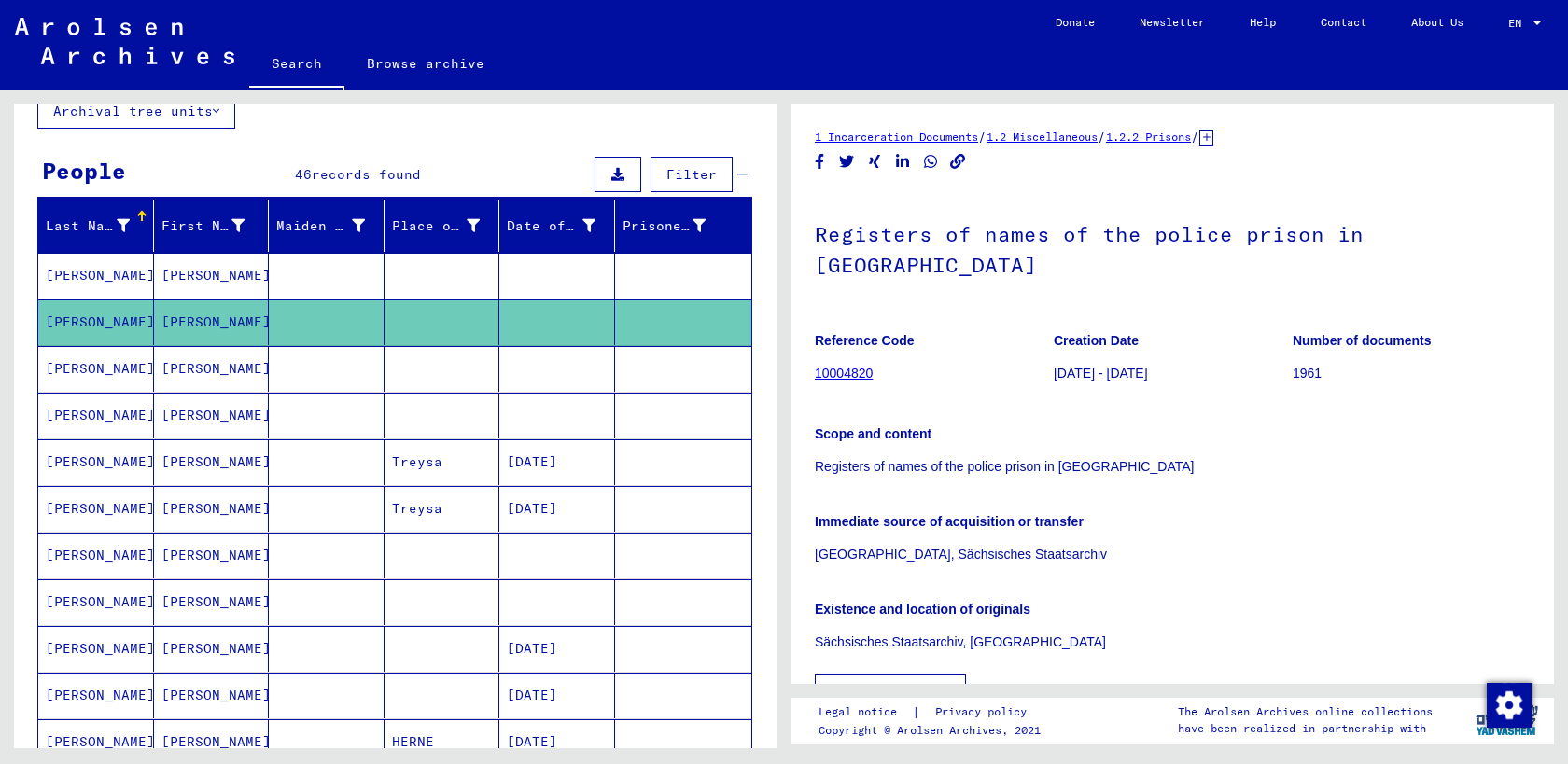
click at [198, 369] on mat-cell "[PERSON_NAME]" at bounding box center [212, 369] width 116 height 46
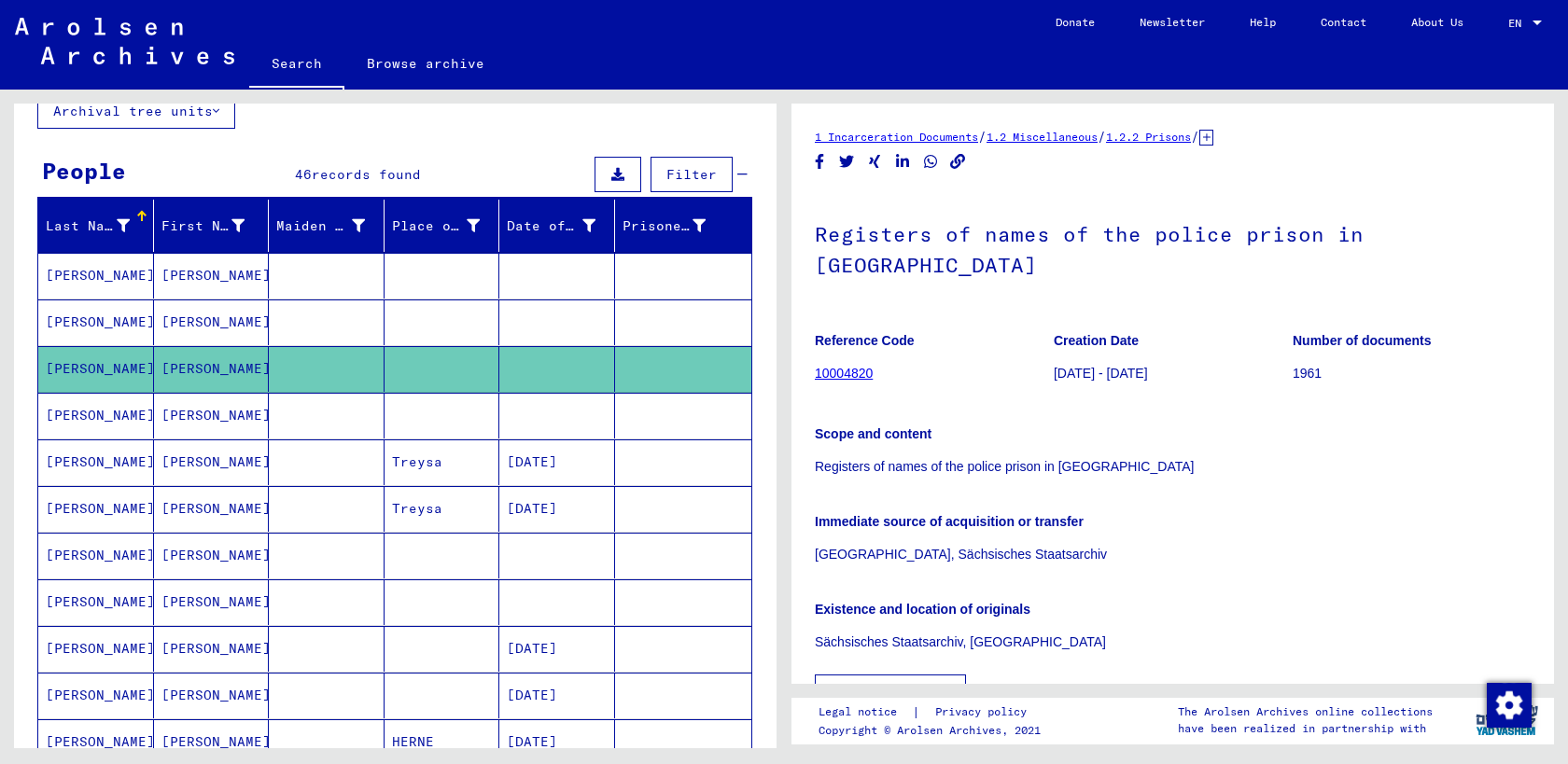
click at [197, 397] on mat-cell "[PERSON_NAME]" at bounding box center [212, 415] width 116 height 46
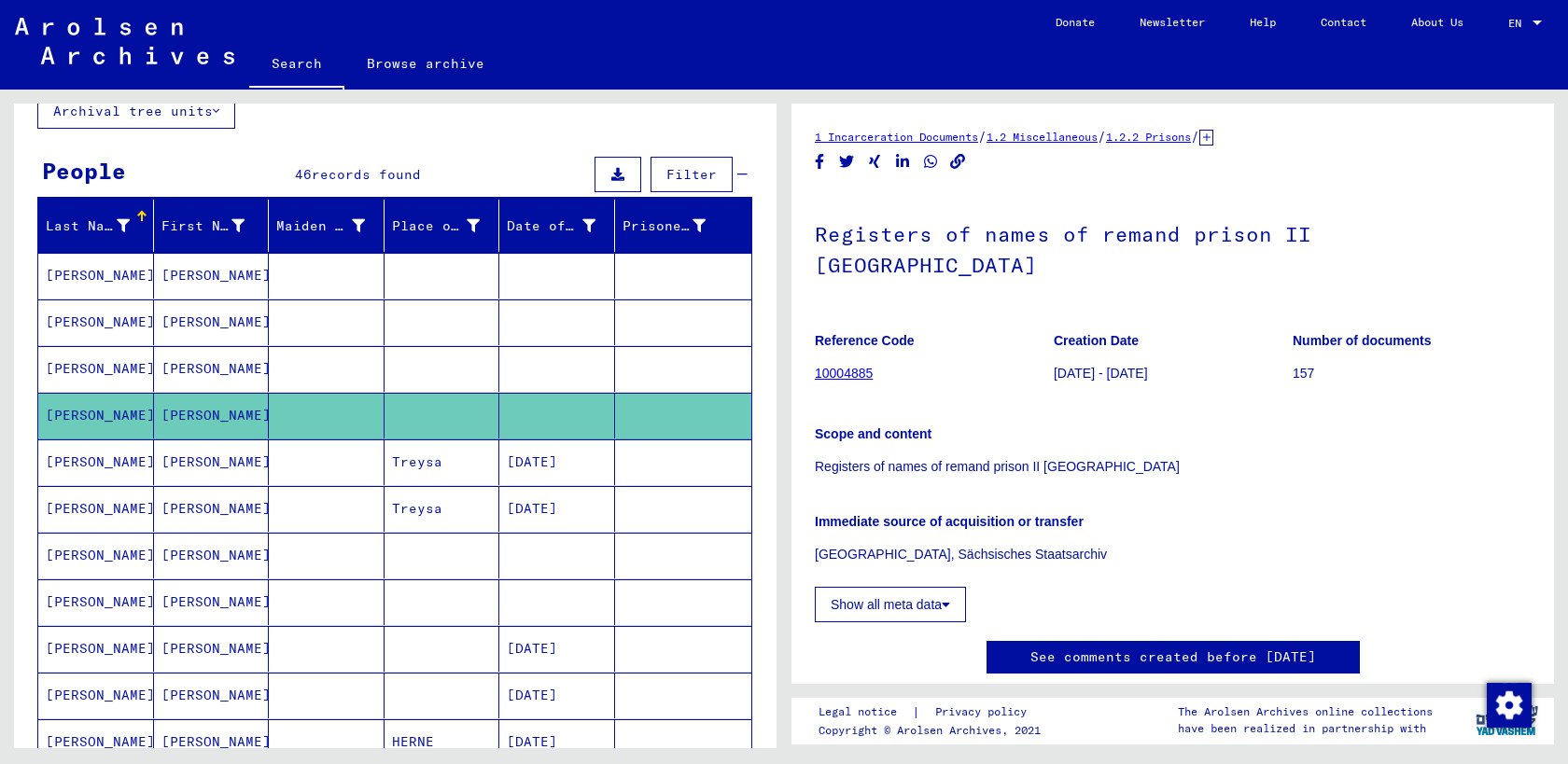
click at [199, 472] on mat-cell "[PERSON_NAME]" at bounding box center [212, 462] width 116 height 46
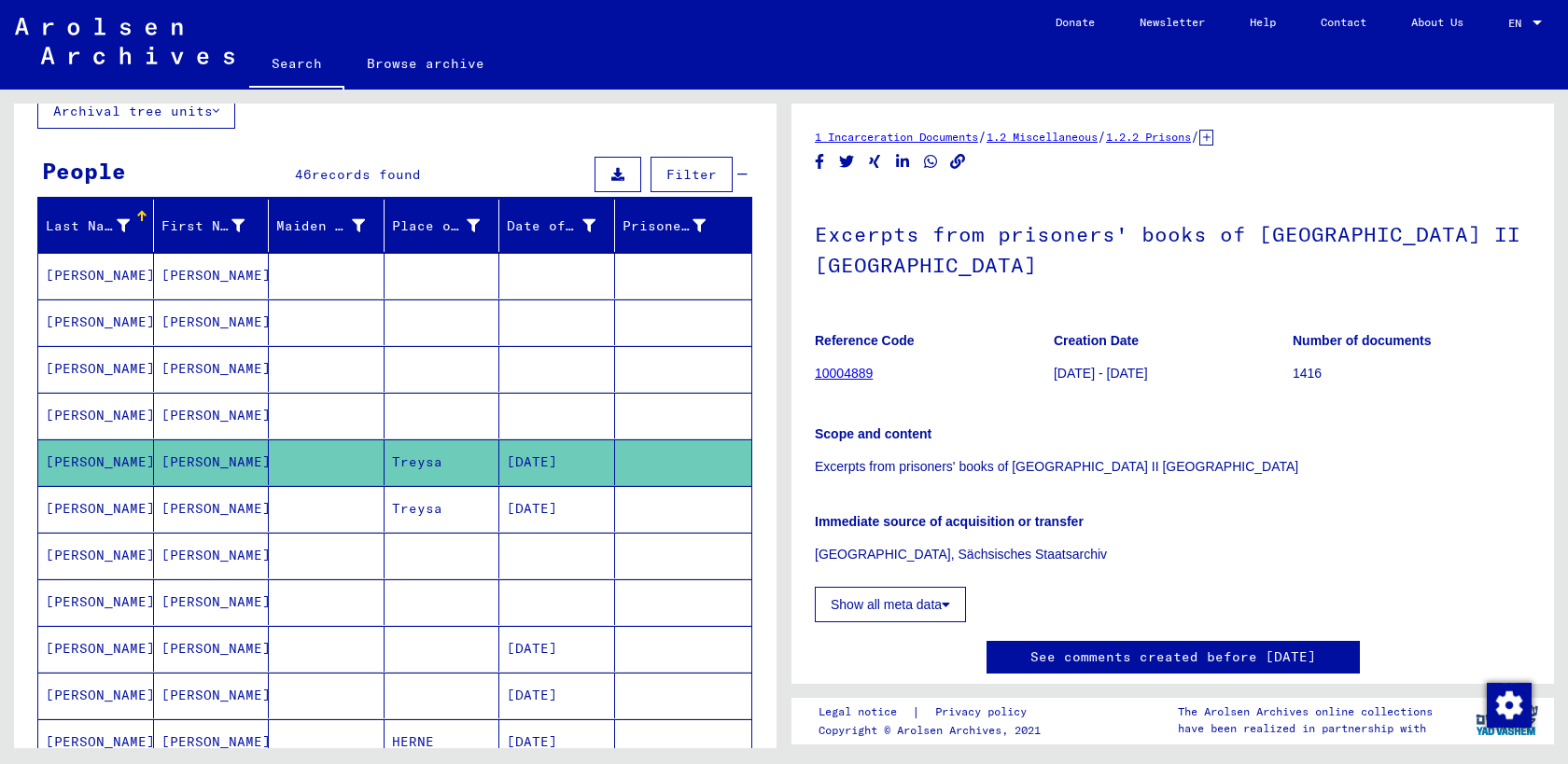
click at [195, 517] on mat-cell "[PERSON_NAME]" at bounding box center [212, 509] width 116 height 46
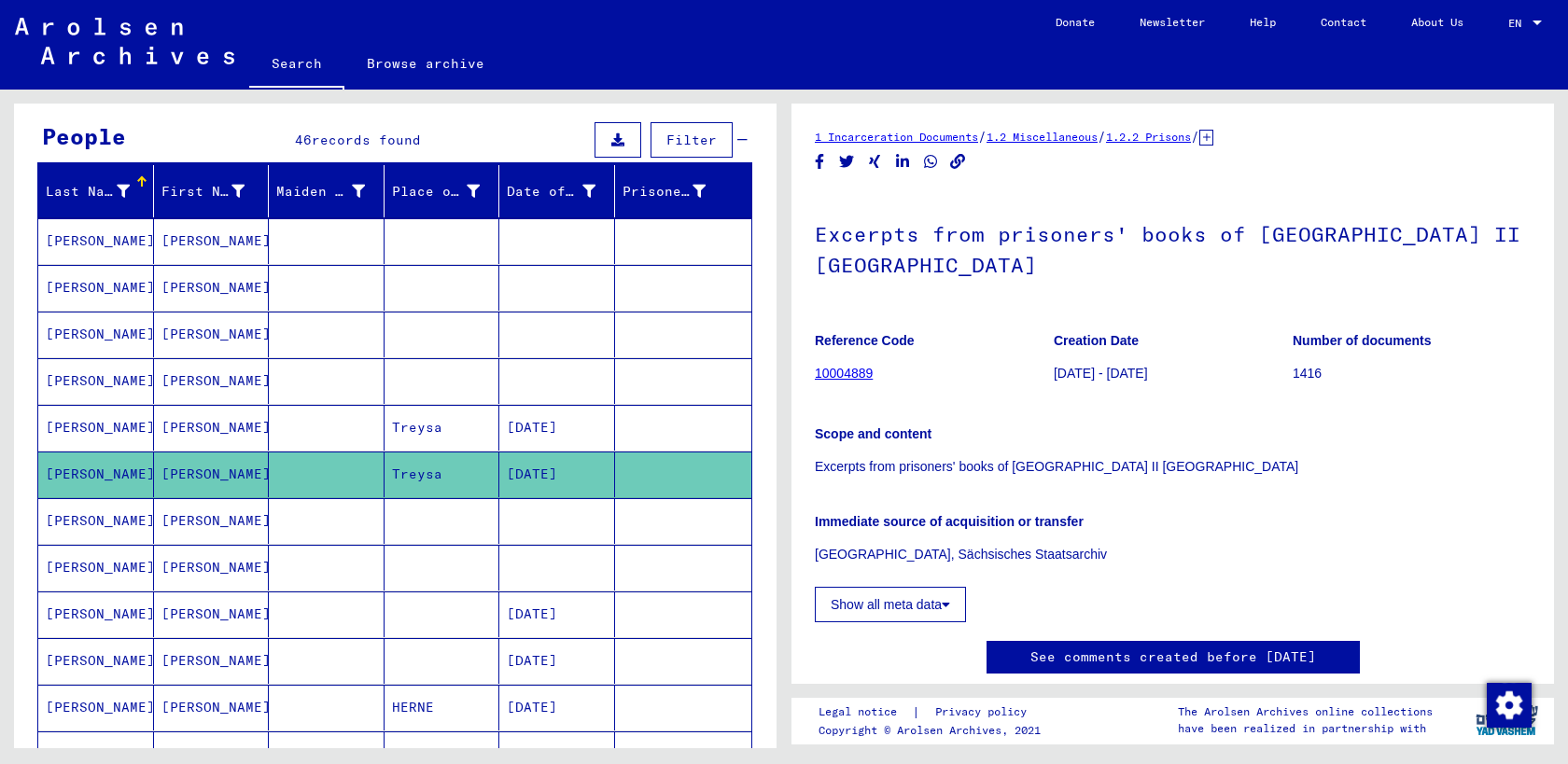
scroll to position [163, 0]
